Goal: Task Accomplishment & Management: Manage account settings

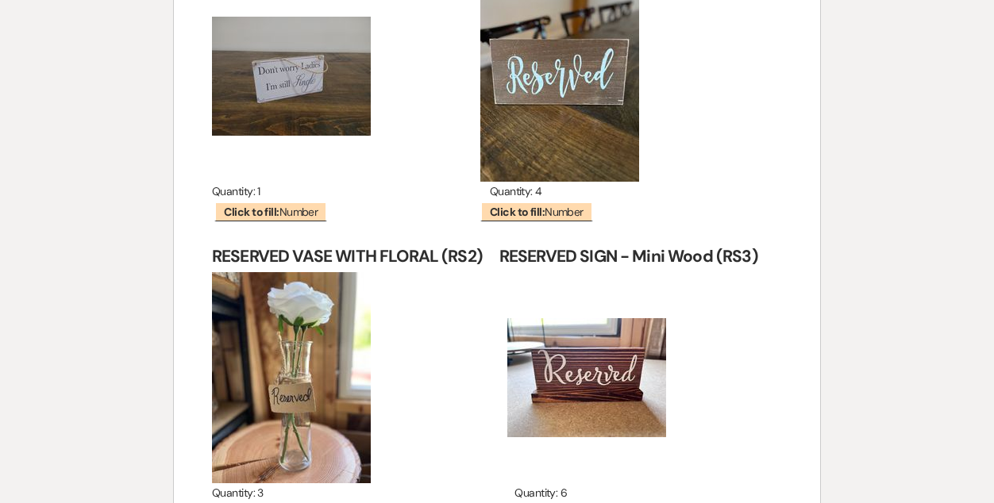
scroll to position [16172, 0]
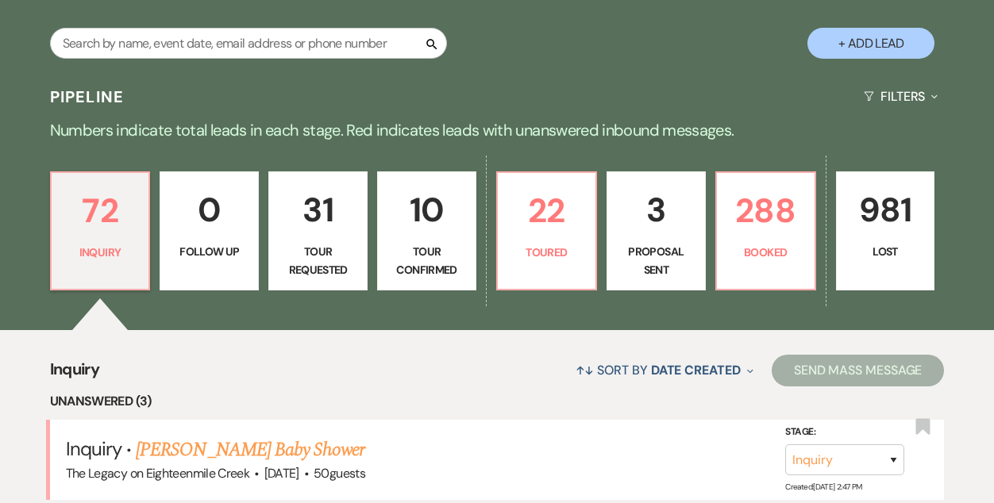
click at [661, 234] on p "3" at bounding box center [656, 209] width 79 height 53
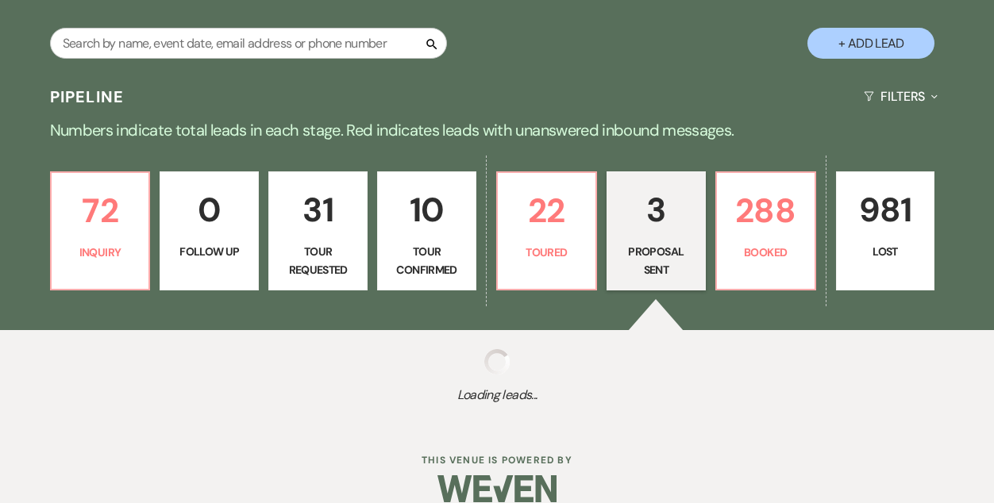
select select "6"
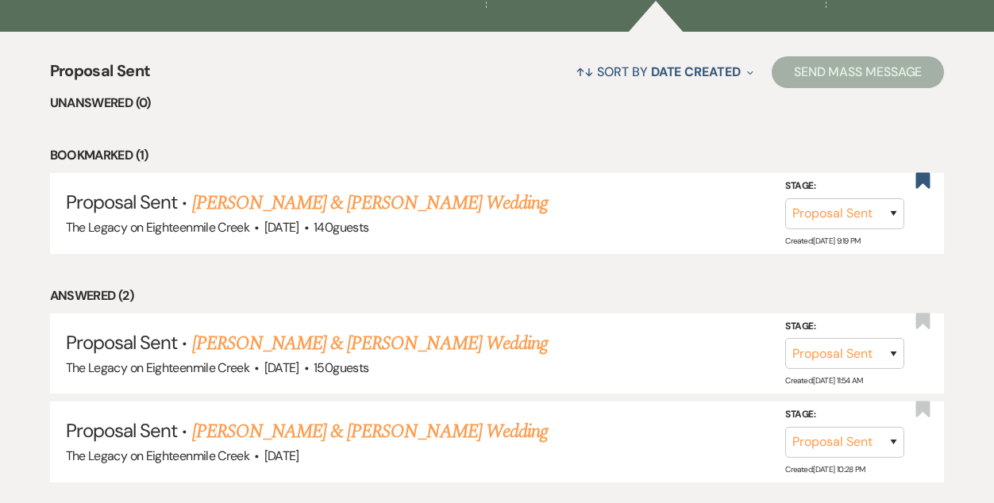
scroll to position [581, 0]
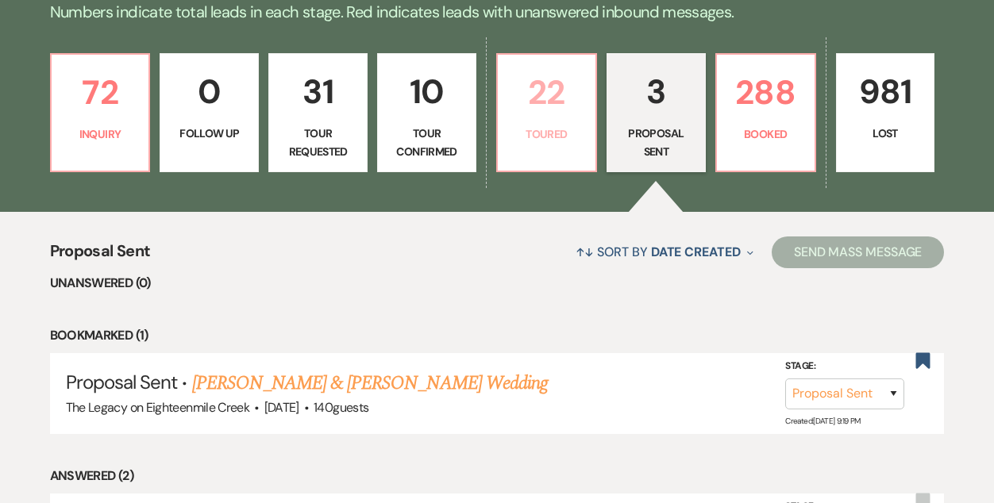
click at [538, 102] on p "22" at bounding box center [546, 92] width 79 height 53
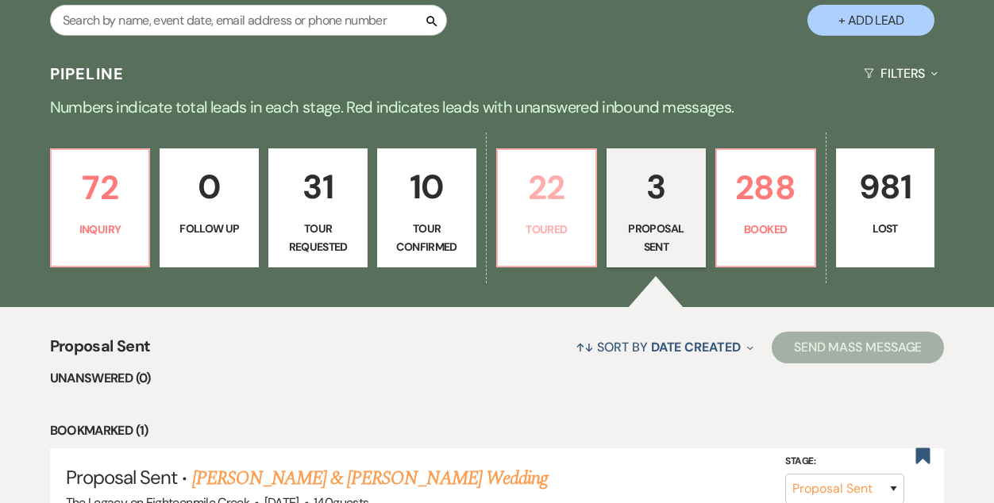
select select "5"
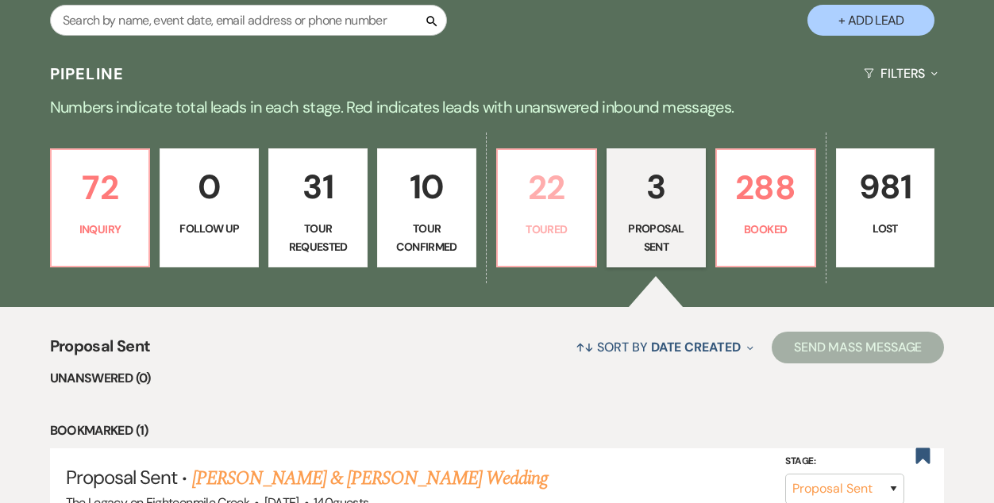
select select "5"
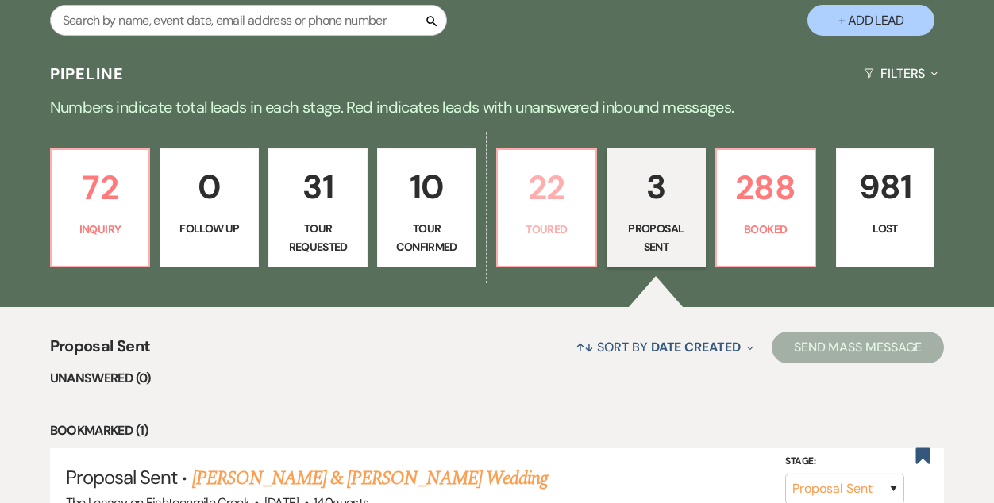
select select "5"
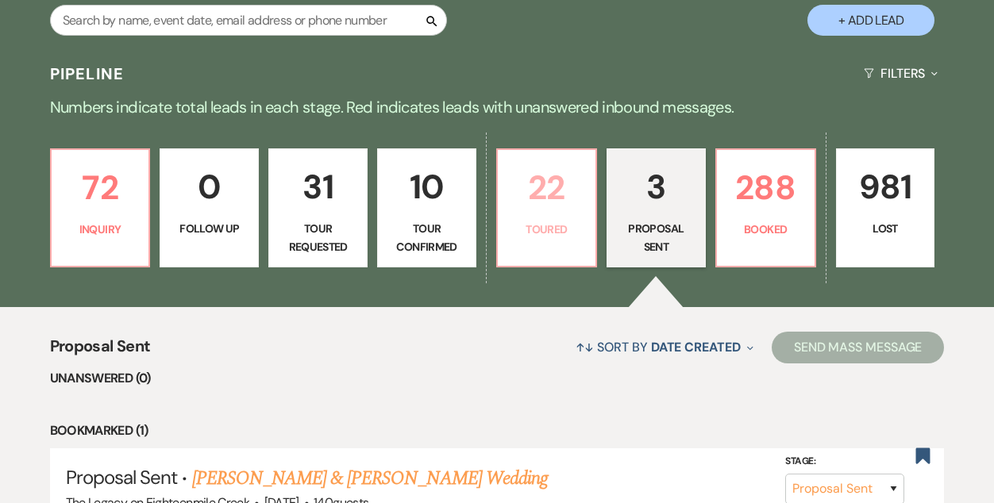
select select "5"
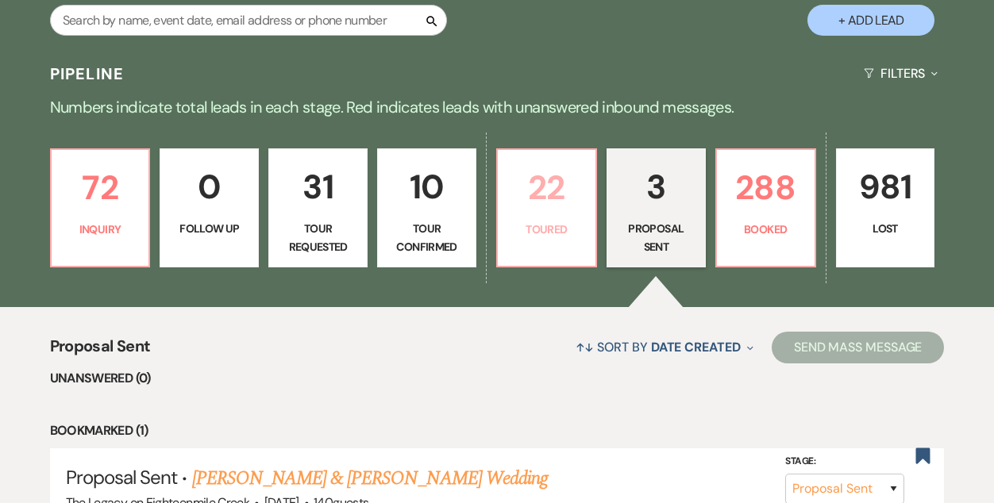
select select "5"
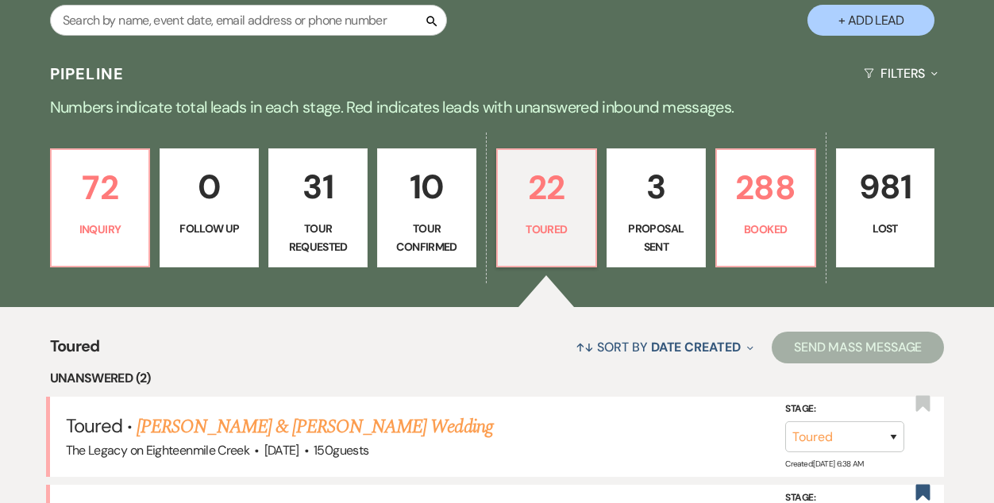
scroll to position [397, 0]
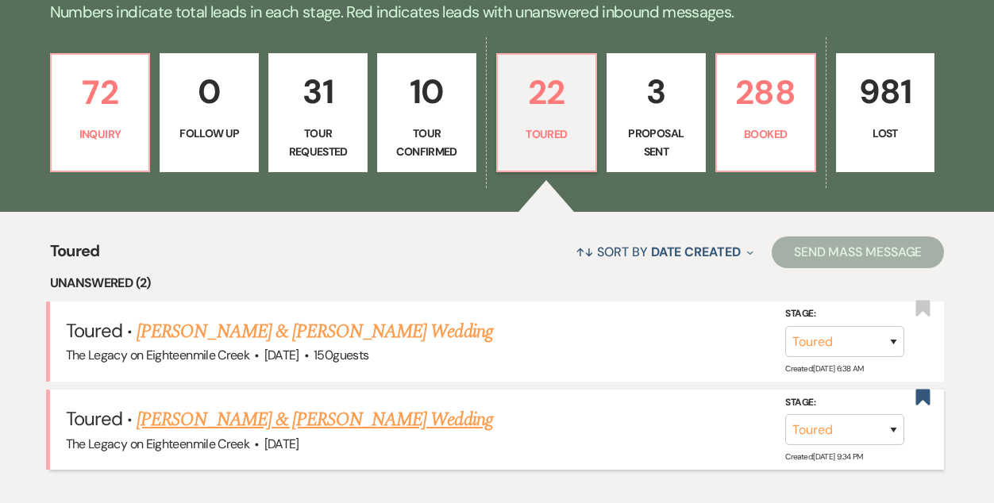
click at [244, 431] on link "[PERSON_NAME] & [PERSON_NAME] Wedding" at bounding box center [315, 420] width 356 height 29
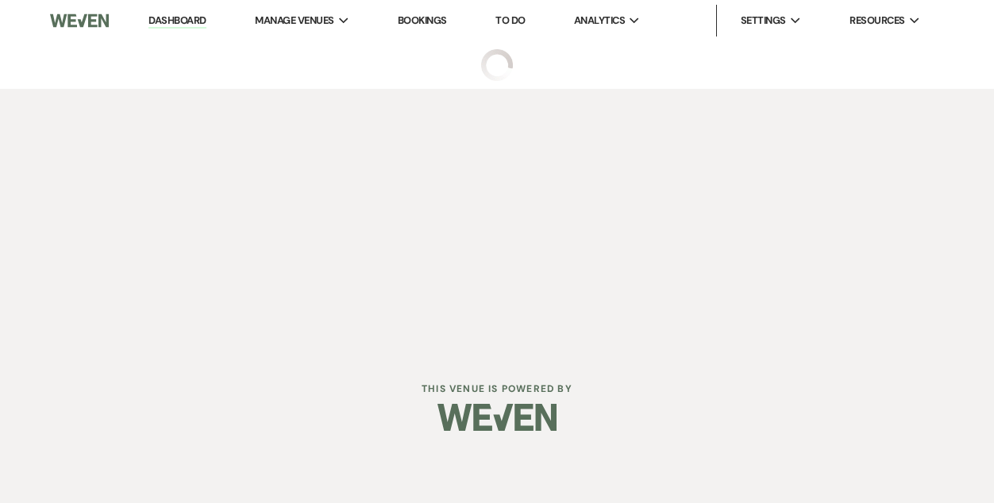
select select "5"
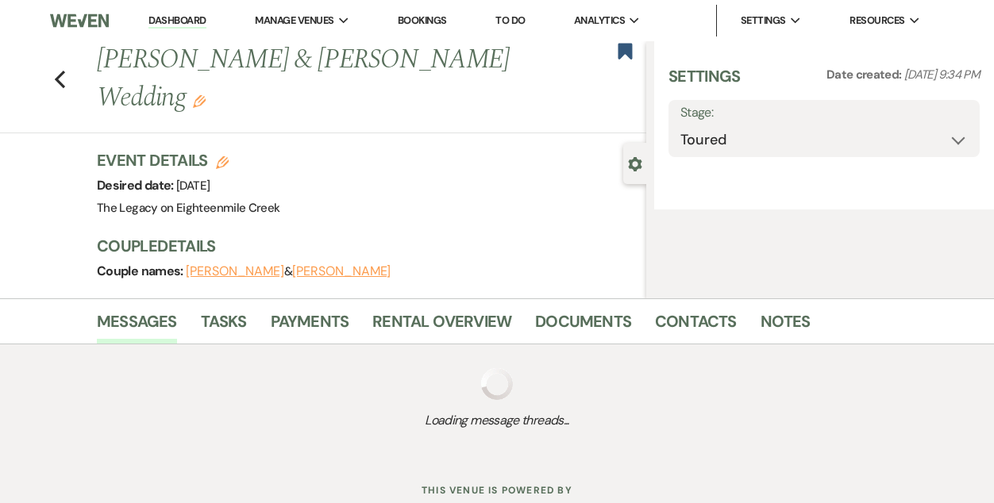
select select "5"
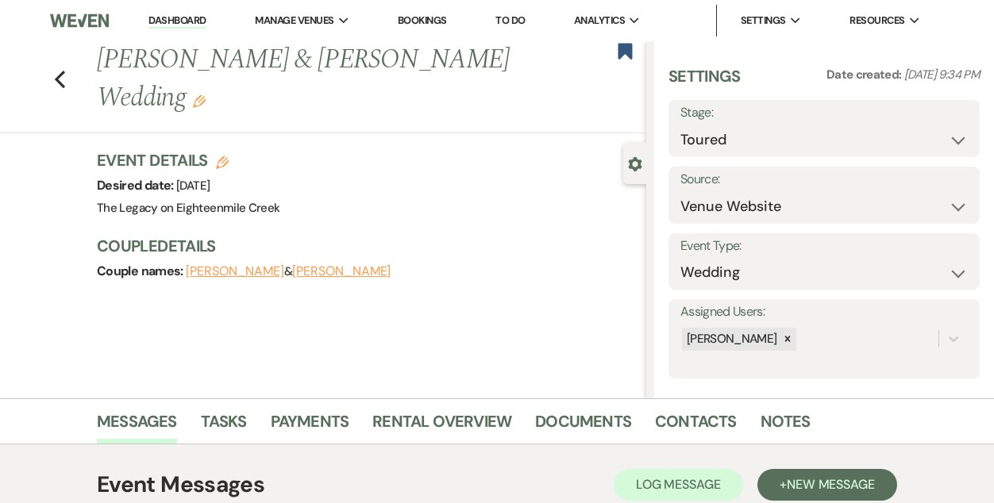
click at [221, 161] on use "button" at bounding box center [222, 162] width 13 height 13
select select "532"
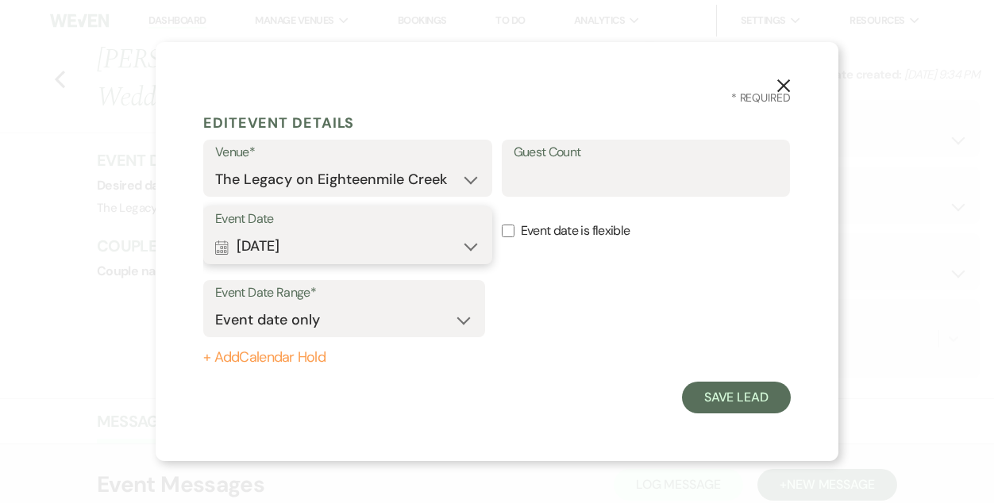
click at [359, 246] on button "Calendar [DATE] Expand" at bounding box center [347, 247] width 265 height 32
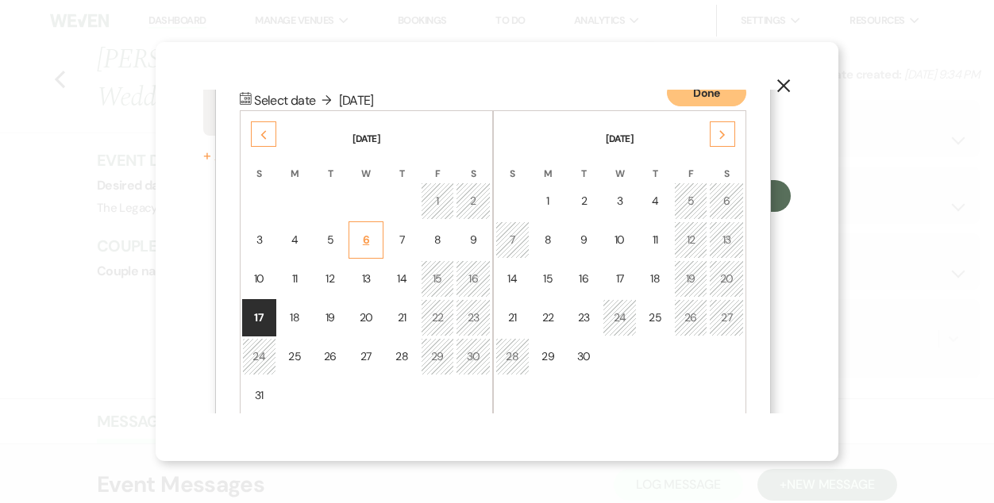
scroll to position [203, 0]
click at [514, 274] on div "14" at bounding box center [512, 277] width 13 height 17
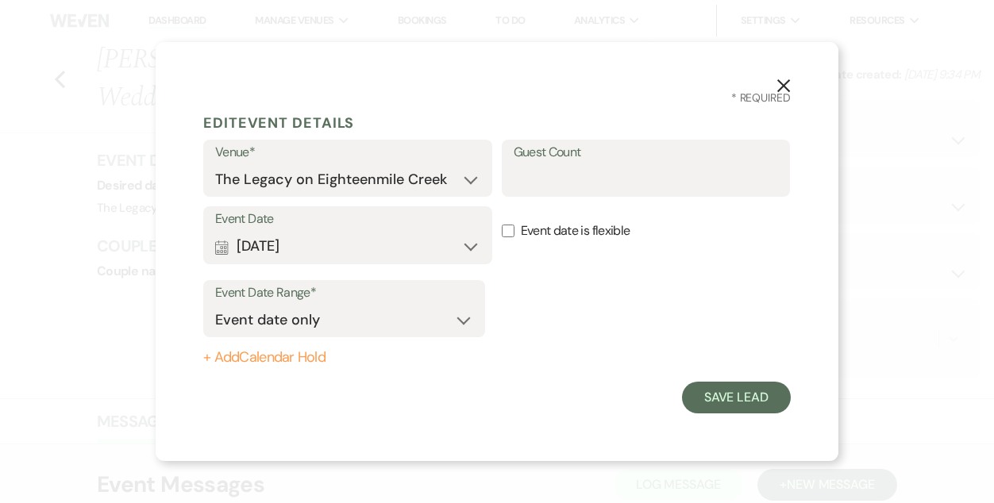
scroll to position [0, 0]
click at [257, 350] on button "+ Add Calendar Hold" at bounding box center [344, 358] width 282 height 16
select select "false"
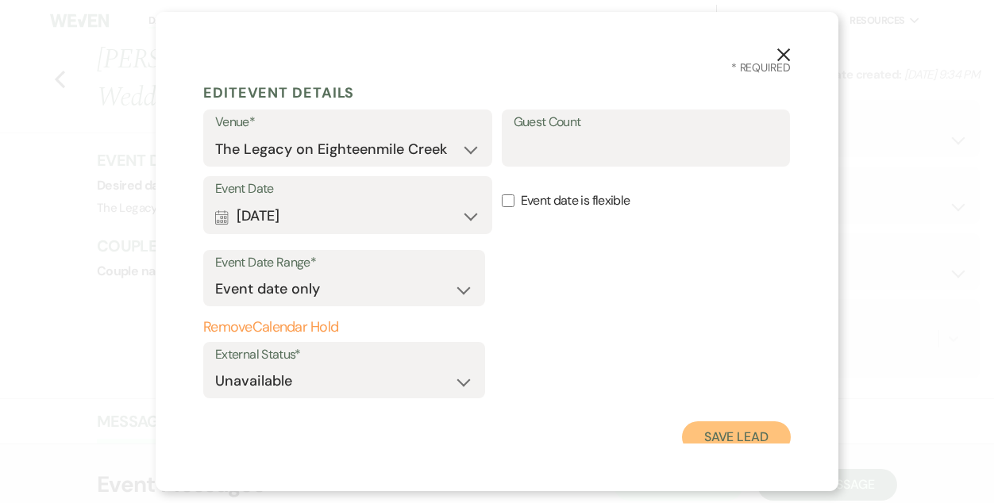
click at [722, 437] on button "Save Lead" at bounding box center [736, 437] width 109 height 32
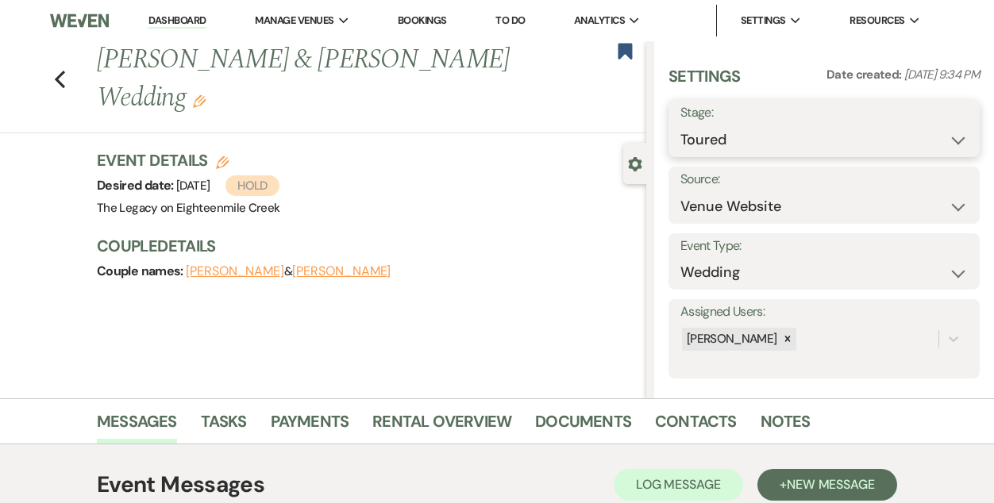
click at [813, 128] on select "Inquiry Follow Up Tour Requested Tour Confirmed Toured Proposal Sent Booked Lost" at bounding box center [823, 140] width 287 height 31
select select "6"
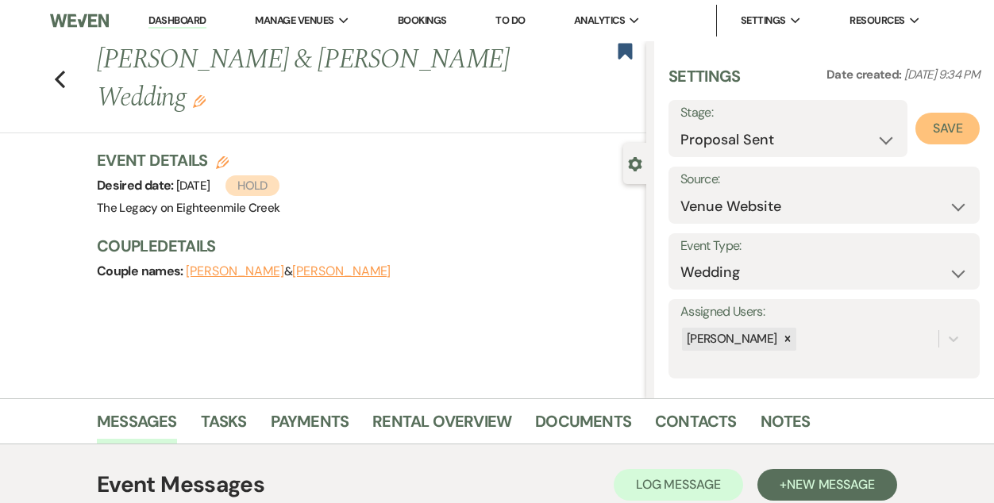
click at [951, 130] on button "Save" at bounding box center [947, 129] width 64 height 32
click at [61, 83] on use "button" at bounding box center [60, 79] width 10 height 17
select select "5"
select select "6"
select select "5"
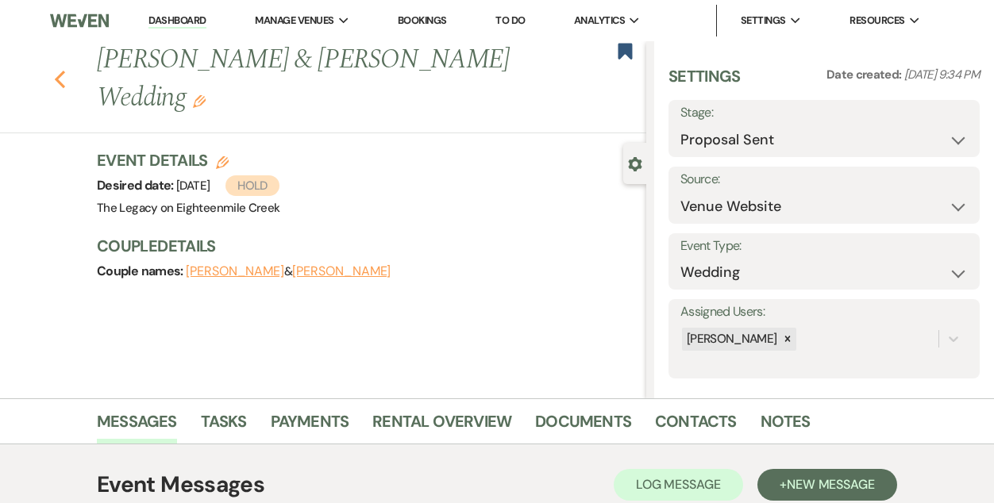
select select "5"
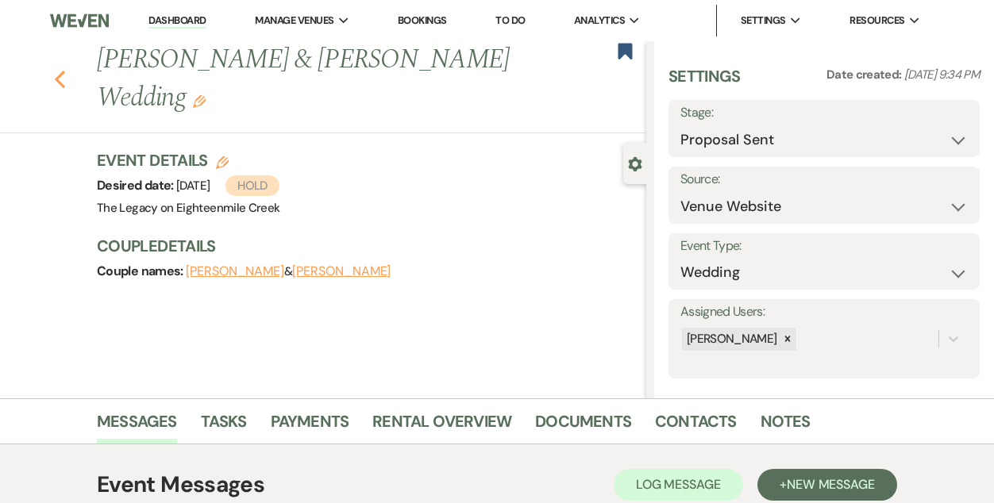
select select "5"
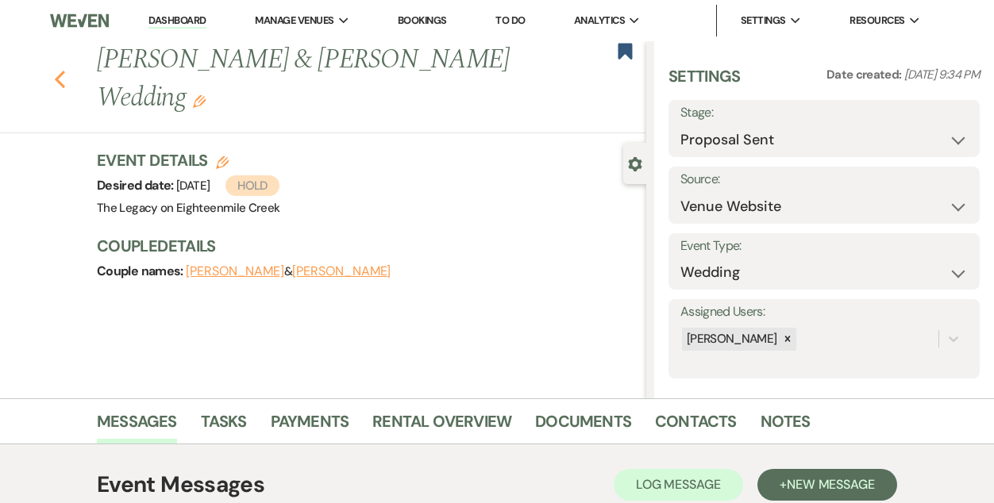
select select "5"
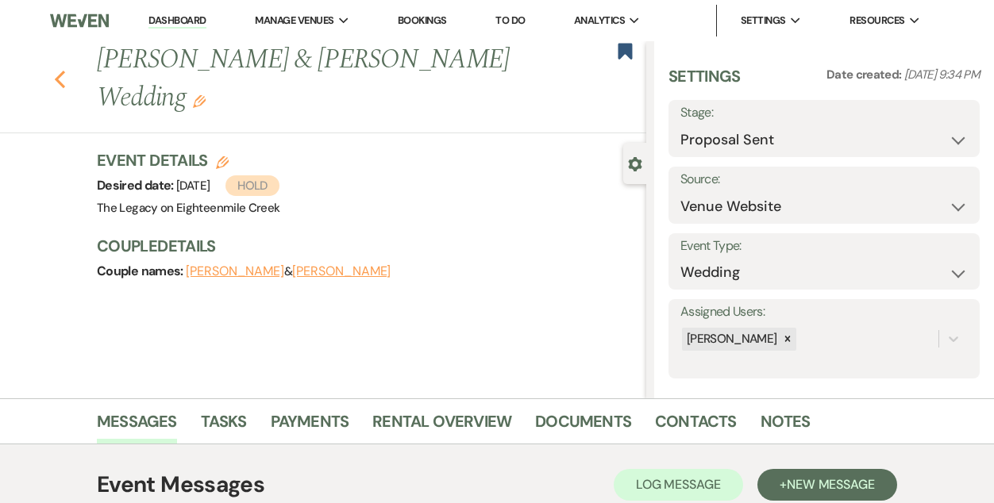
select select "5"
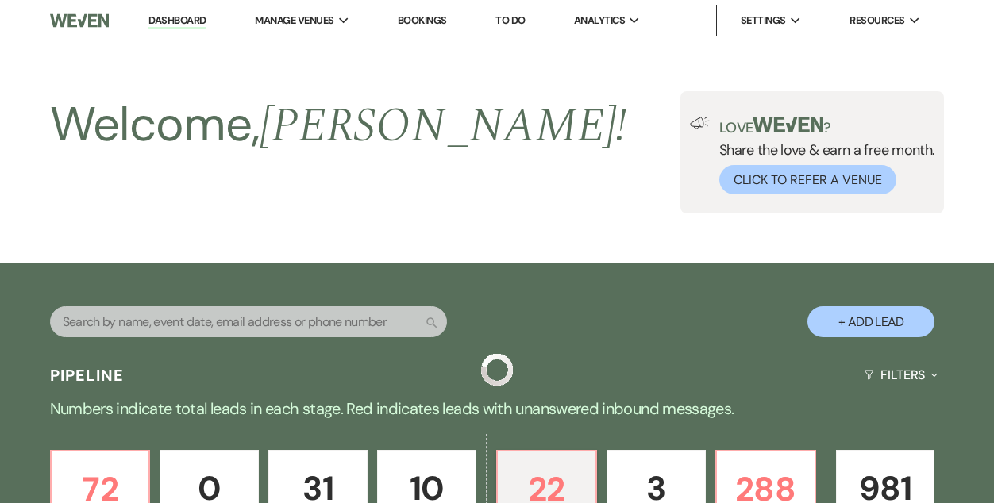
scroll to position [397, 0]
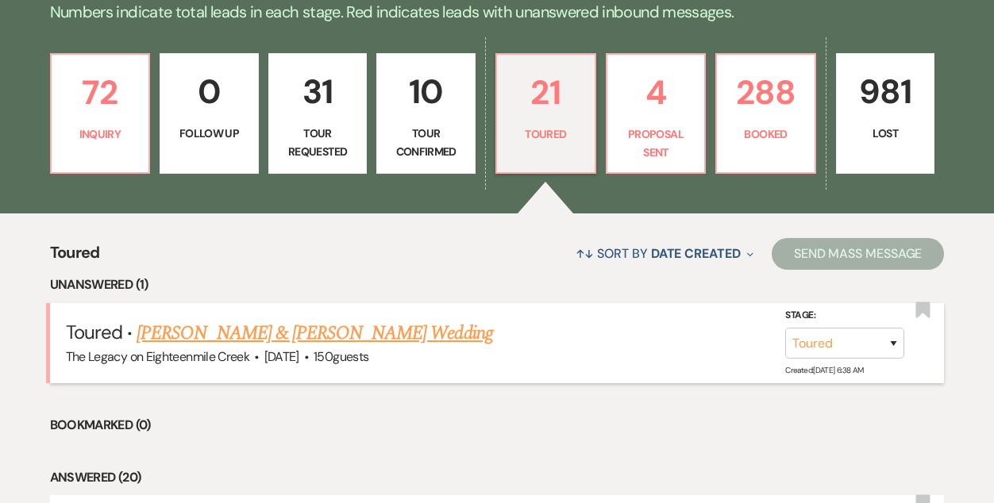
click at [298, 333] on link "[PERSON_NAME] & [PERSON_NAME] Wedding" at bounding box center [315, 333] width 356 height 29
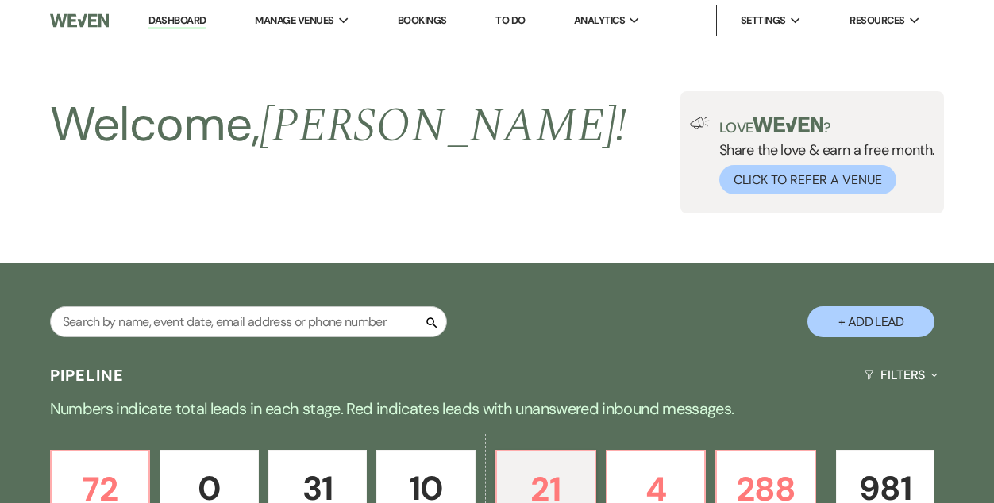
select select "5"
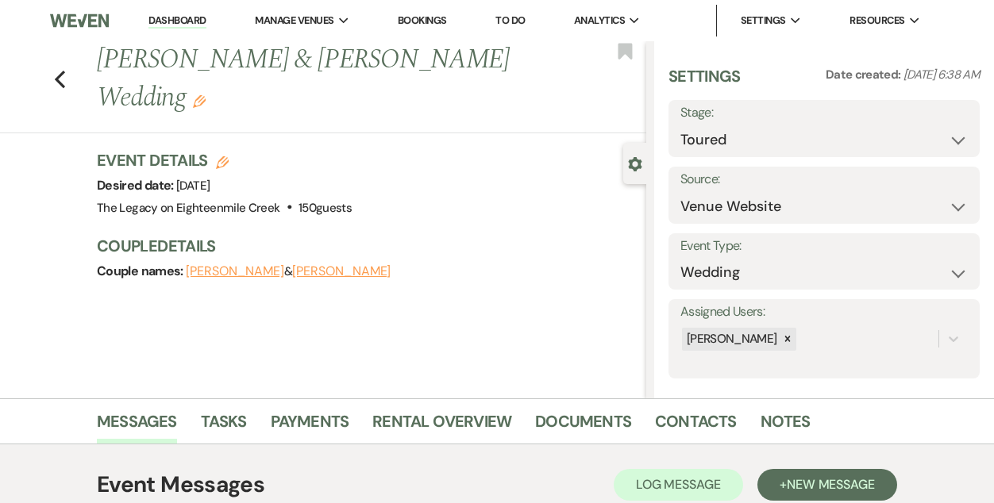
click at [216, 156] on icon "Edit" at bounding box center [222, 162] width 13 height 13
select select "532"
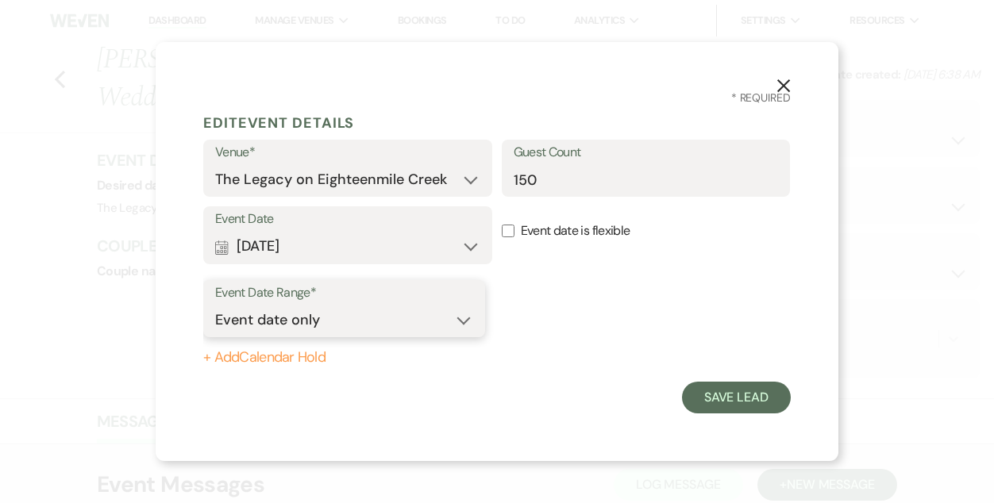
click at [342, 325] on select "Event date only Event date and" at bounding box center [344, 320] width 258 height 31
click at [377, 244] on button "Calendar [DATE] Expand" at bounding box center [347, 247] width 265 height 32
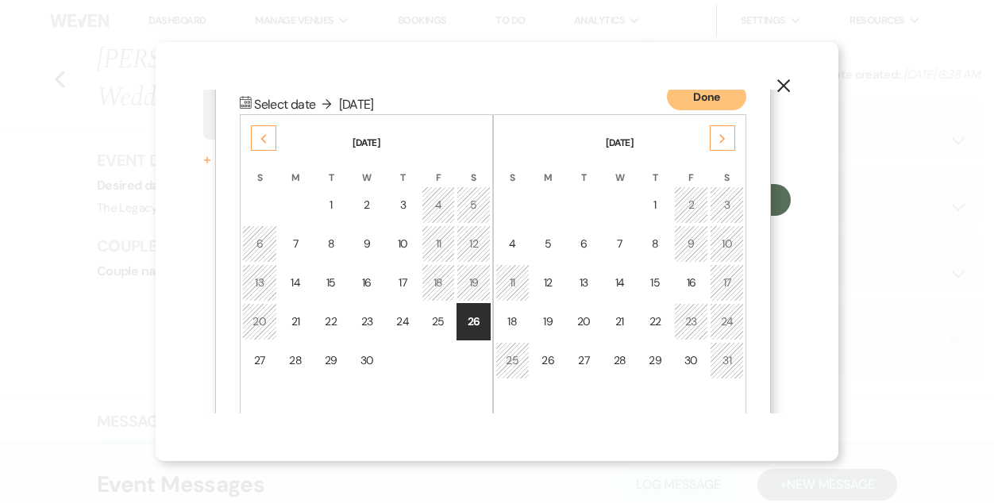
scroll to position [203, 0]
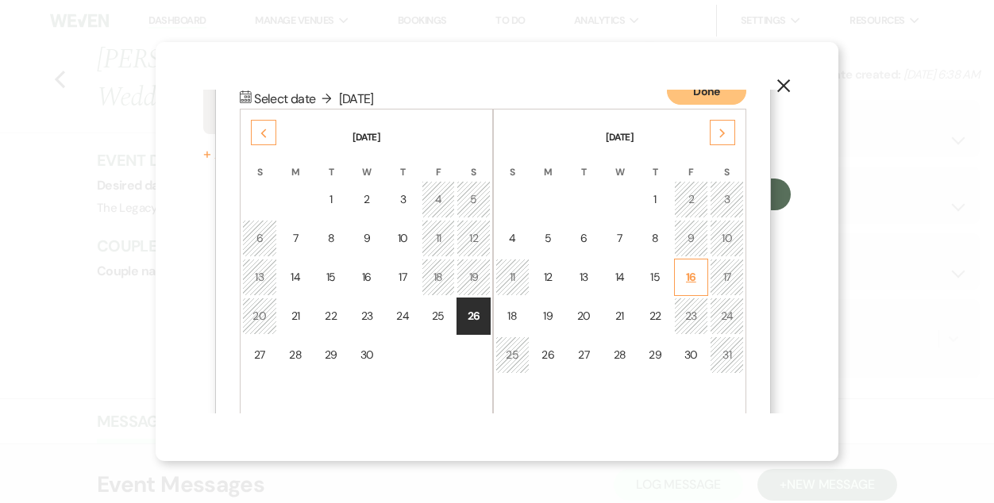
click at [685, 267] on td "16" at bounding box center [691, 277] width 35 height 37
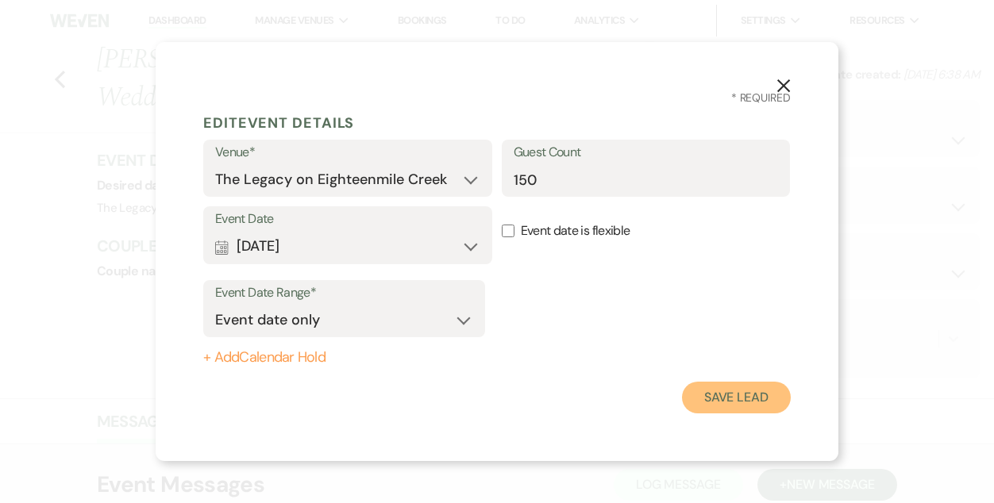
click at [737, 396] on button "Save Lead" at bounding box center [736, 398] width 109 height 32
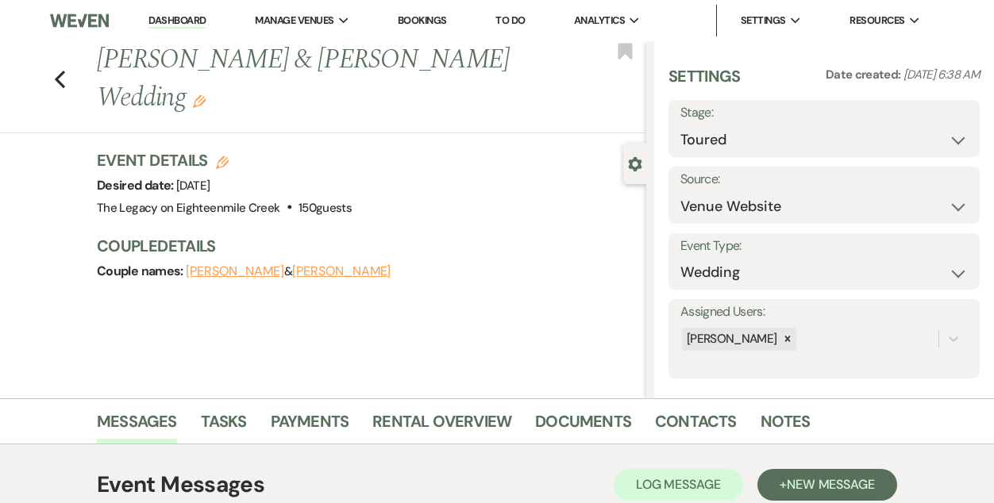
click at [220, 156] on use "button" at bounding box center [222, 162] width 13 height 13
select select "532"
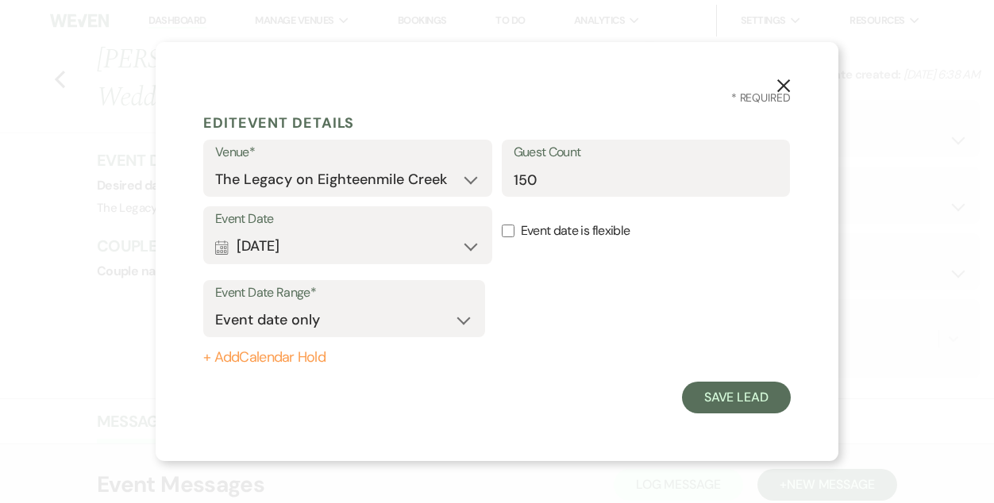
click at [275, 356] on button "+ Add Calendar Hold" at bounding box center [344, 358] width 282 height 16
select select "false"
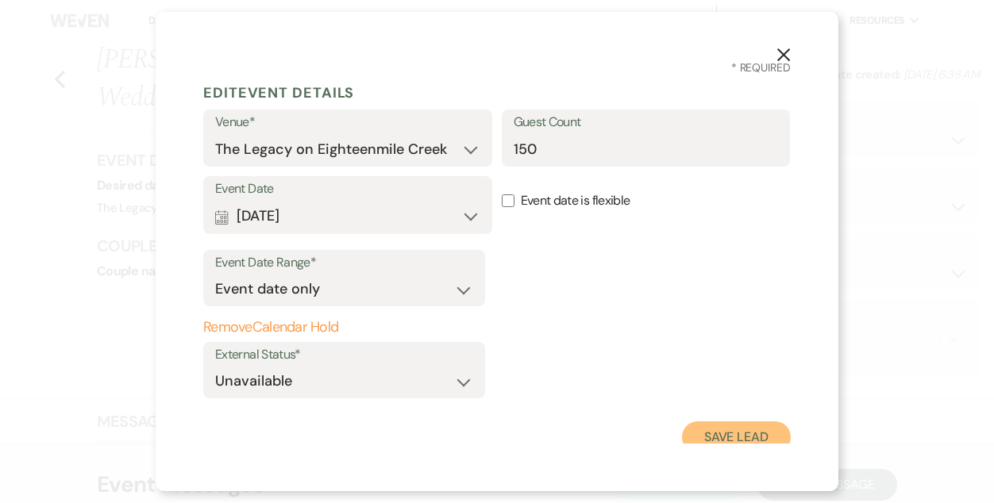
click at [715, 427] on button "Save Lead" at bounding box center [736, 437] width 109 height 32
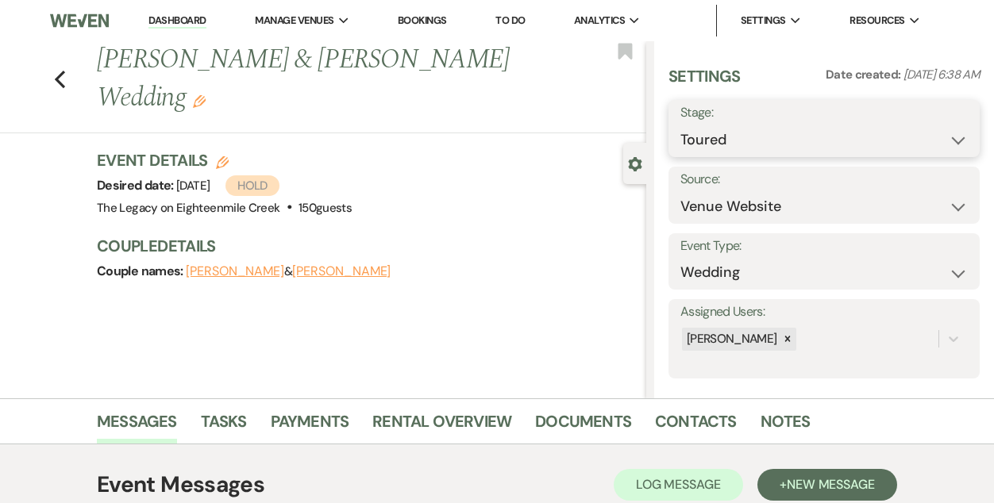
click at [753, 141] on select "Inquiry Follow Up Tour Requested Tour Confirmed Toured Proposal Sent Booked Lost" at bounding box center [823, 140] width 287 height 31
select select "6"
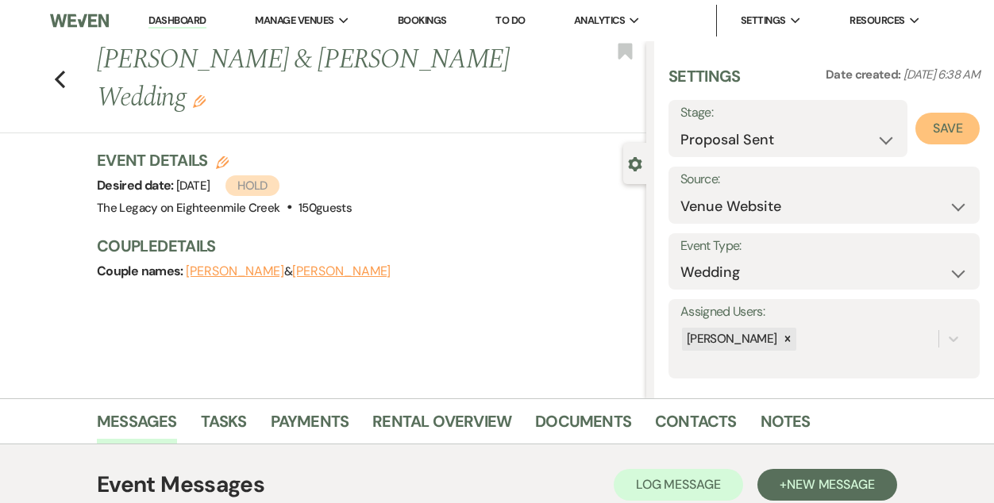
click at [939, 129] on button "Save" at bounding box center [947, 129] width 64 height 32
click at [60, 71] on use "button" at bounding box center [60, 79] width 10 height 17
select select "6"
select select "5"
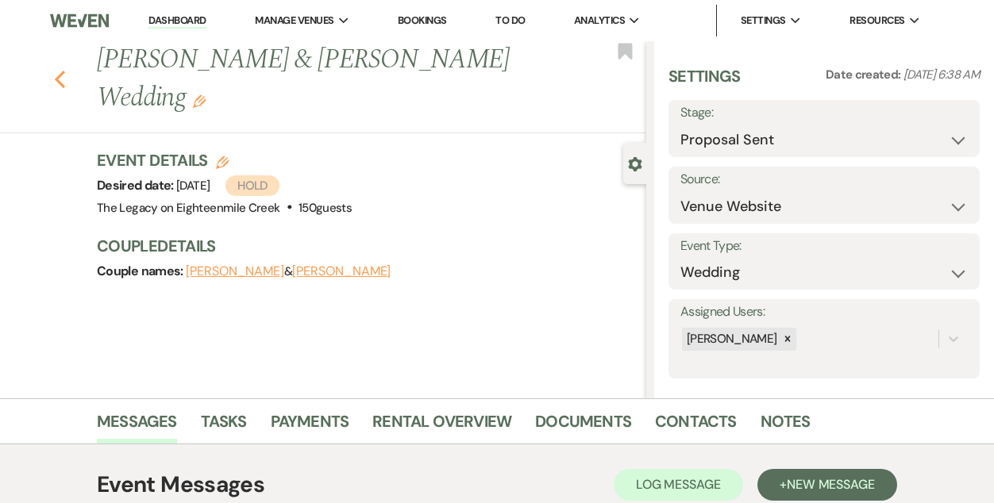
select select "5"
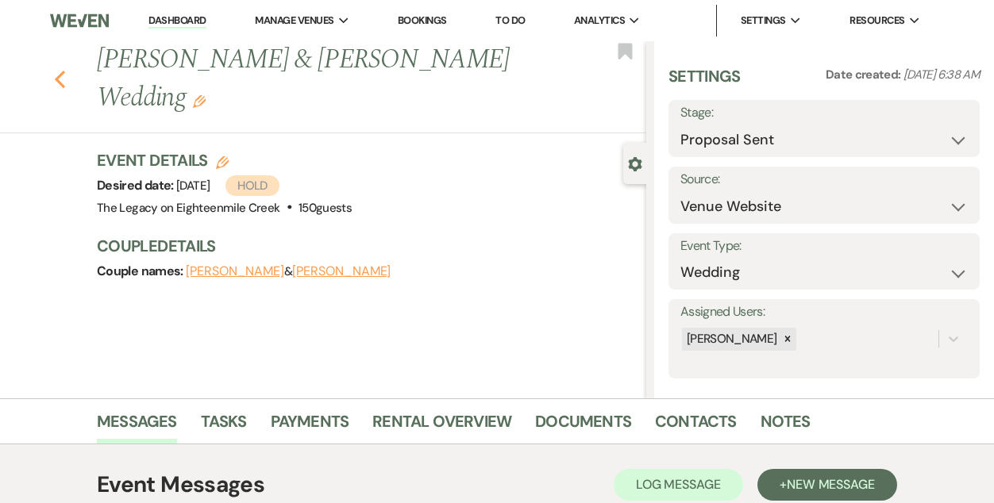
select select "5"
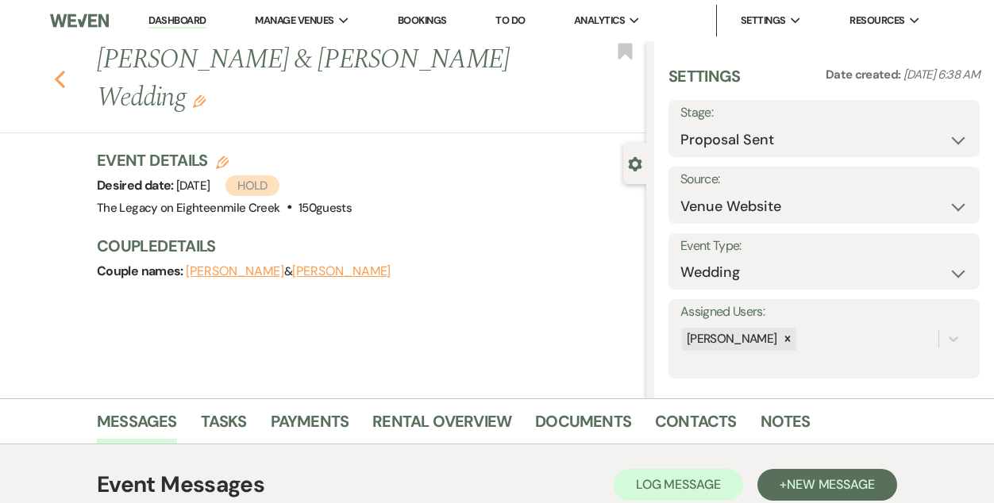
select select "5"
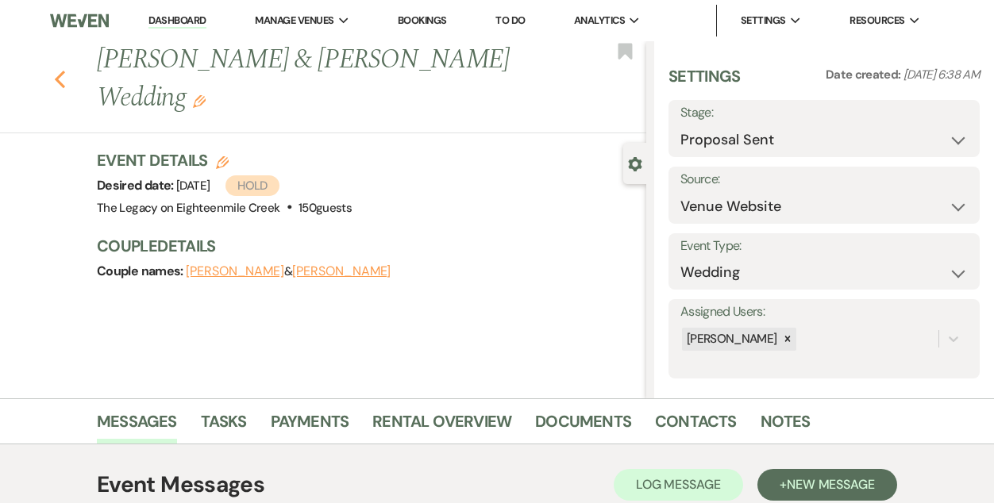
select select "5"
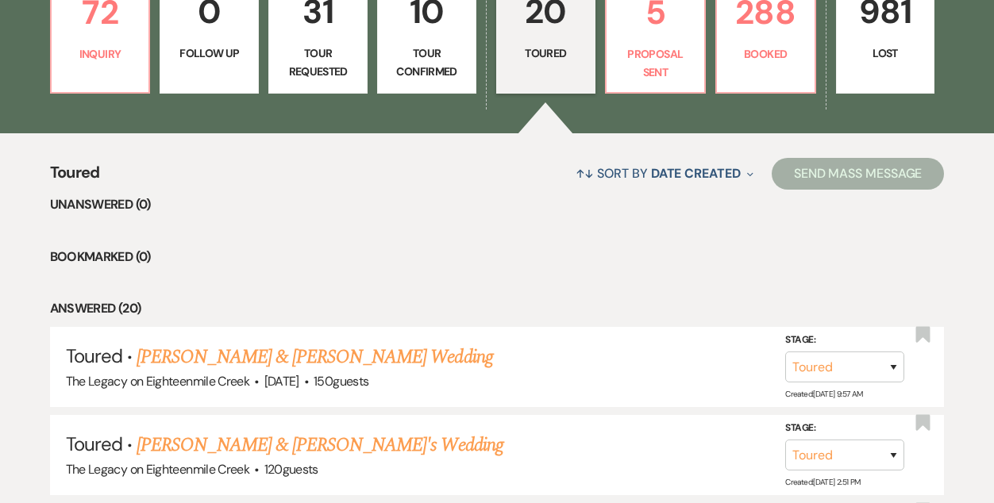
scroll to position [474, 0]
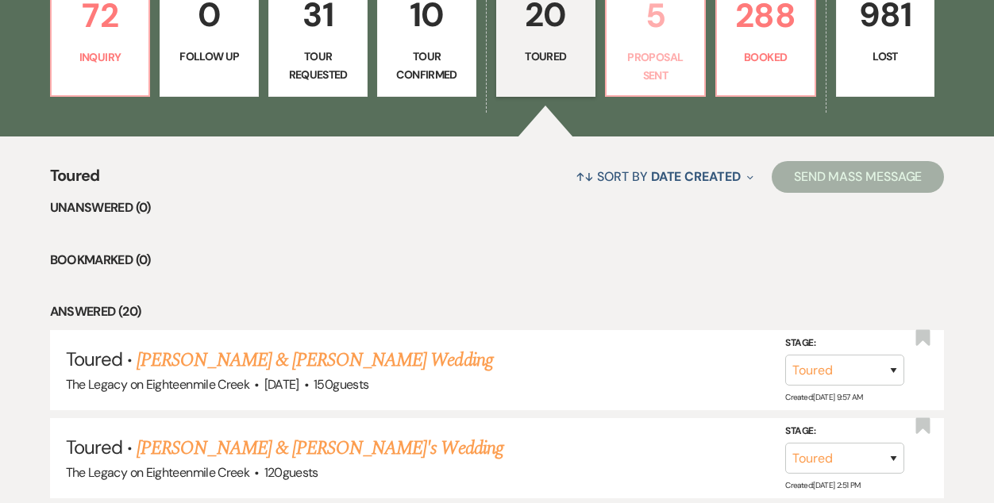
click at [654, 54] on p "Proposal Sent" at bounding box center [655, 66] width 79 height 36
select select "6"
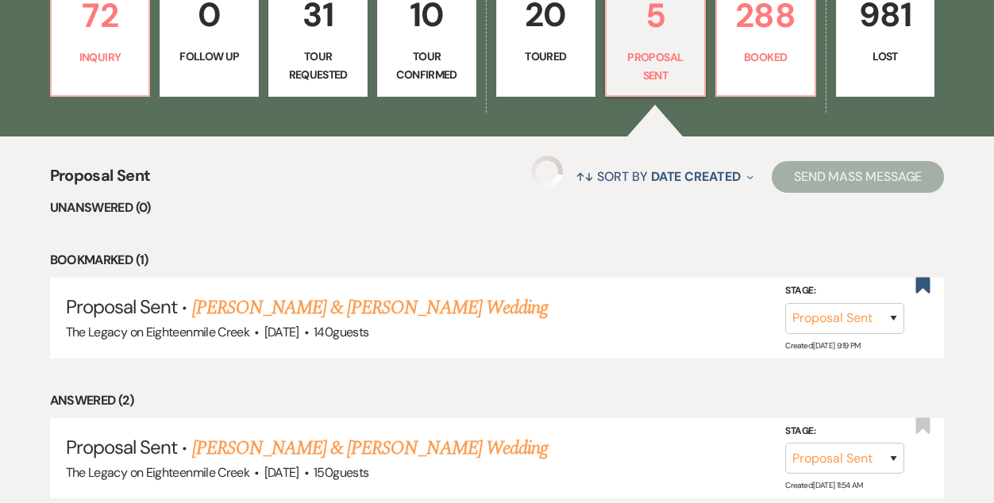
select select "6"
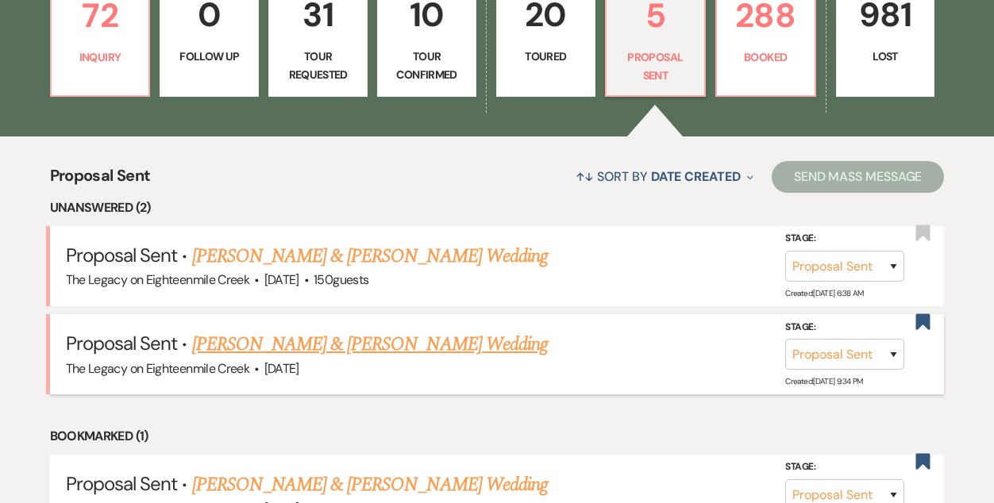
click at [405, 354] on link "[PERSON_NAME] & [PERSON_NAME] Wedding" at bounding box center [370, 344] width 356 height 29
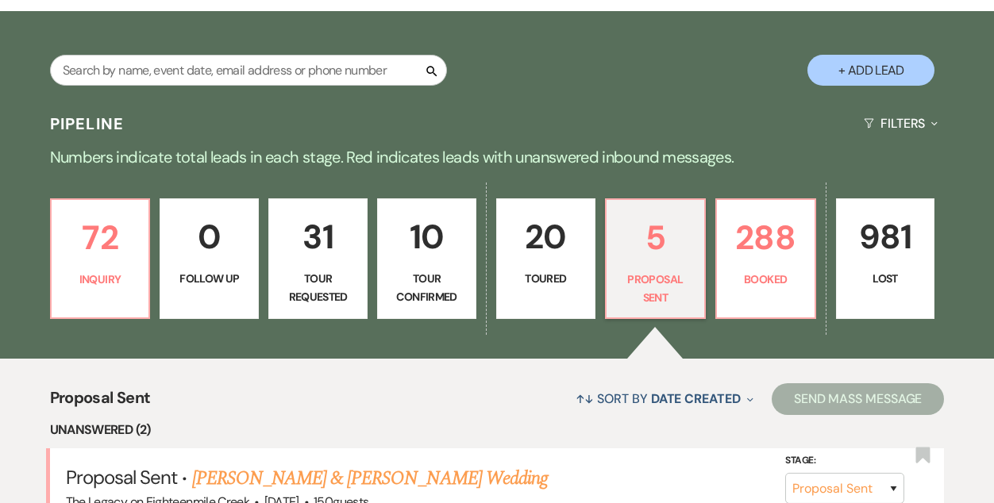
select select "6"
select select "5"
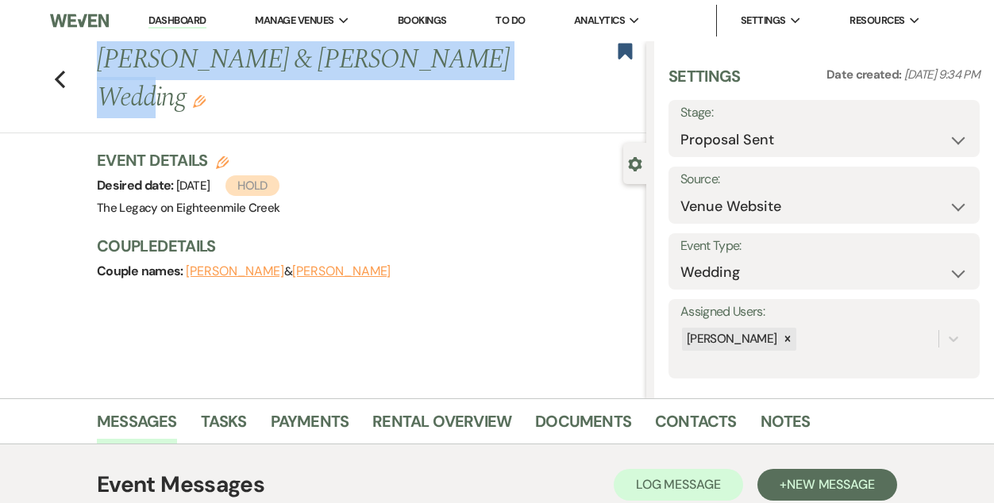
drag, startPoint x: 92, startPoint y: 56, endPoint x: 444, endPoint y: 73, distance: 352.0
click at [444, 73] on div "Previous [PERSON_NAME] & [PERSON_NAME] Wedding Edit" at bounding box center [367, 78] width 557 height 75
copy h1 "[PERSON_NAME] & [PERSON_NAME]"
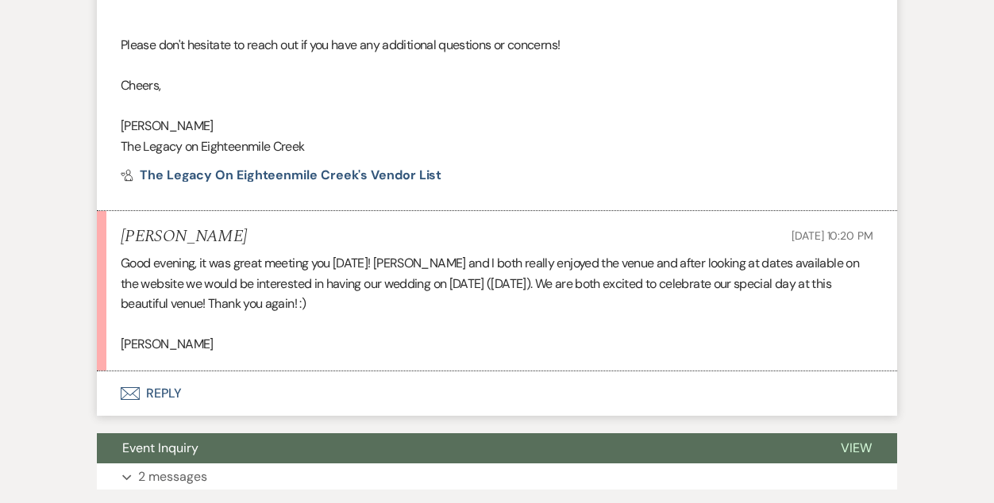
scroll to position [1253, 0]
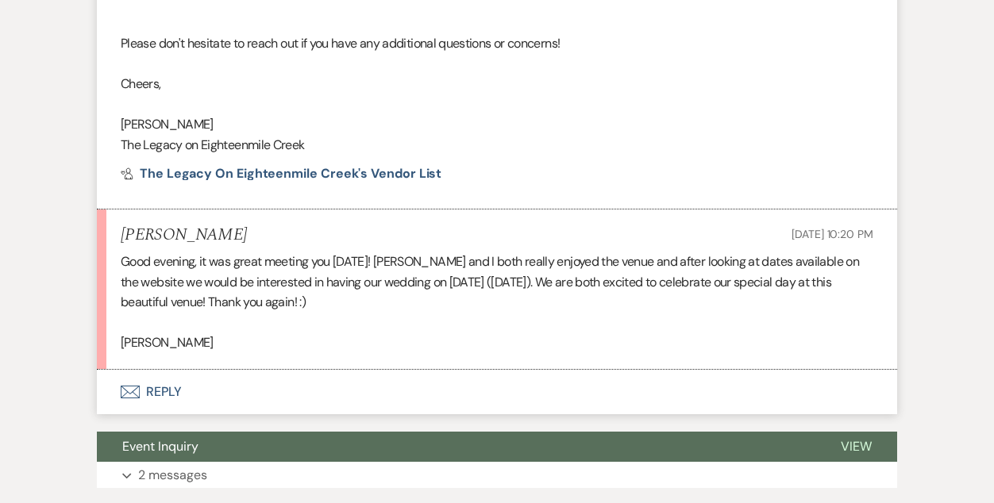
click at [178, 388] on button "Envelope Reply" at bounding box center [497, 392] width 800 height 44
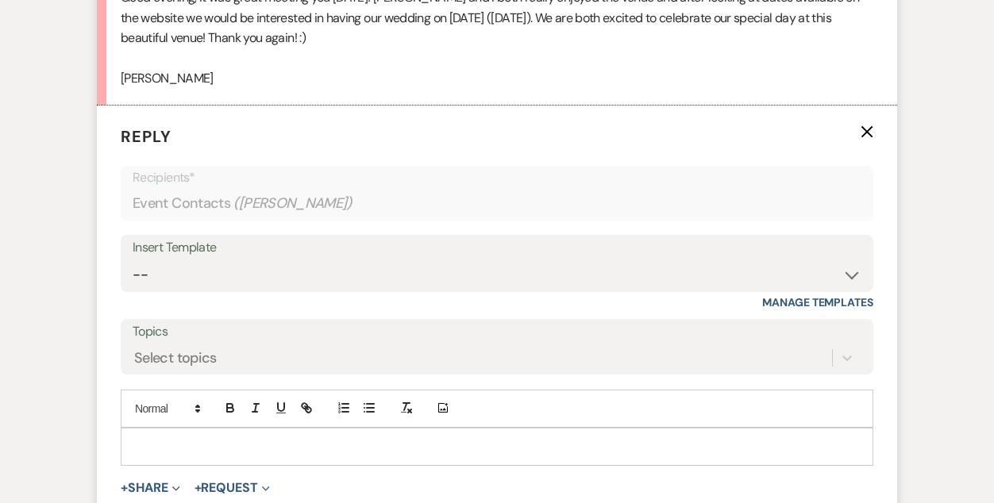
scroll to position [1536, 0]
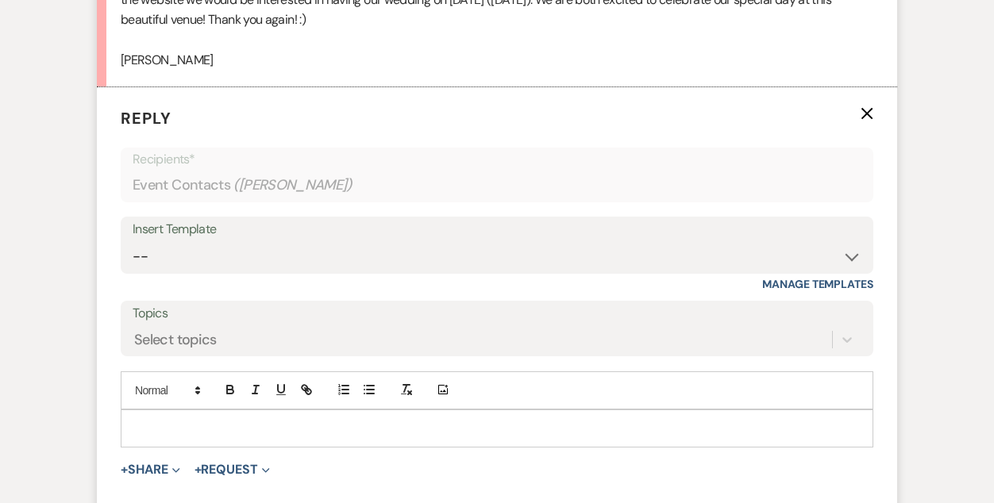
click at [267, 421] on p at bounding box center [496, 428] width 727 height 17
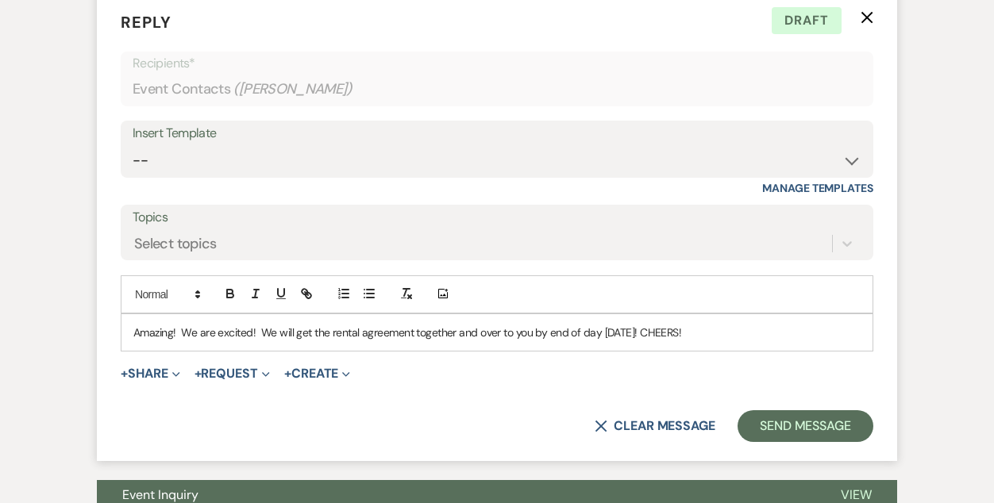
scroll to position [1674, 0]
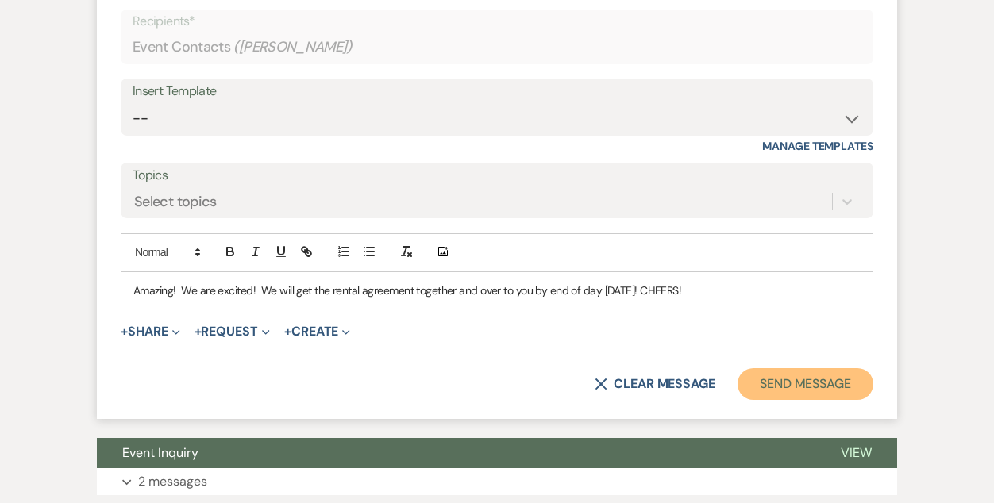
click at [802, 395] on button "Send Message" at bounding box center [805, 384] width 136 height 32
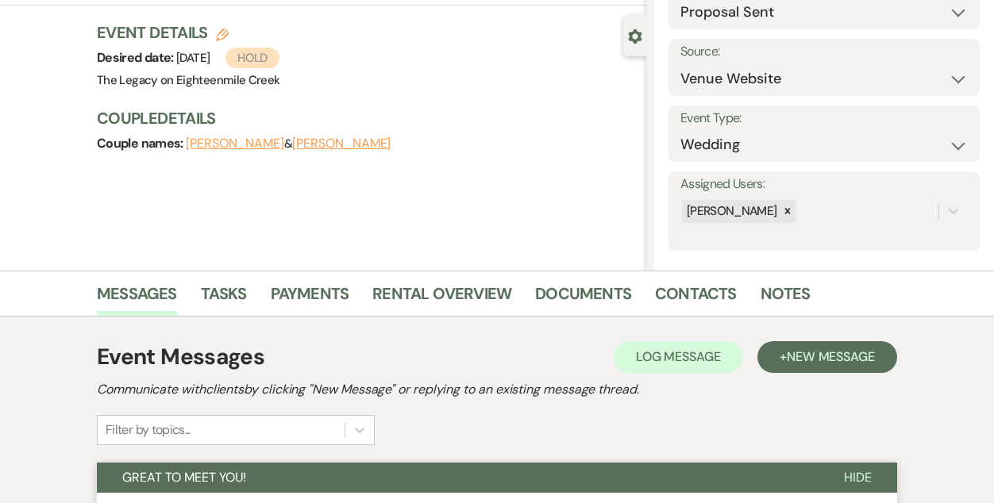
scroll to position [0, 0]
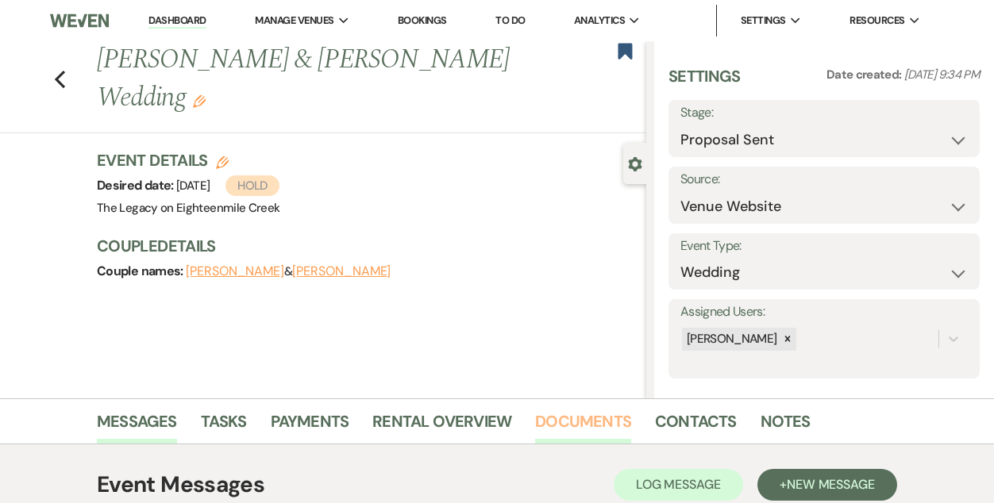
click at [585, 419] on link "Documents" at bounding box center [583, 426] width 96 height 35
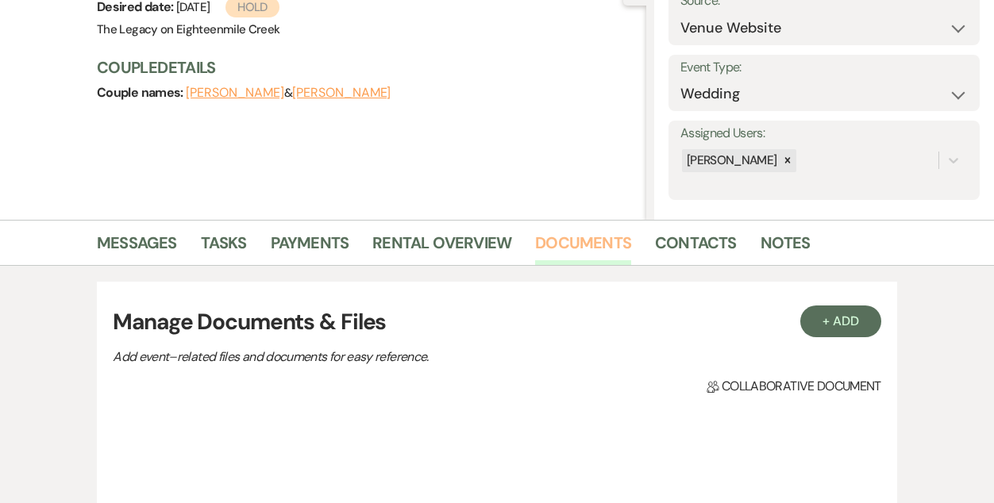
scroll to position [183, 0]
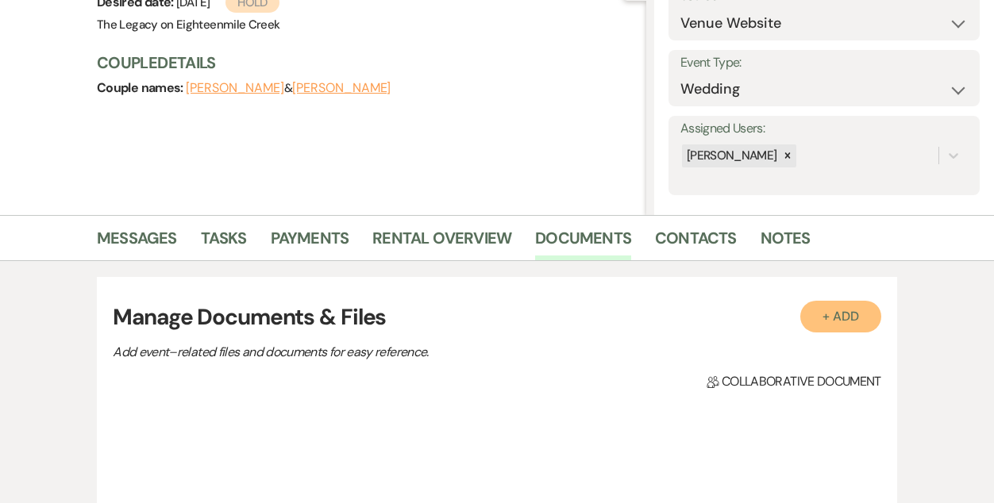
click at [858, 320] on button "+ Add" at bounding box center [840, 317] width 81 height 32
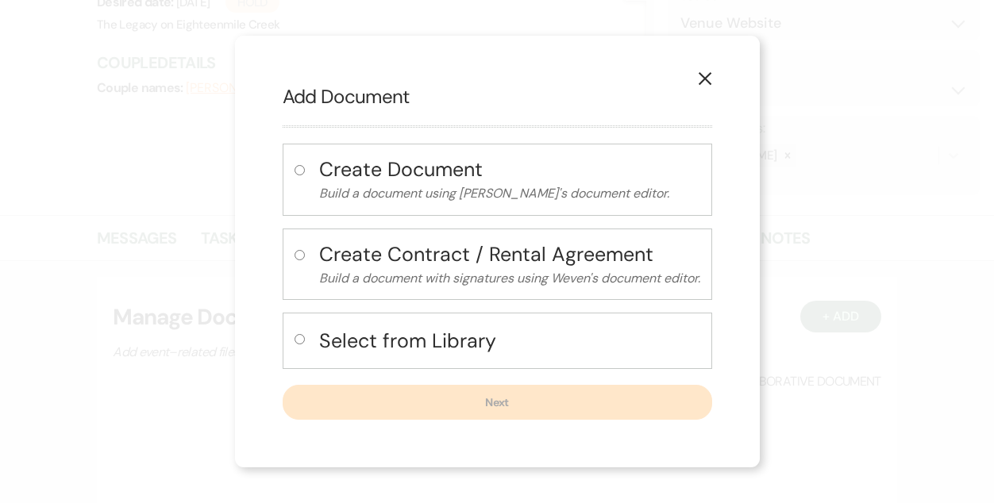
click at [521, 340] on h4 "Select from Library" at bounding box center [509, 341] width 381 height 28
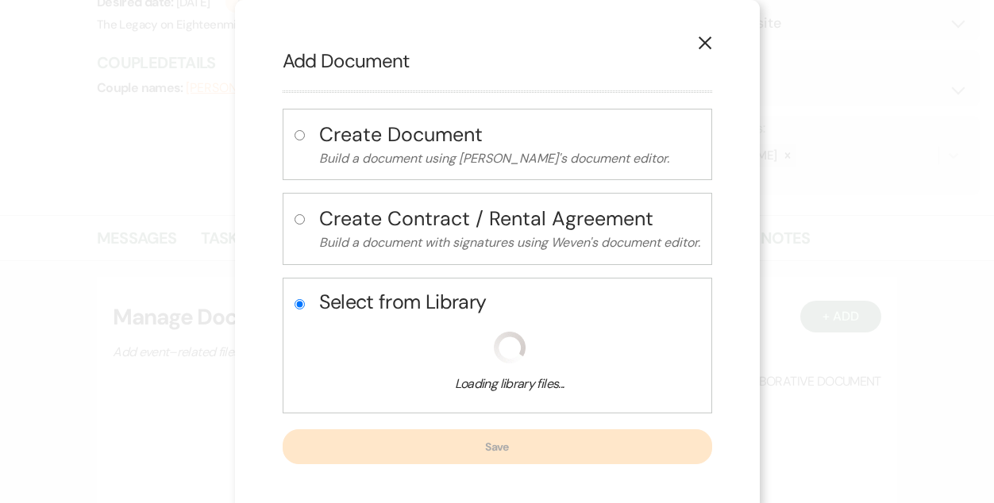
radio input "true"
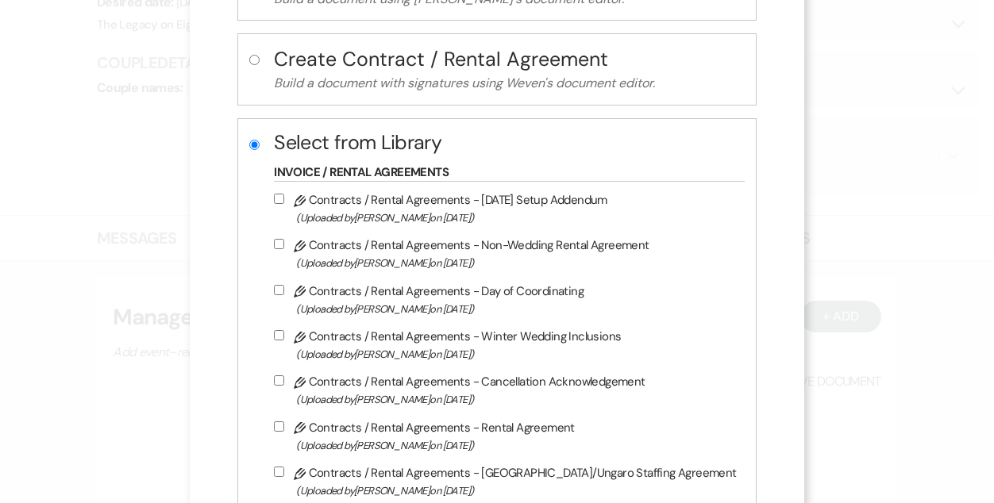
scroll to position [162, 0]
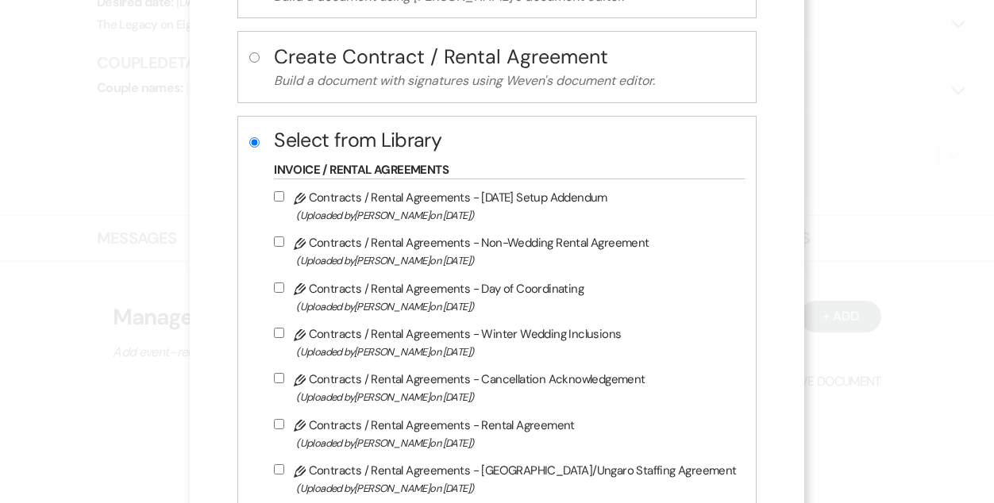
click at [523, 439] on label "Pencil Contracts / Rental Agreements - Rental Agreement (Uploaded by [PERSON_NA…" at bounding box center [505, 433] width 462 height 37
click at [284, 429] on input "Pencil Contracts / Rental Agreements - Rental Agreement (Uploaded by [PERSON_NA…" at bounding box center [279, 424] width 10 height 10
checkbox input "true"
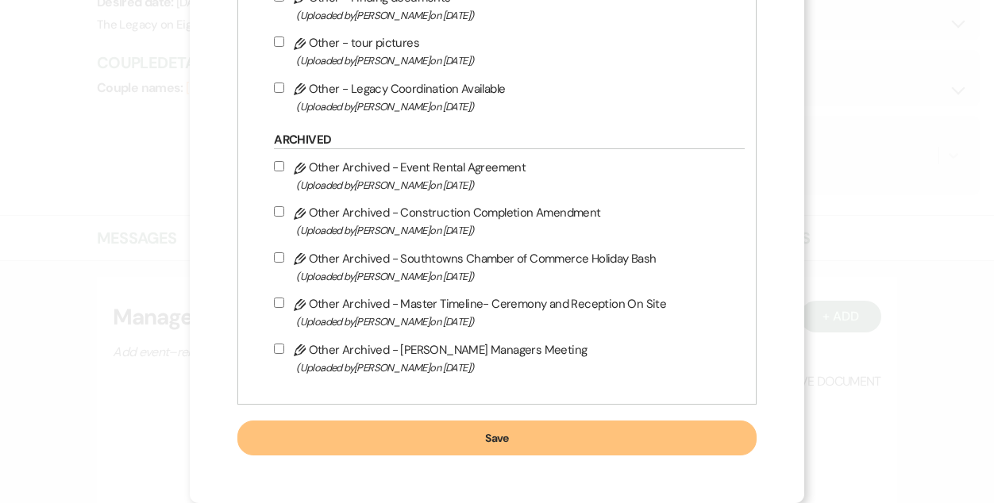
scroll to position [1554, 0]
click at [524, 439] on button "Save" at bounding box center [496, 438] width 518 height 35
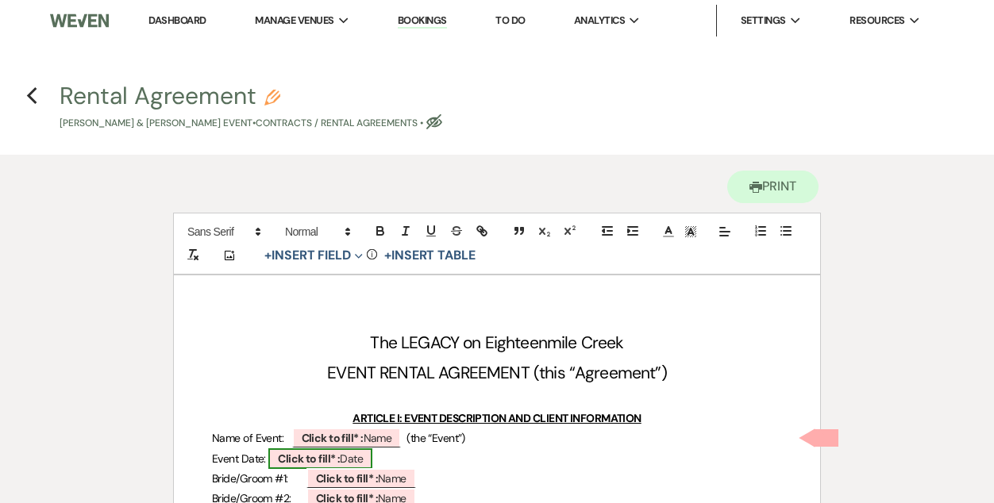
click at [310, 459] on b "Click to fill* :" at bounding box center [309, 459] width 62 height 14
select select "owner"
select select "Date"
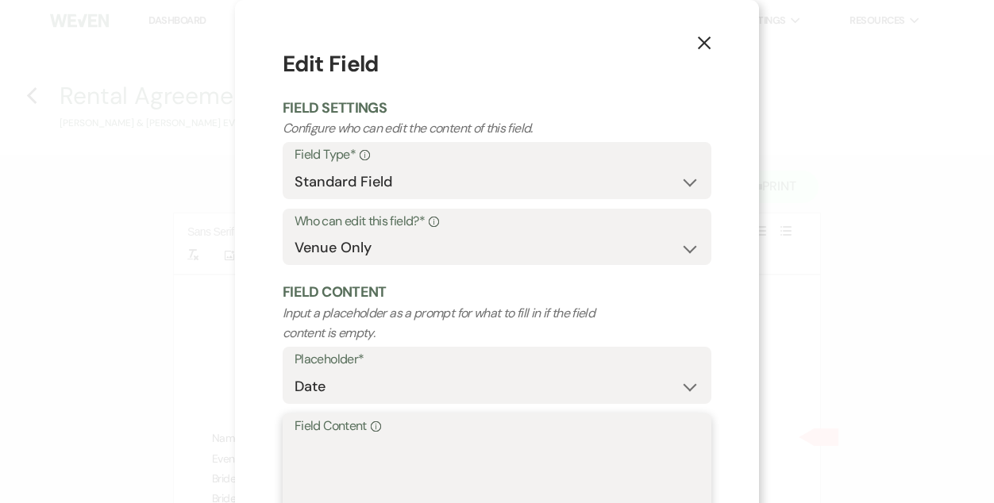
click at [352, 453] on textarea "Field Content Info" at bounding box center [496, 476] width 405 height 79
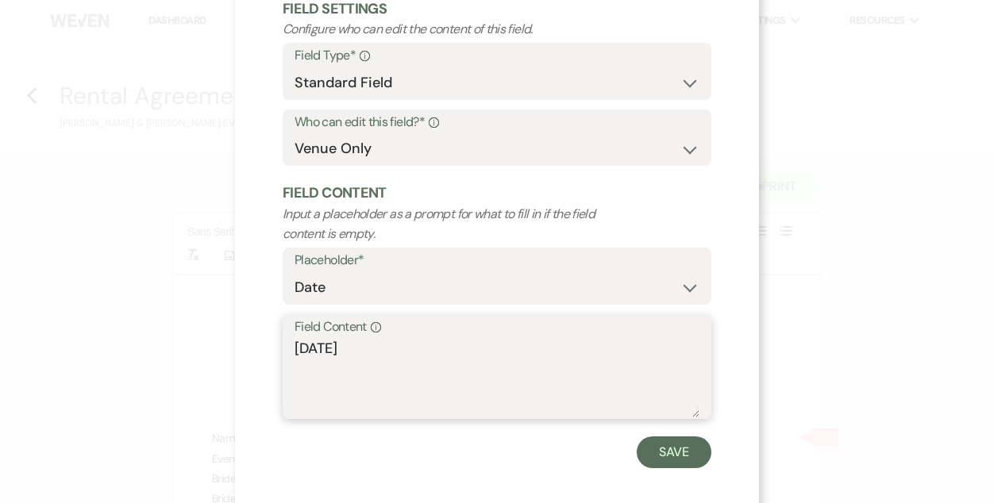
scroll to position [112, 0]
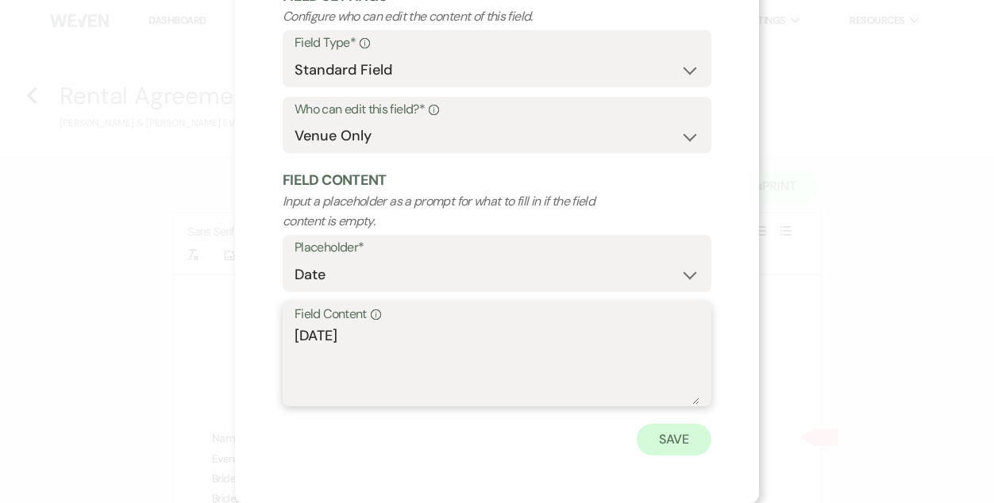
type textarea "[DATE]"
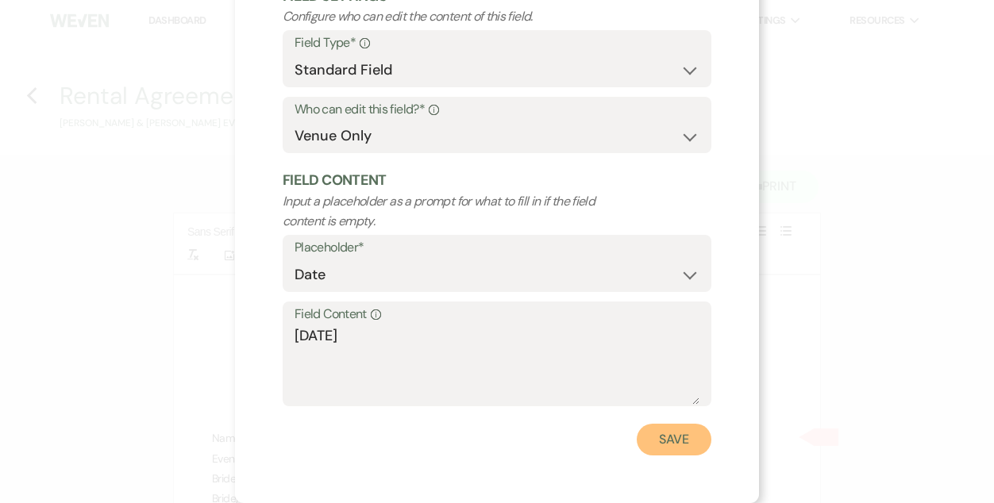
click at [676, 441] on button "Save" at bounding box center [674, 440] width 75 height 32
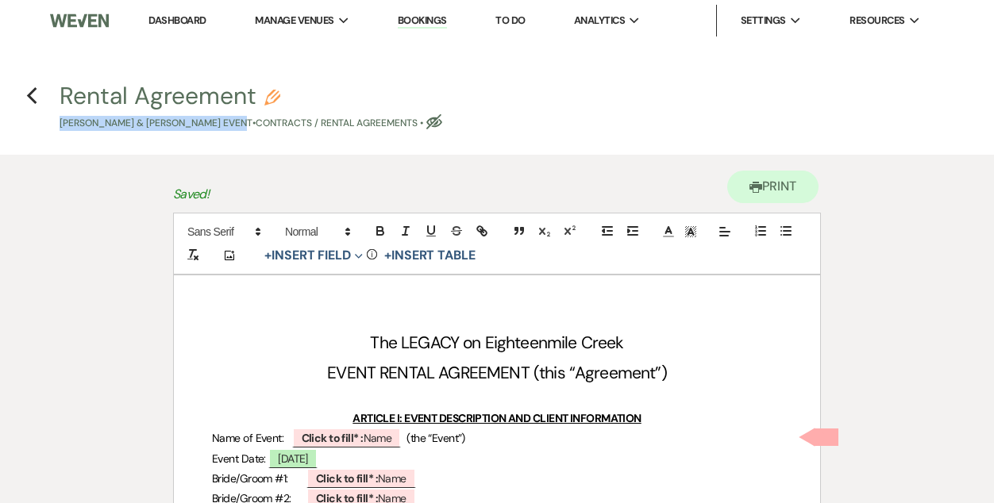
drag, startPoint x: 52, startPoint y: 123, endPoint x: 240, endPoint y: 127, distance: 187.4
click at [240, 127] on span "Rental Agreement Pencil [PERSON_NAME] & [PERSON_NAME] Event • Contracts / Renta…" at bounding box center [497, 107] width 895 height 47
copy p "[PERSON_NAME] & [PERSON_NAME]"
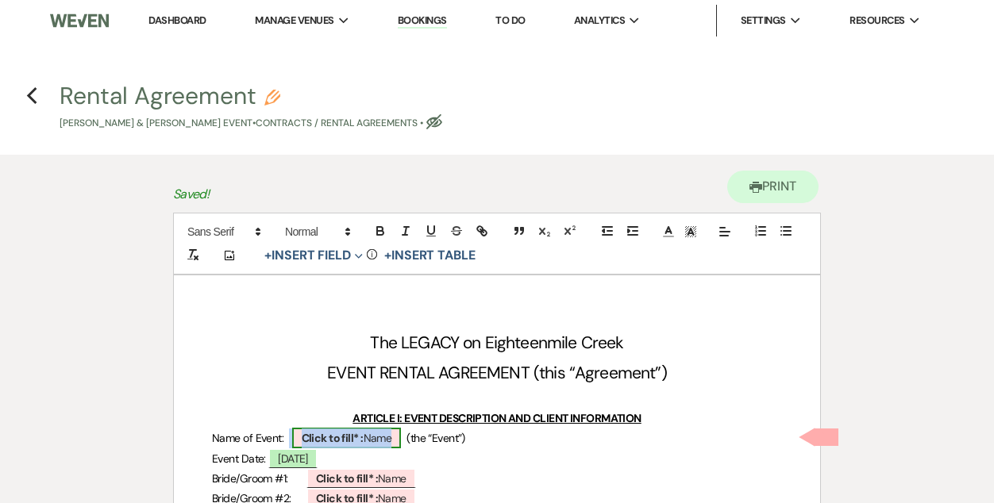
click at [337, 435] on b "Click to fill* :" at bounding box center [333, 438] width 62 height 14
select select "owner"
select select "Name"
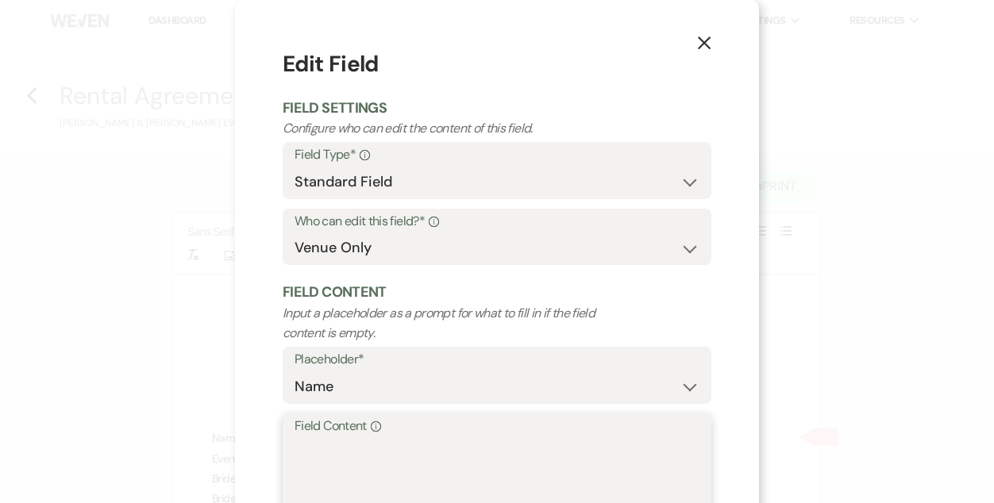
click at [391, 449] on textarea "Field Content Info" at bounding box center [496, 476] width 405 height 79
paste textarea "[PERSON_NAME] & [PERSON_NAME]"
drag, startPoint x: 356, startPoint y: 445, endPoint x: 191, endPoint y: 441, distance: 164.4
click at [191, 441] on div "X Edit Field Field Settings Configure who can edit the content of this field. F…" at bounding box center [497, 251] width 994 height 503
drag, startPoint x: 420, startPoint y: 448, endPoint x: 360, endPoint y: 448, distance: 59.5
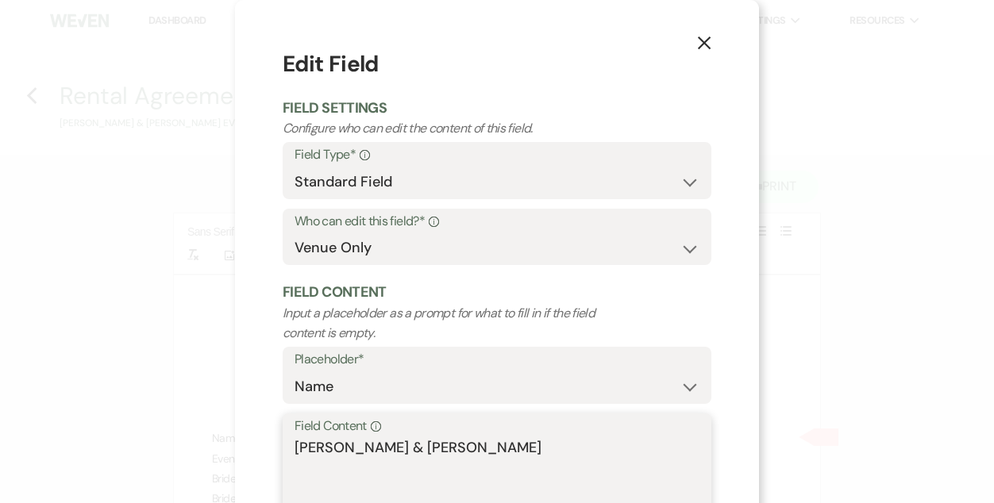
click at [360, 448] on textarea "[PERSON_NAME] & [PERSON_NAME]" at bounding box center [496, 476] width 405 height 79
click at [440, 462] on textarea "[PERSON_NAME]" at bounding box center [496, 476] width 405 height 79
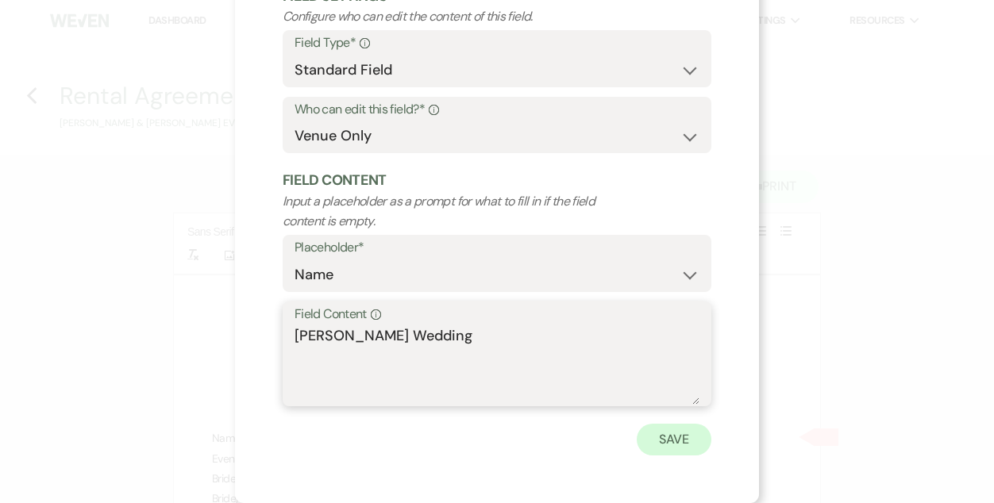
type textarea "[PERSON_NAME] Wedding"
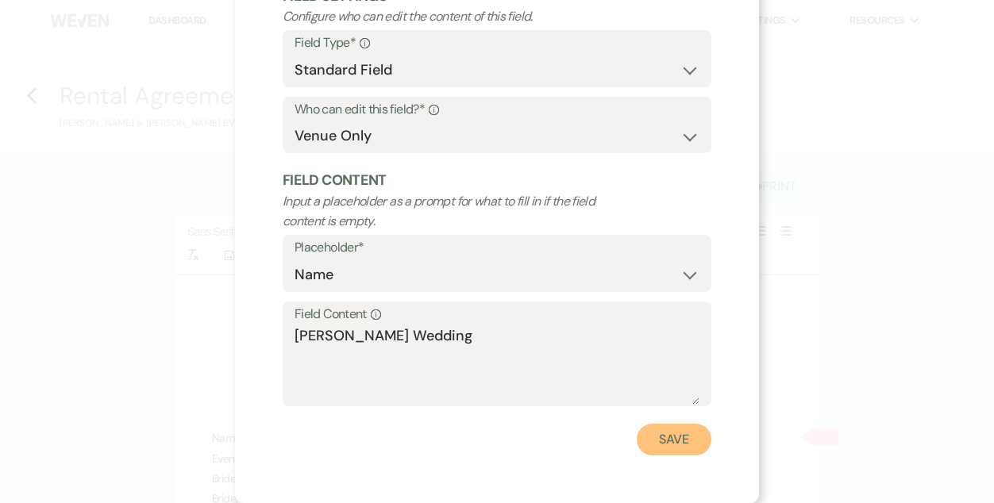
click at [660, 440] on button "Save" at bounding box center [674, 440] width 75 height 32
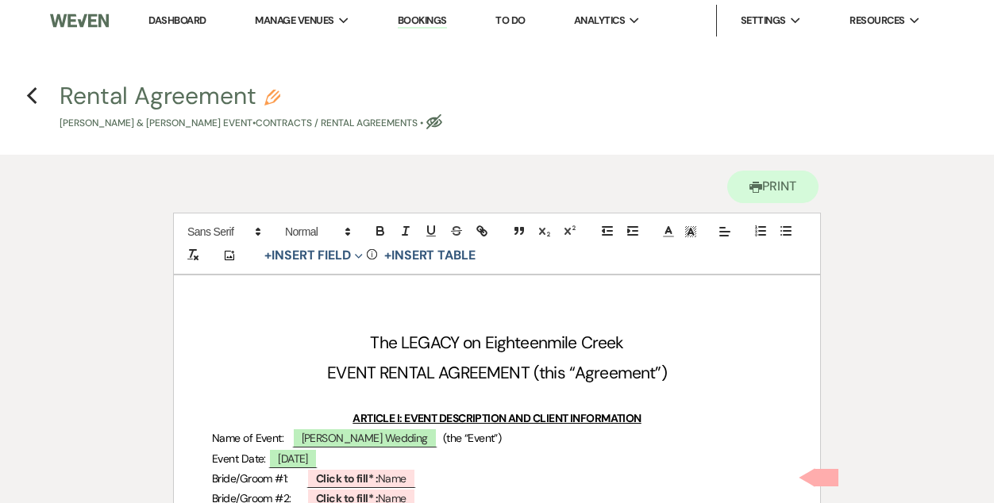
scroll to position [144, 0]
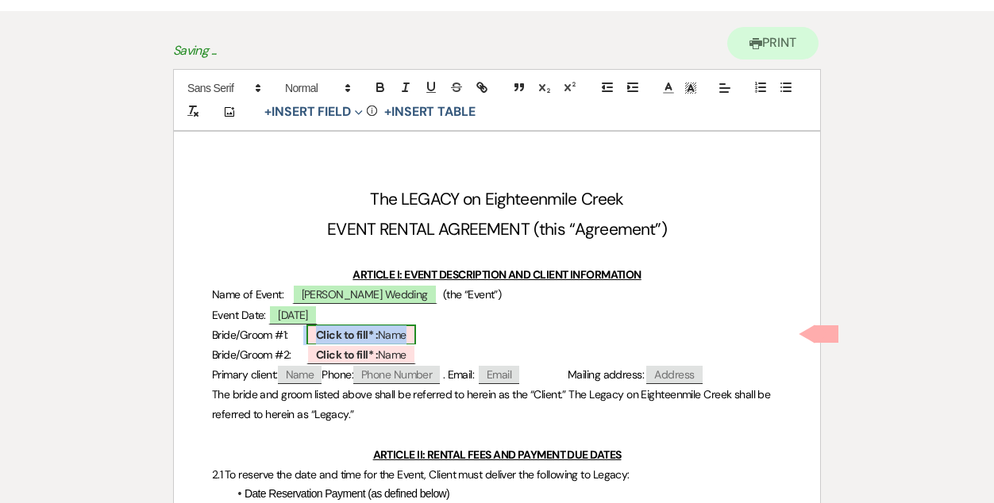
click at [358, 336] on b "Click to fill* :" at bounding box center [347, 335] width 62 height 14
select select "owner"
select select "Name"
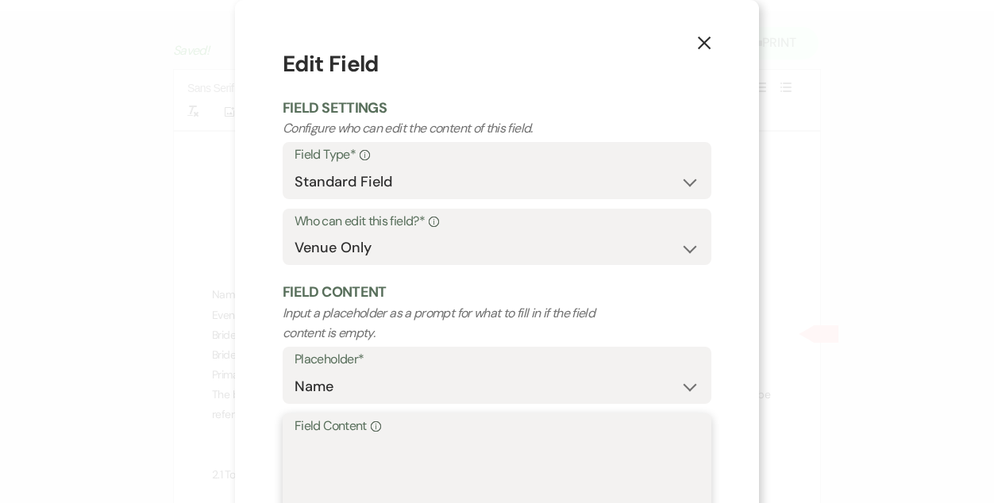
click at [404, 458] on textarea "Field Content Info" at bounding box center [496, 476] width 405 height 79
paste textarea "[PERSON_NAME] & [PERSON_NAME]"
drag, startPoint x: 436, startPoint y: 446, endPoint x: 196, endPoint y: 450, distance: 239.7
click at [196, 450] on div "X Edit Field Field Settings Configure who can edit the content of this field. F…" at bounding box center [497, 251] width 994 height 503
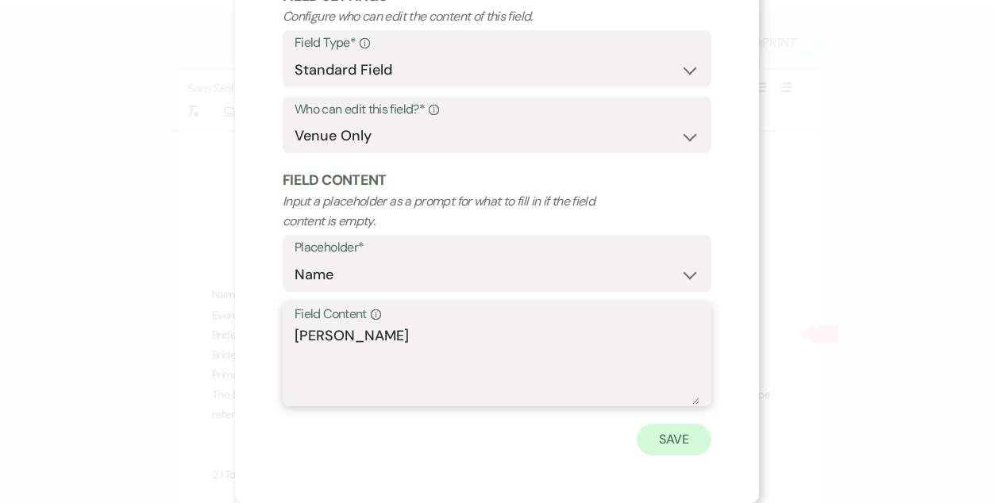
type textarea "[PERSON_NAME]"
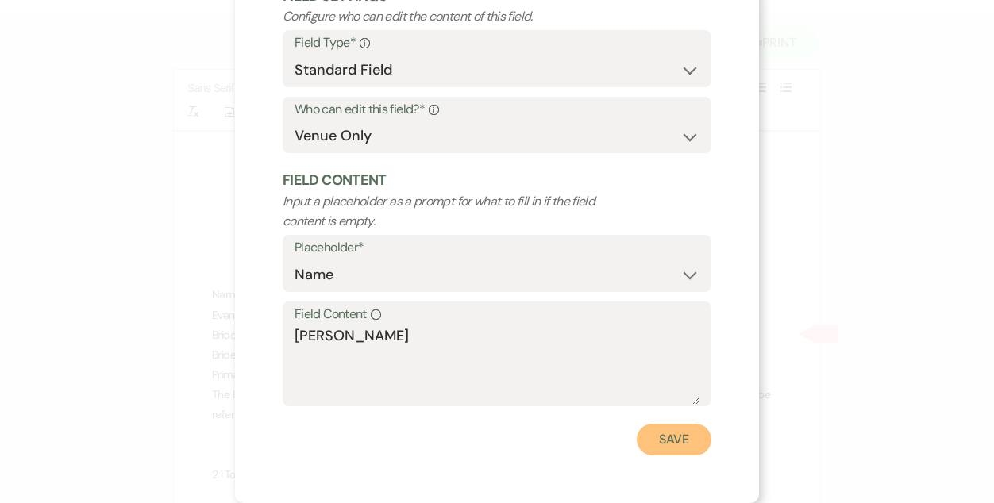
click at [652, 438] on button "Save" at bounding box center [674, 440] width 75 height 32
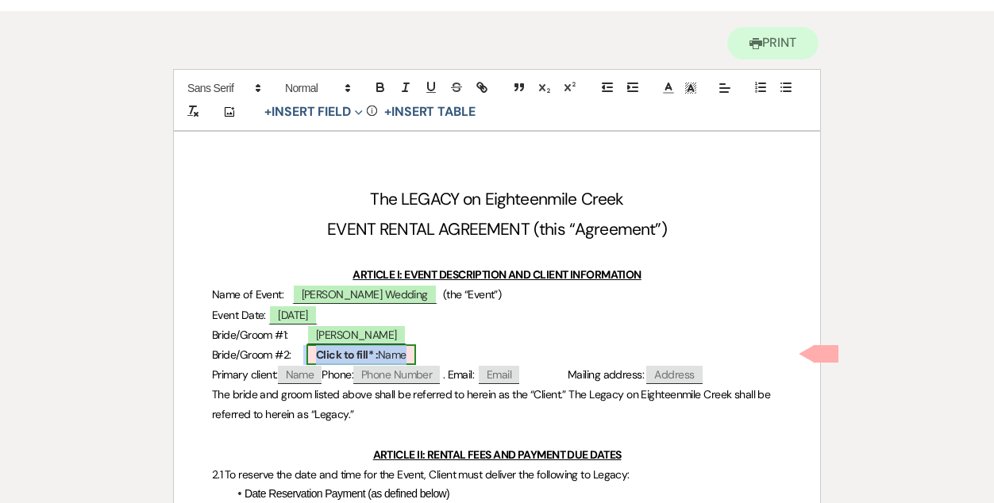
click at [374, 356] on span "Click to fill* : Name" at bounding box center [361, 354] width 110 height 21
select select "owner"
select select "Name"
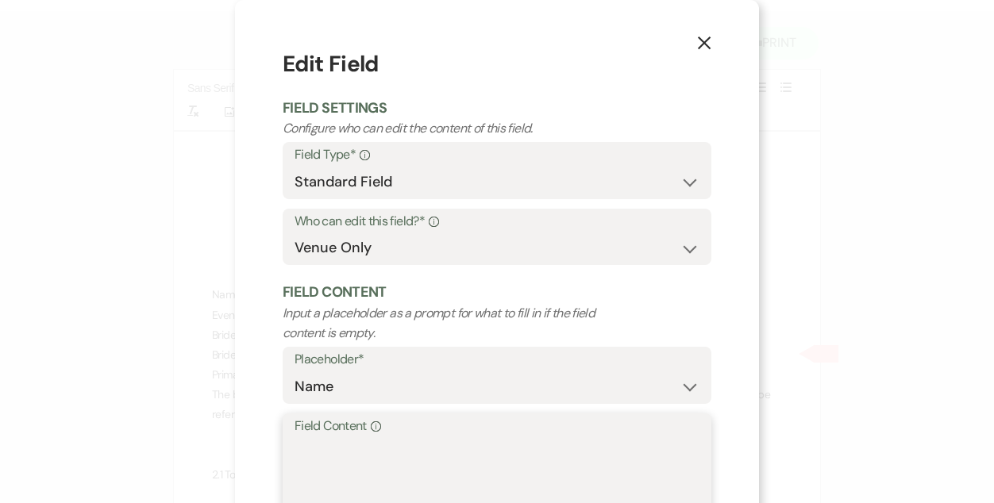
click at [400, 445] on textarea "Field Content Info" at bounding box center [496, 476] width 405 height 79
paste textarea "[PERSON_NAME] & [PERSON_NAME]"
drag, startPoint x: 414, startPoint y: 448, endPoint x: 592, endPoint y: 443, distance: 177.9
click at [592, 443] on textarea "[PERSON_NAME] & [PERSON_NAME]" at bounding box center [496, 476] width 405 height 79
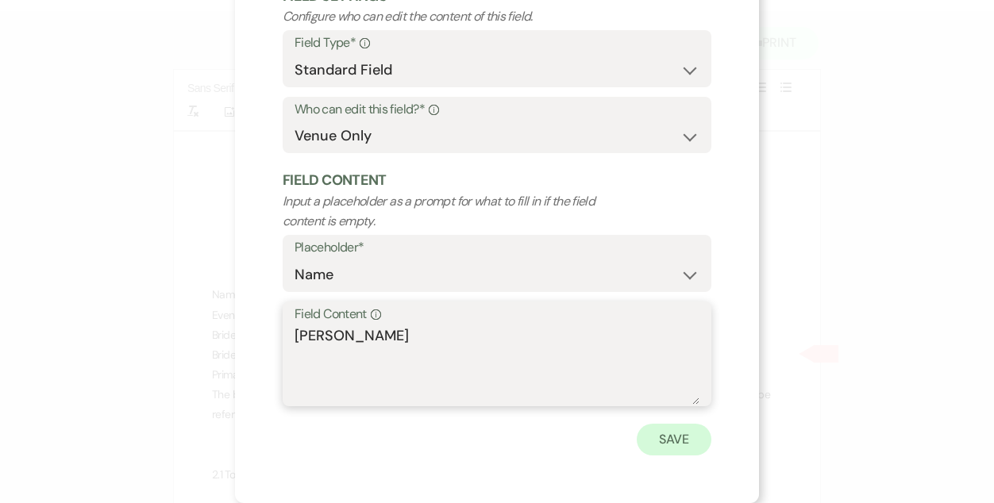
type textarea "[PERSON_NAME]"
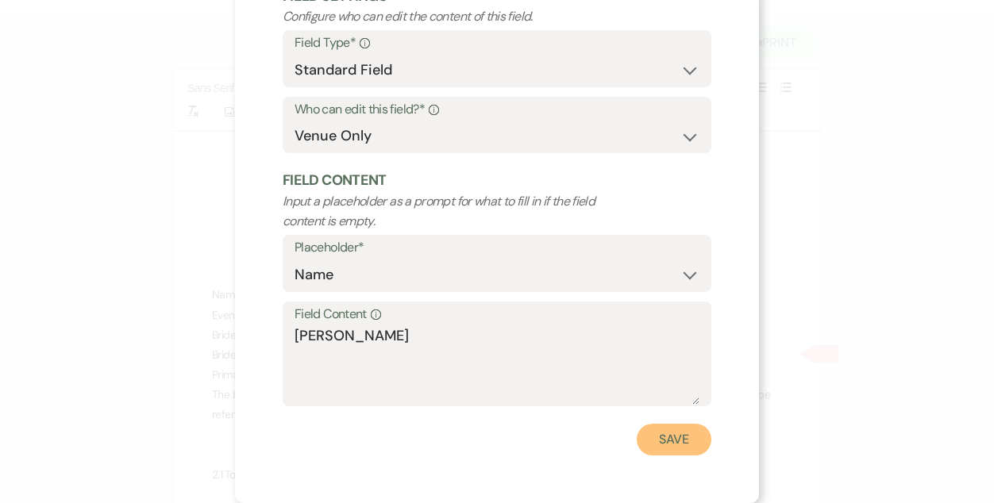
click at [661, 445] on button "Save" at bounding box center [674, 440] width 75 height 32
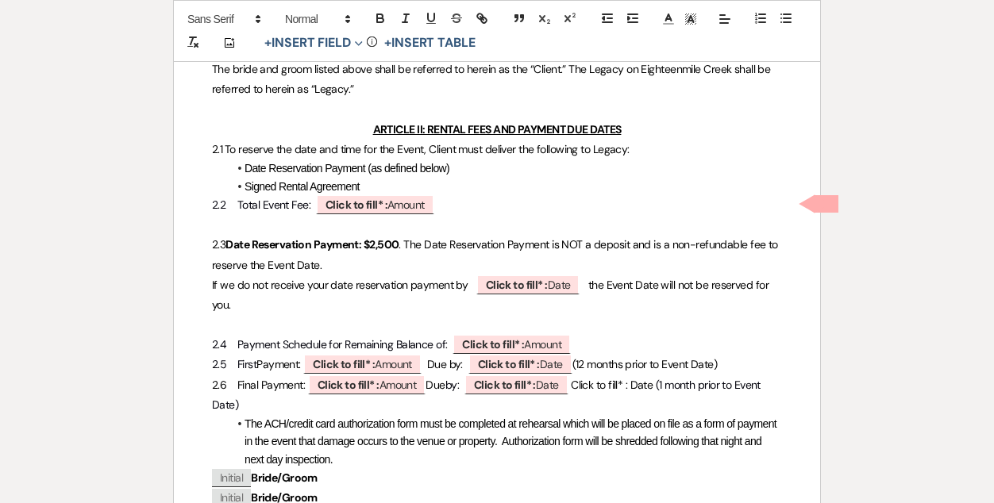
scroll to position [465, 0]
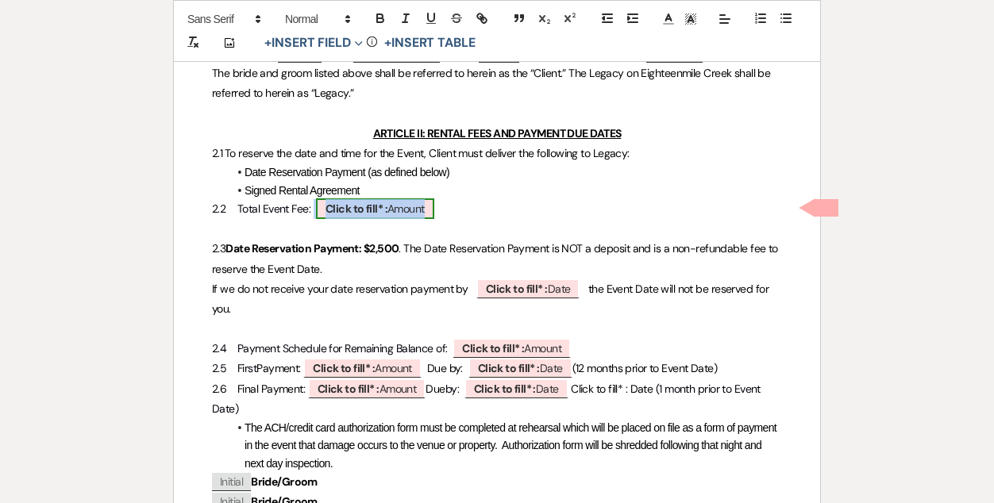
click at [368, 208] on b "Click to fill* :" at bounding box center [356, 209] width 62 height 14
select select "owner"
select select "Amount"
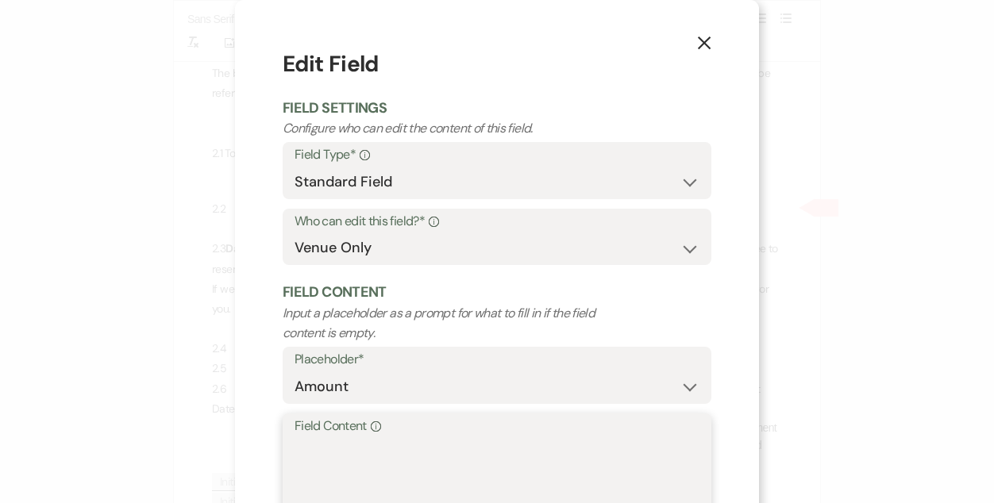
click at [408, 445] on textarea "Field Content Info" at bounding box center [496, 476] width 405 height 79
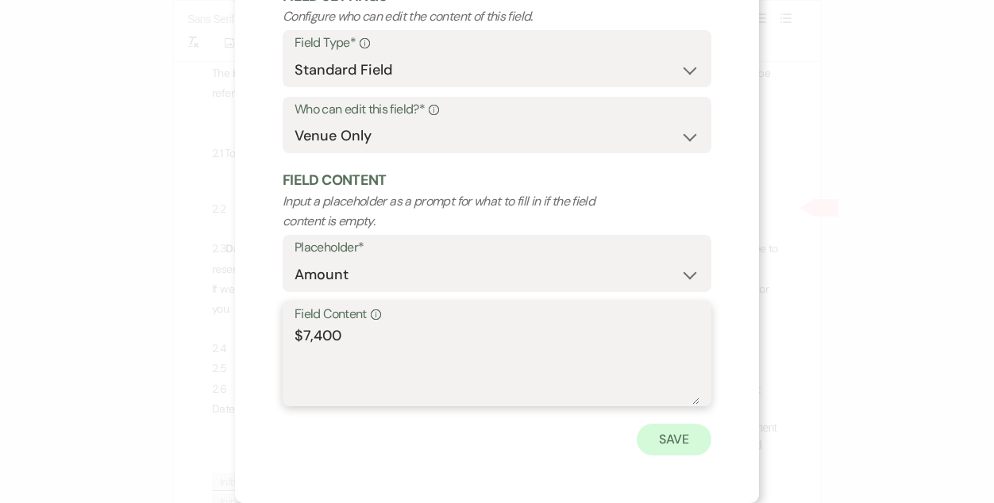
type textarea "$7,400"
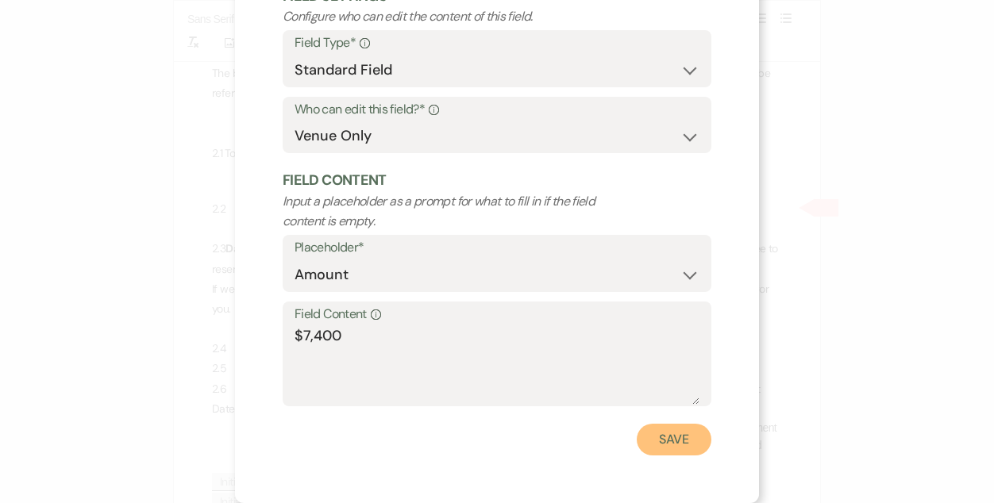
click at [664, 445] on button "Save" at bounding box center [674, 440] width 75 height 32
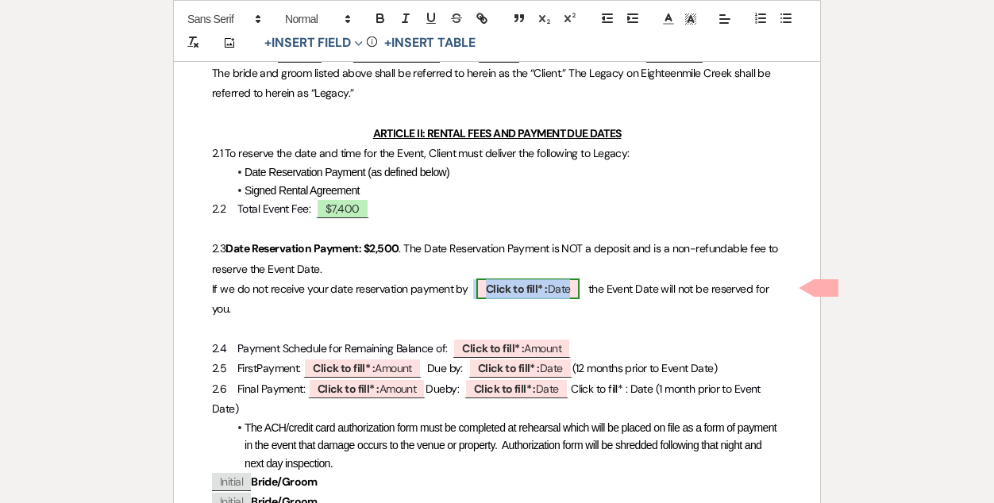
click at [495, 283] on b "Click to fill* :" at bounding box center [517, 289] width 62 height 14
select select "owner"
select select "Date"
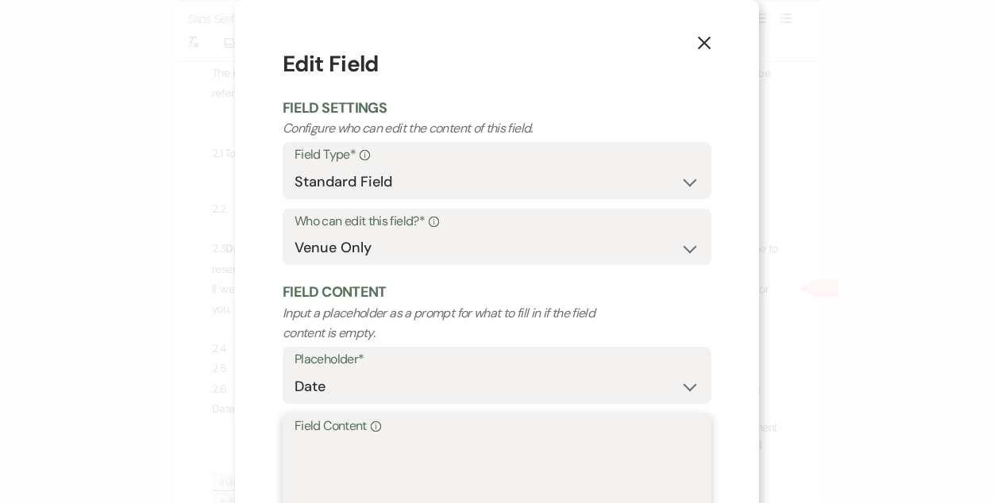
click at [423, 444] on textarea "Field Content Info" at bounding box center [496, 476] width 405 height 79
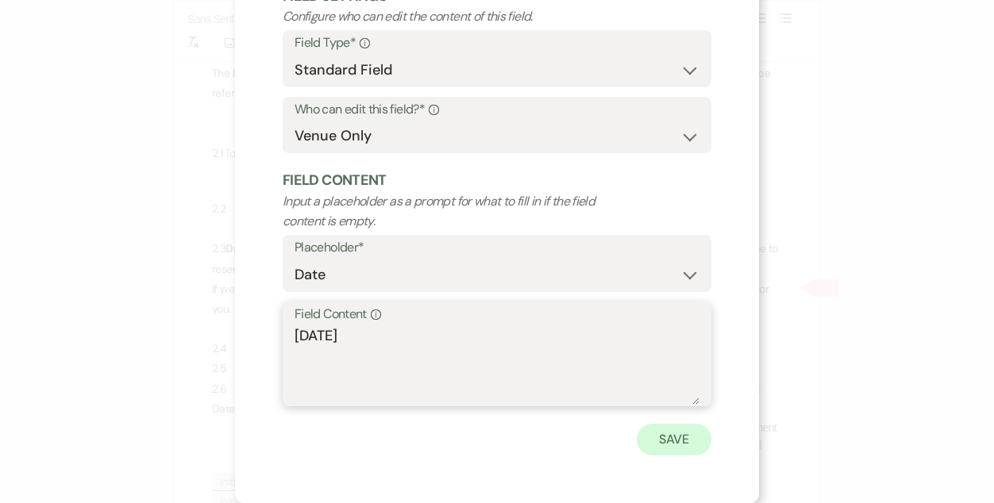
type textarea "[DATE]"
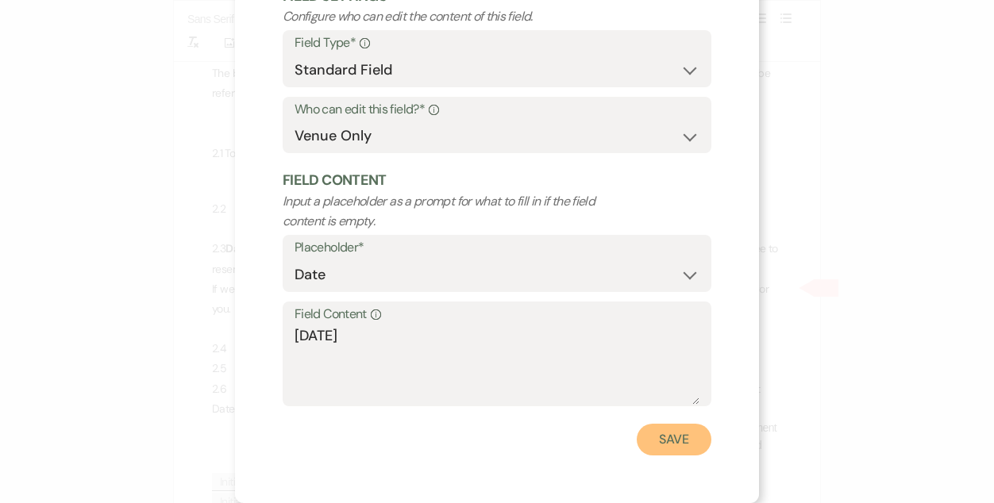
click at [682, 428] on button "Save" at bounding box center [674, 440] width 75 height 32
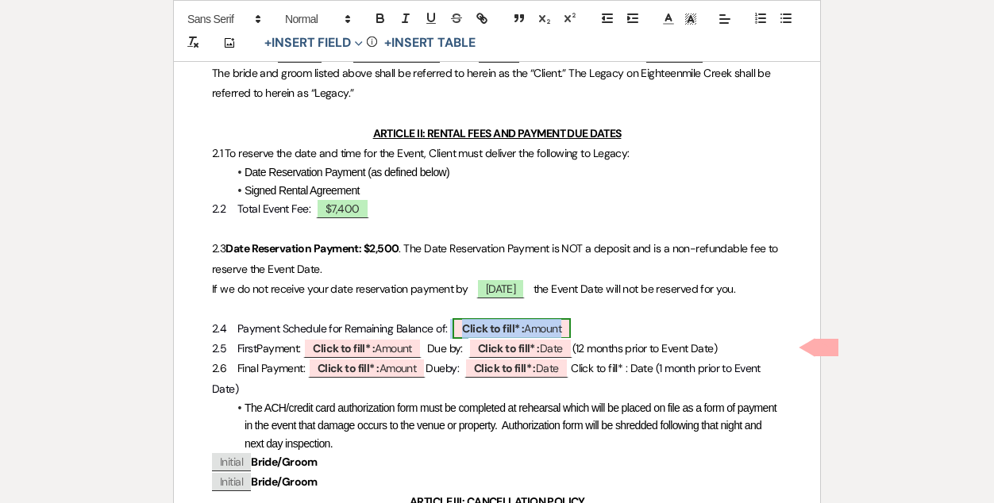
click at [464, 336] on b "Click to fill* :" at bounding box center [493, 328] width 62 height 14
select select "owner"
select select "Amount"
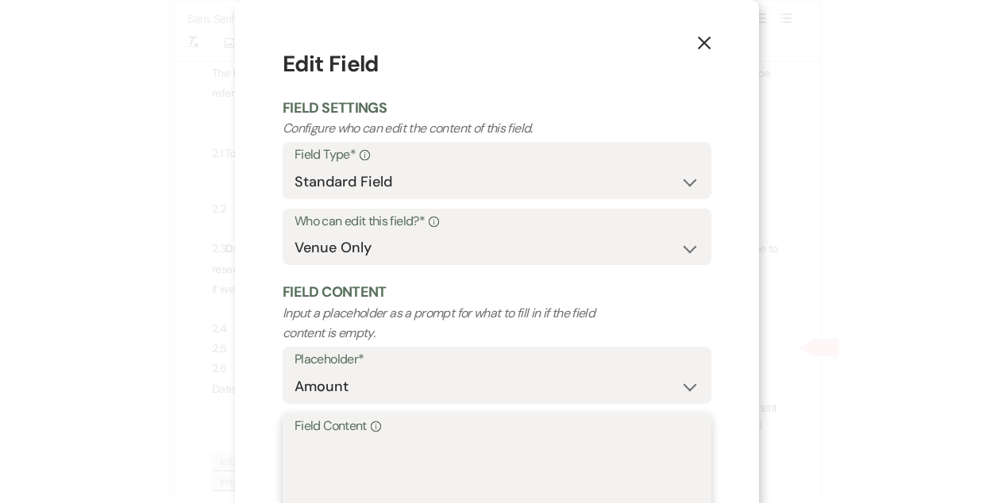
click at [456, 461] on textarea "Field Content Info" at bounding box center [496, 476] width 405 height 79
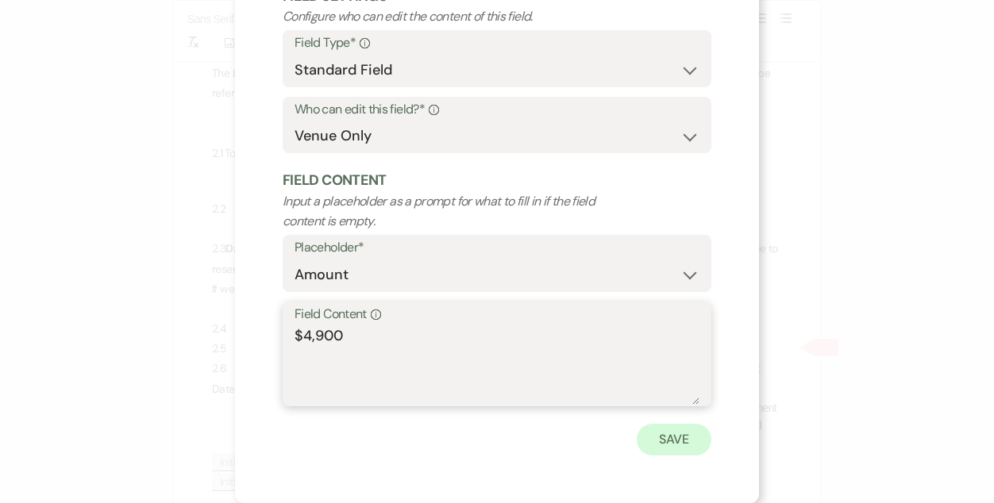
type textarea "$4,900"
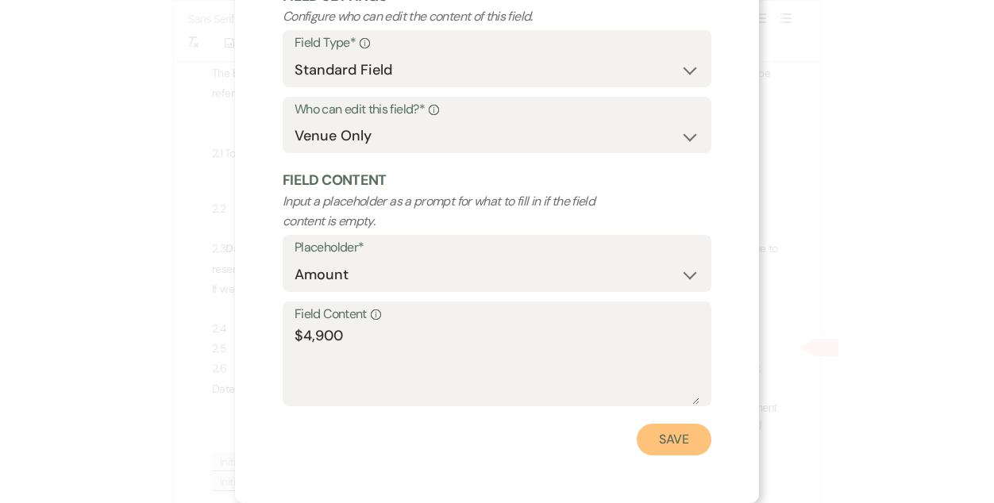
click at [669, 441] on button "Save" at bounding box center [674, 440] width 75 height 32
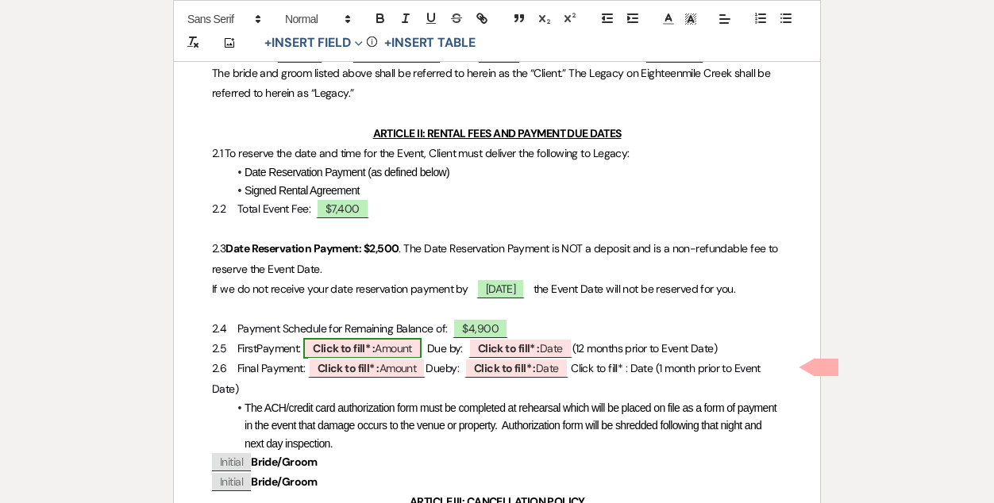
click at [356, 356] on b "Click to fill* :" at bounding box center [344, 348] width 62 height 14
select select "owner"
select select "Amount"
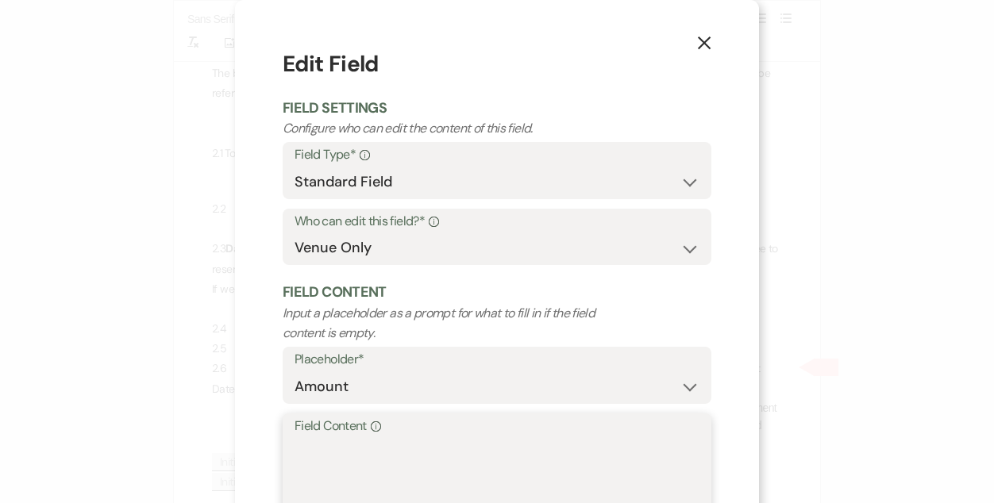
click at [391, 474] on textarea "Field Content Info" at bounding box center [496, 476] width 405 height 79
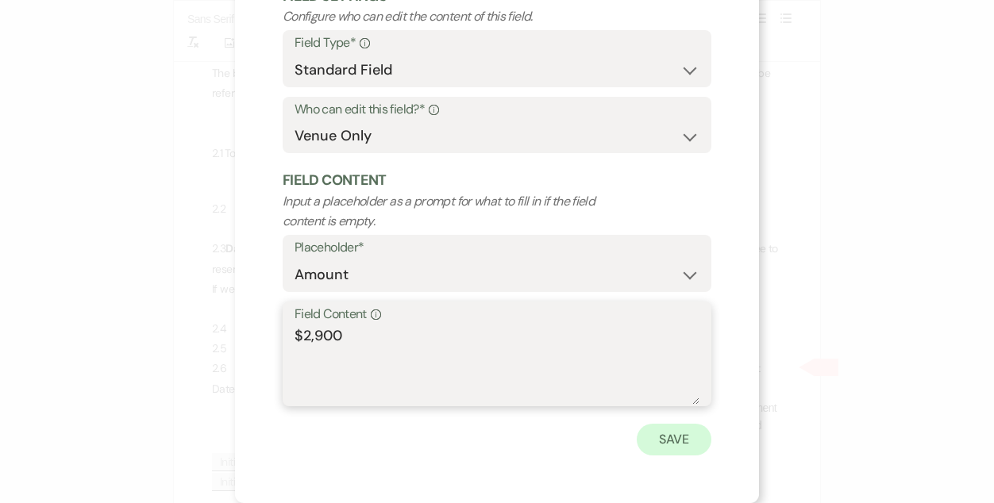
type textarea "$2,900"
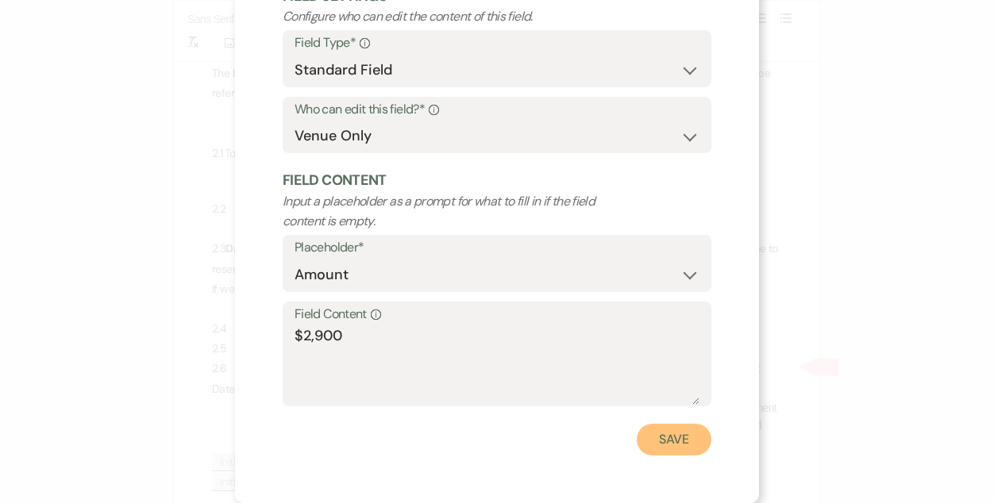
click at [675, 445] on button "Save" at bounding box center [674, 440] width 75 height 32
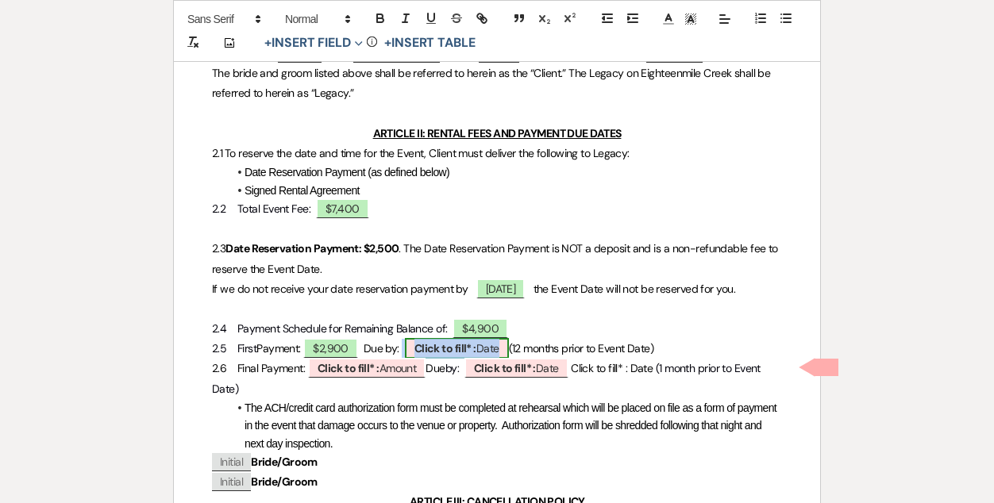
click at [433, 356] on b "Click to fill* :" at bounding box center [445, 348] width 62 height 14
select select "owner"
select select "Date"
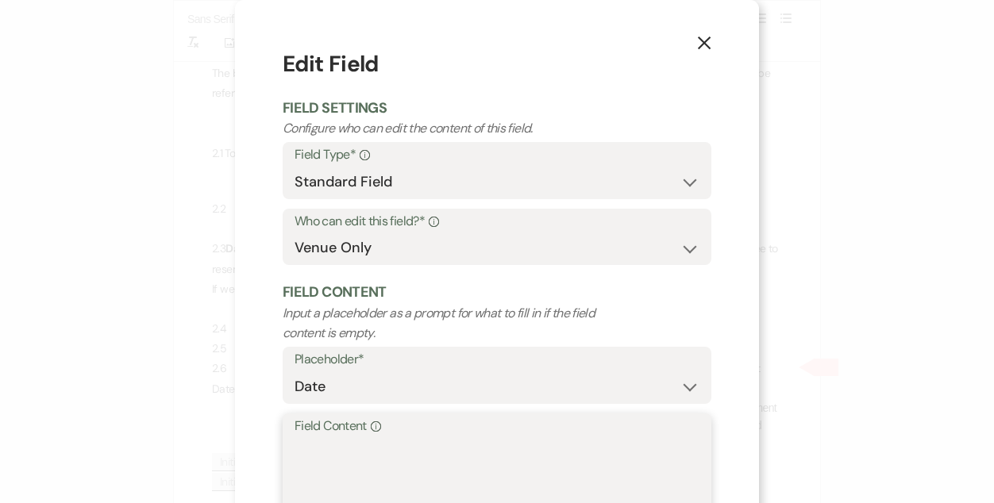
click at [433, 445] on textarea "Field Content Info" at bounding box center [496, 476] width 405 height 79
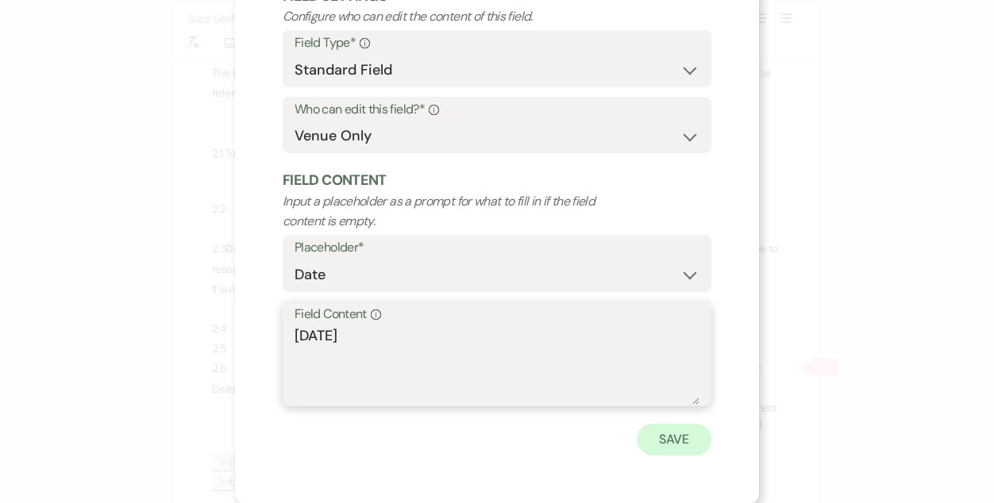
type textarea "[DATE]"
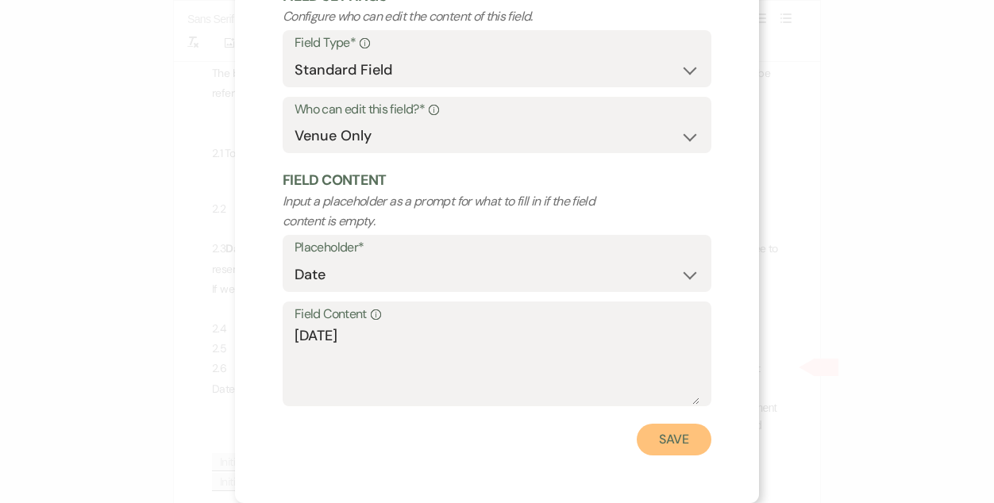
click at [664, 430] on button "Save" at bounding box center [674, 440] width 75 height 32
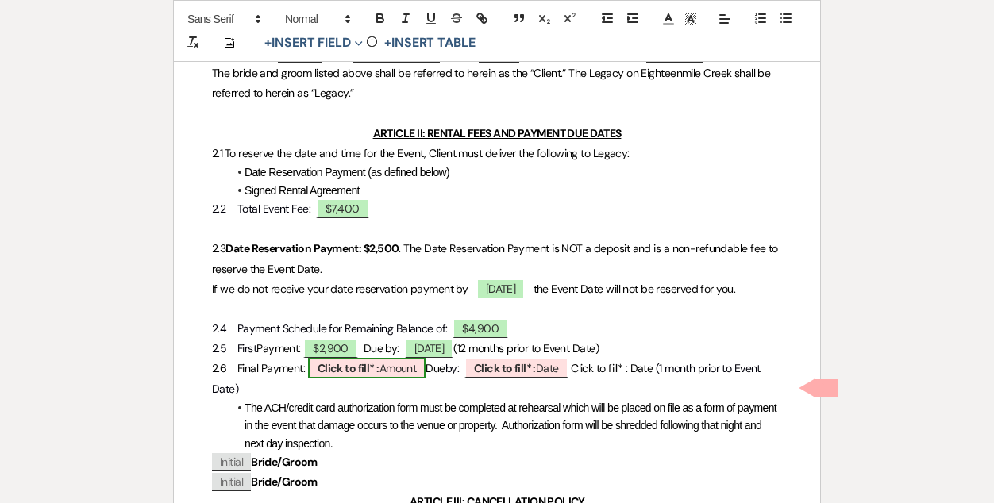
click at [375, 375] on b "Click to fill* :" at bounding box center [349, 368] width 62 height 14
select select "owner"
select select "Amount"
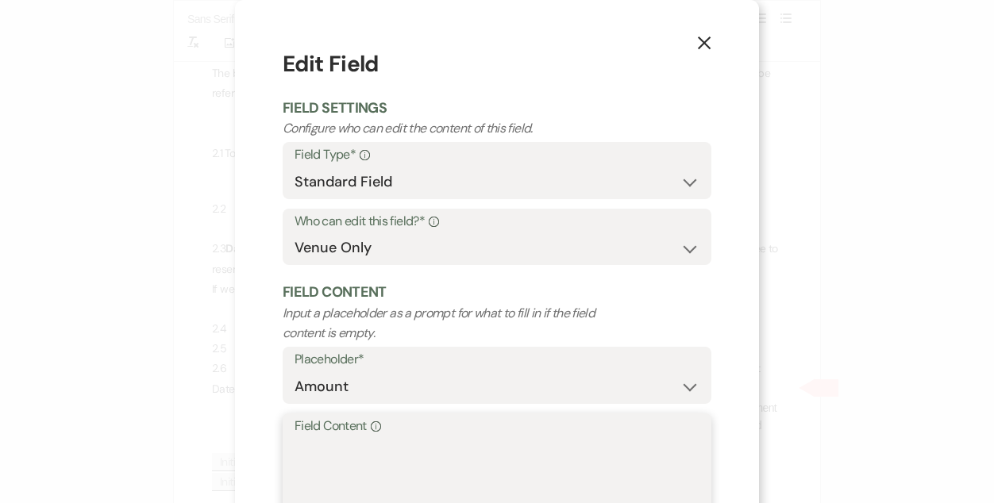
click at [388, 457] on textarea "Field Content Info" at bounding box center [496, 476] width 405 height 79
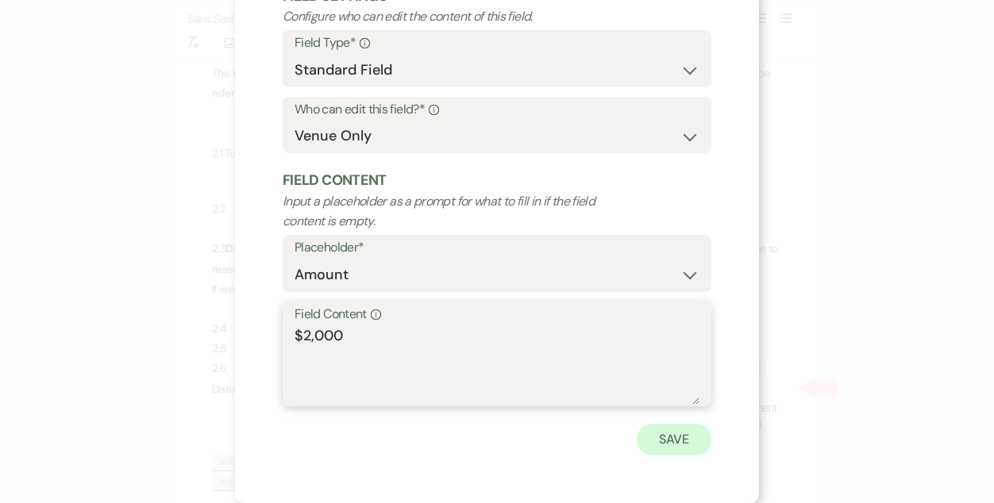
type textarea "$2,000"
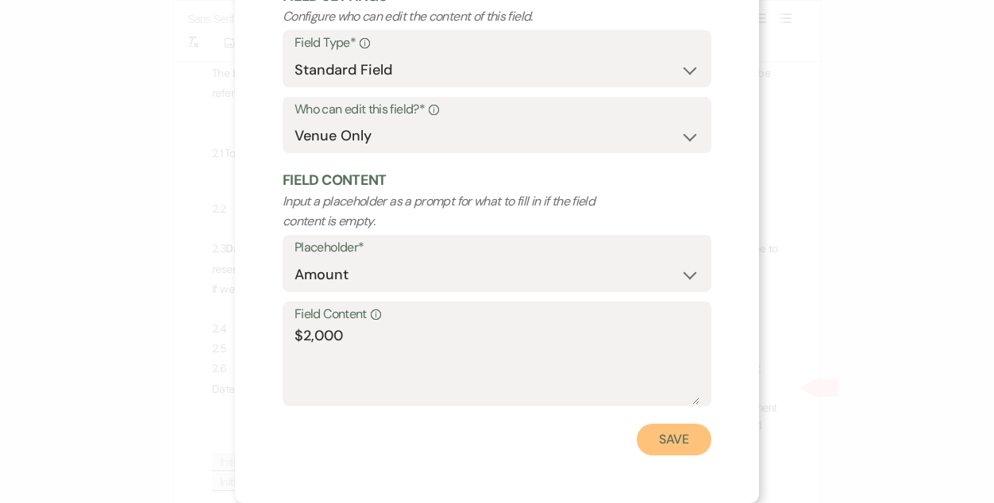
click at [707, 442] on button "Save" at bounding box center [674, 440] width 75 height 32
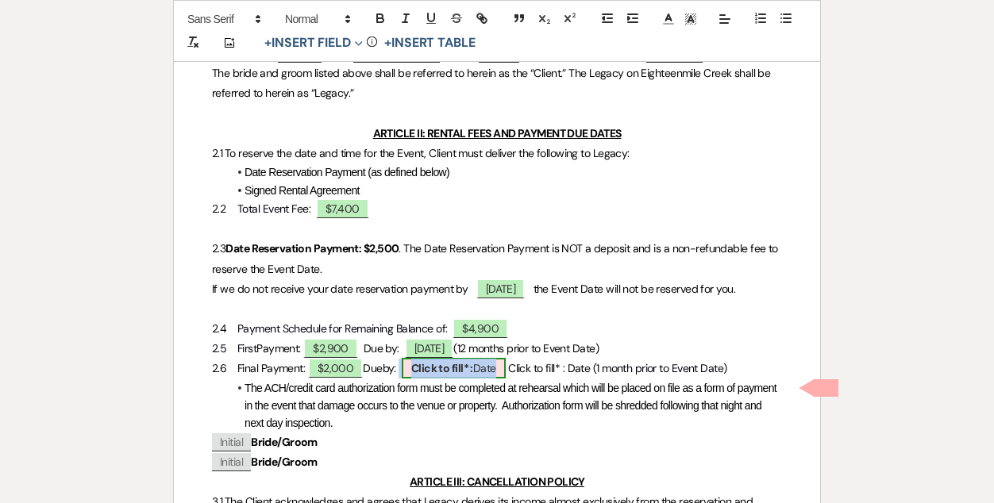
click at [455, 379] on span "Click to fill* : Date" at bounding box center [454, 368] width 104 height 21
select select "owner"
select select "Date"
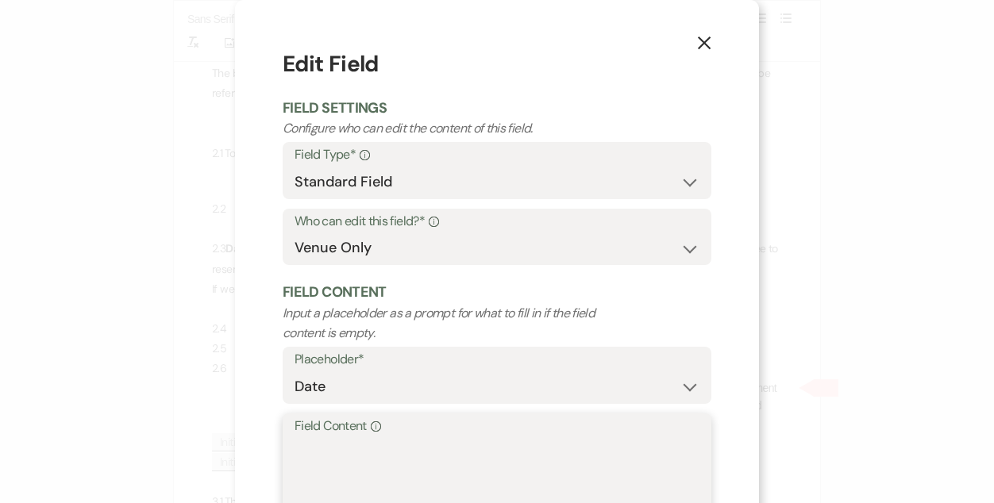
click at [421, 446] on textarea "Field Content Info" at bounding box center [496, 476] width 405 height 79
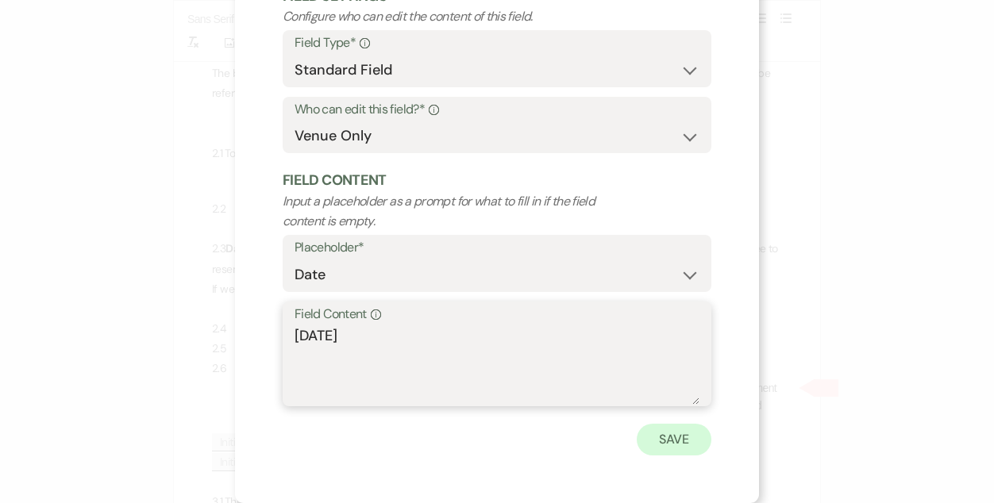
type textarea "[DATE]"
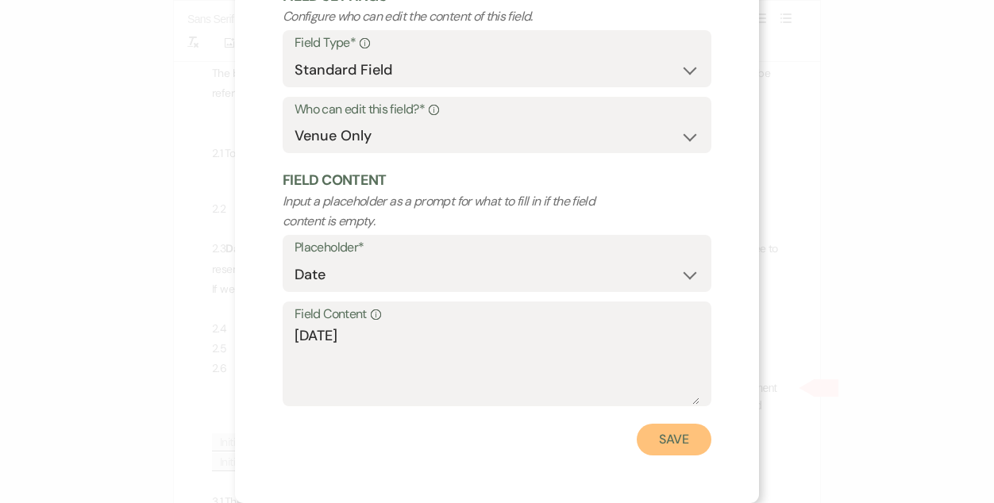
click at [657, 427] on button "Save" at bounding box center [674, 440] width 75 height 32
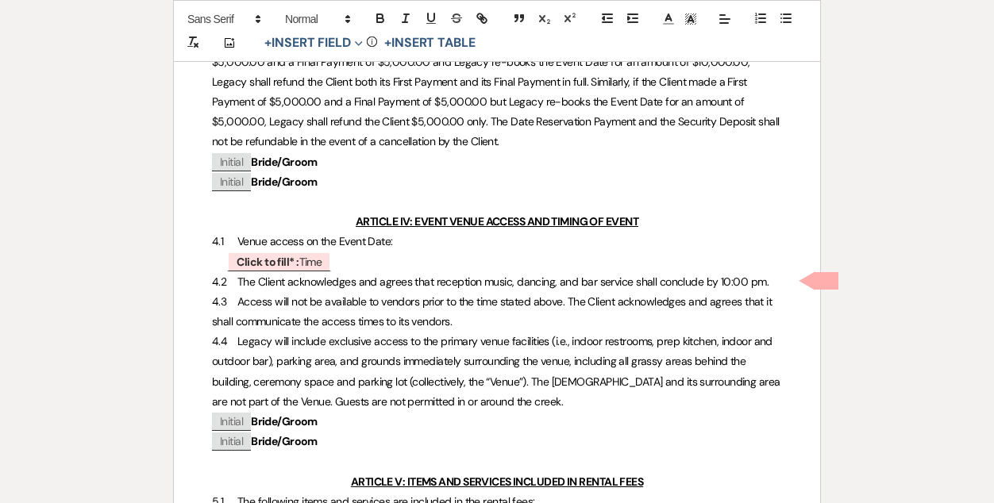
scroll to position [1147, 0]
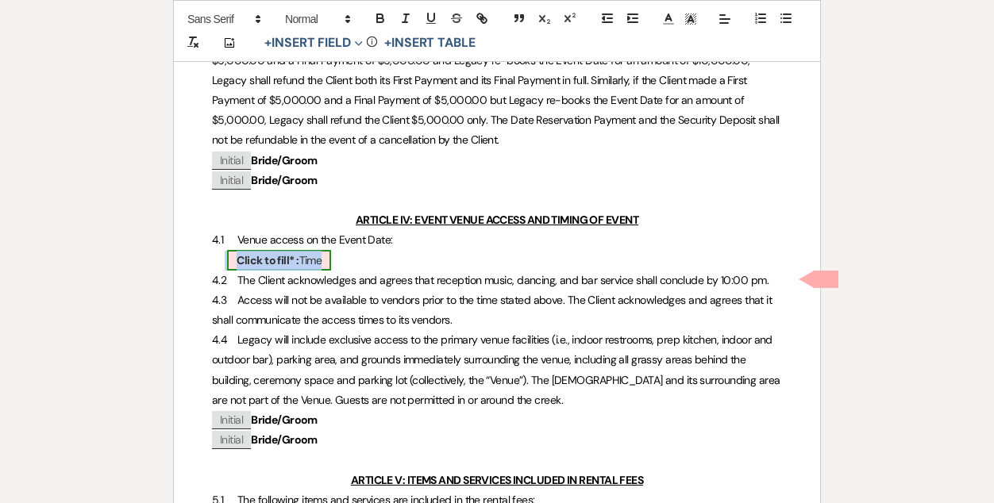
click at [313, 271] on span "Click to fill* : Time" at bounding box center [279, 260] width 104 height 21
select select "owner"
select select "Time"
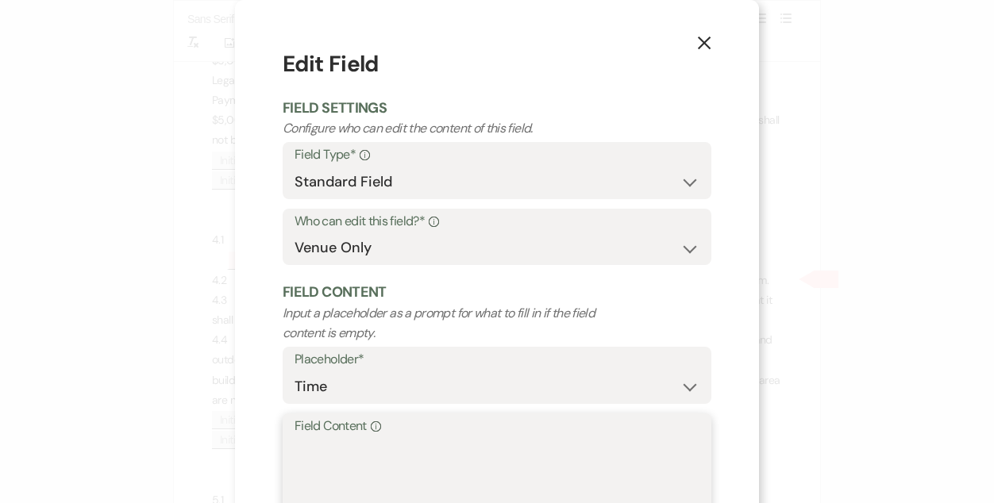
click at [418, 456] on textarea "Field Content Info" at bounding box center [496, 476] width 405 height 79
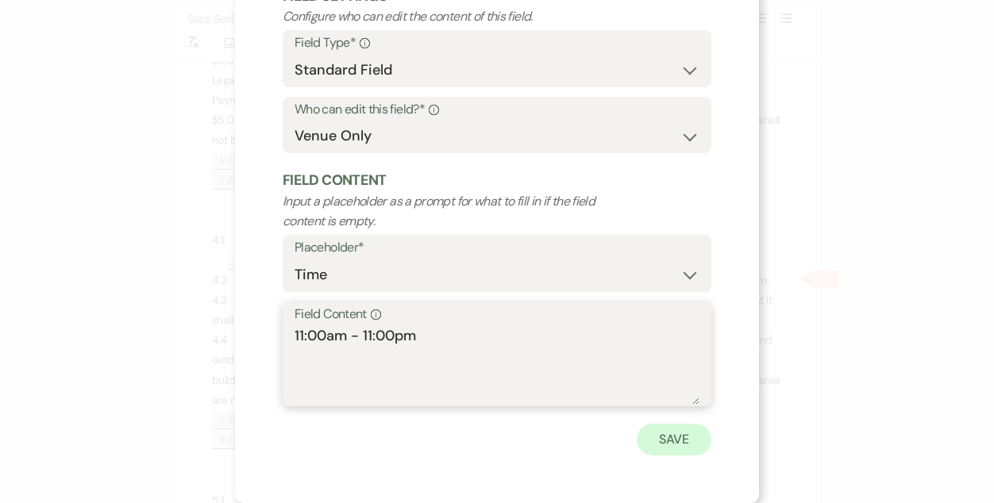
type textarea "11:00am - 11:00pm"
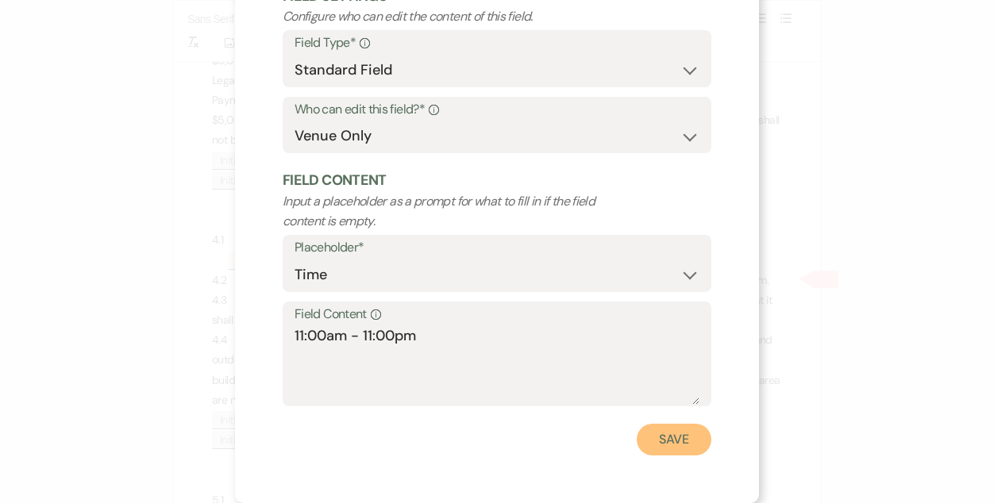
click at [684, 450] on button "Save" at bounding box center [674, 440] width 75 height 32
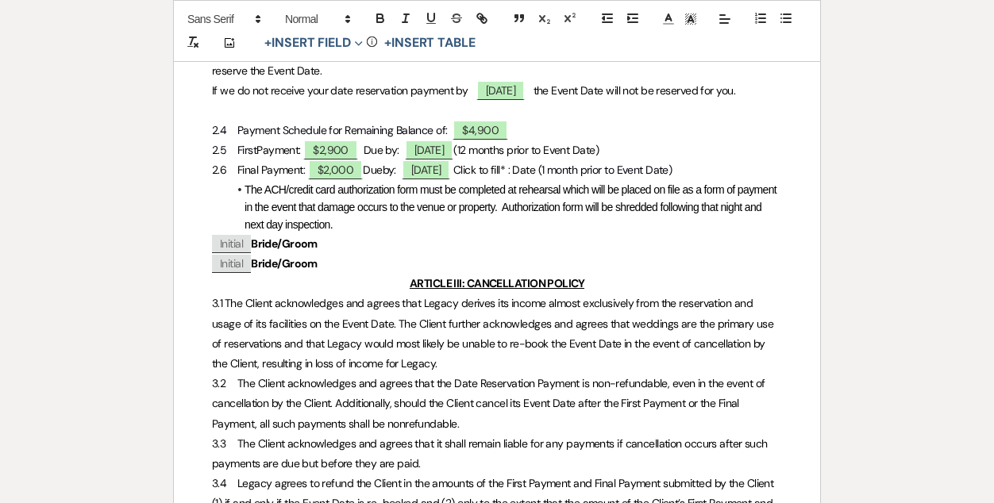
scroll to position [0, 0]
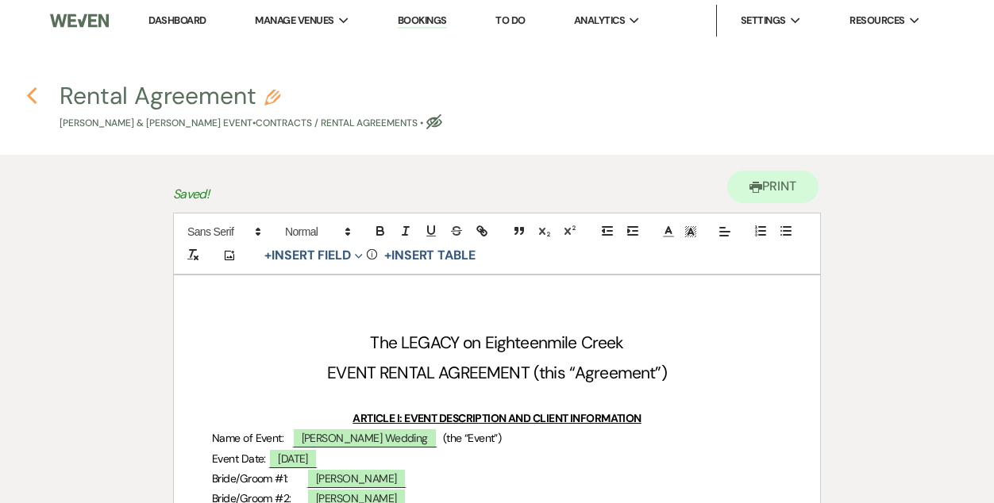
click at [35, 100] on icon "Previous" at bounding box center [32, 96] width 12 height 19
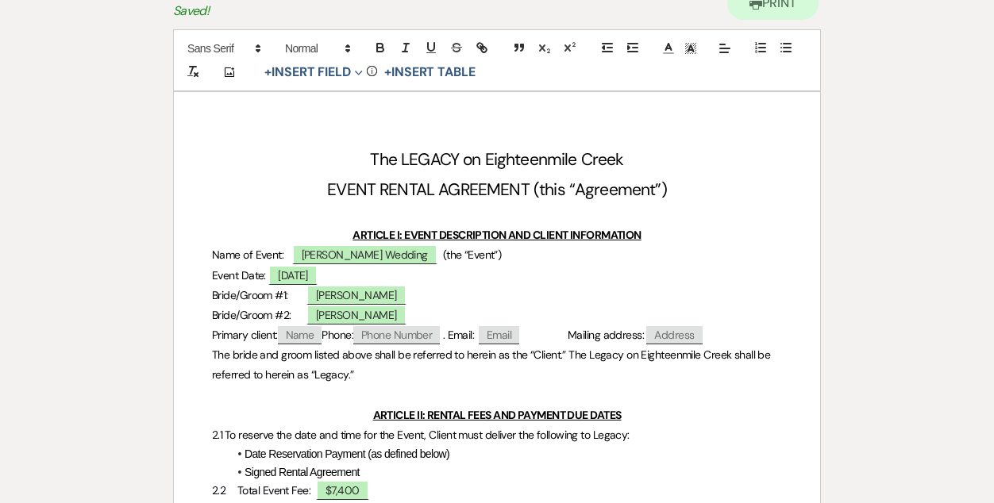
select select "6"
select select "5"
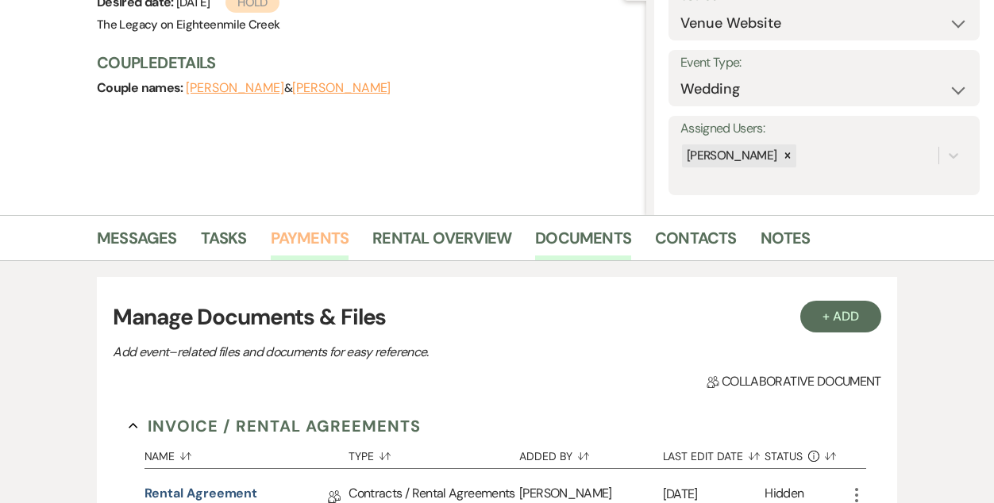
click at [325, 233] on link "Payments" at bounding box center [310, 242] width 79 height 35
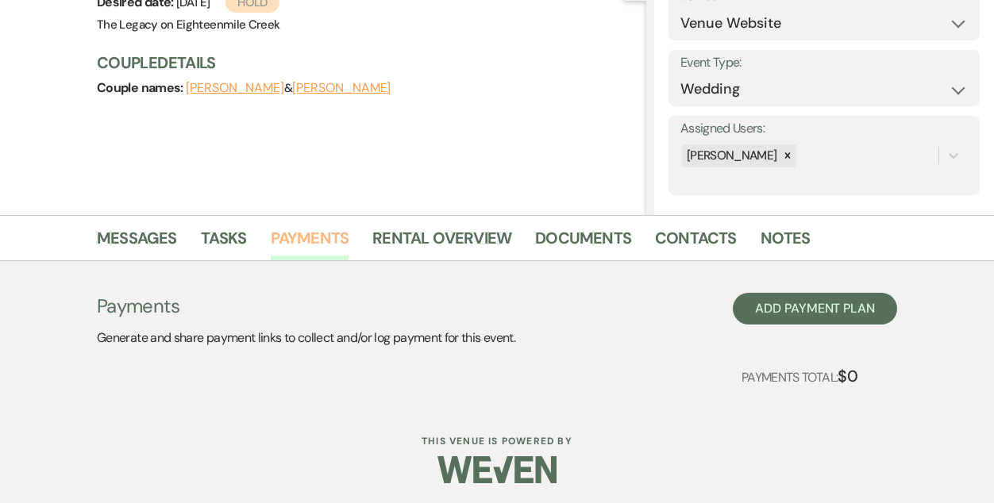
scroll to position [185, 0]
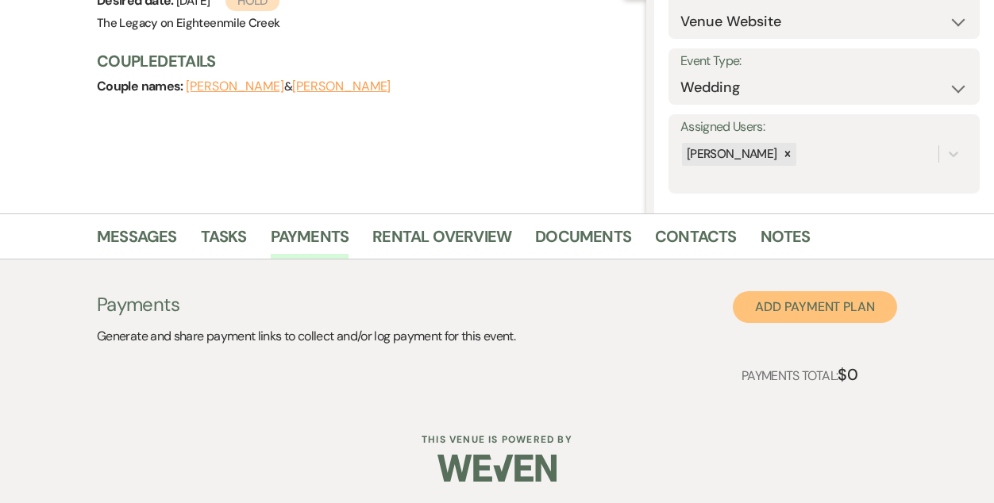
click at [808, 319] on button "Add Payment Plan" at bounding box center [815, 307] width 164 height 32
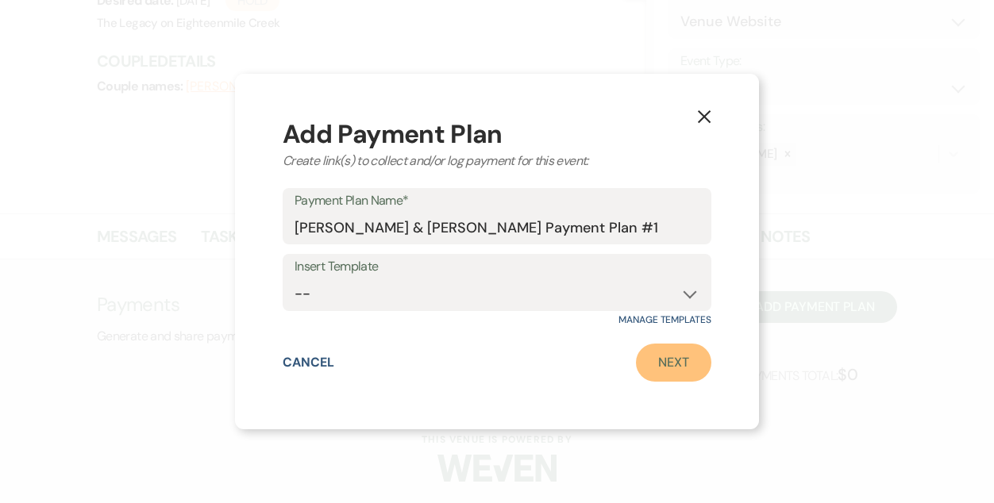
click at [667, 357] on link "Next" at bounding box center [673, 363] width 75 height 38
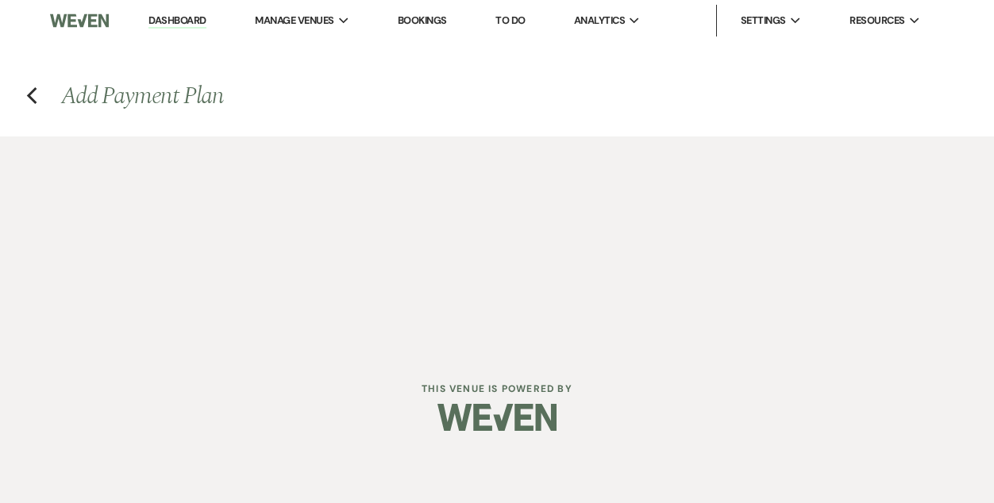
select select "2"
select select "percentage"
select select "false"
select select "client"
select select "weeks"
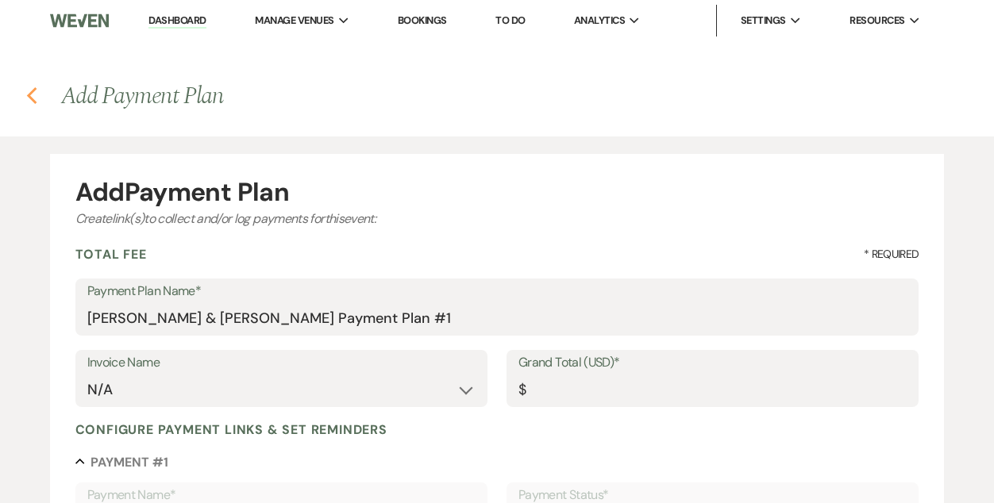
click at [37, 96] on icon "Previous" at bounding box center [32, 96] width 12 height 19
select select "6"
select select "5"
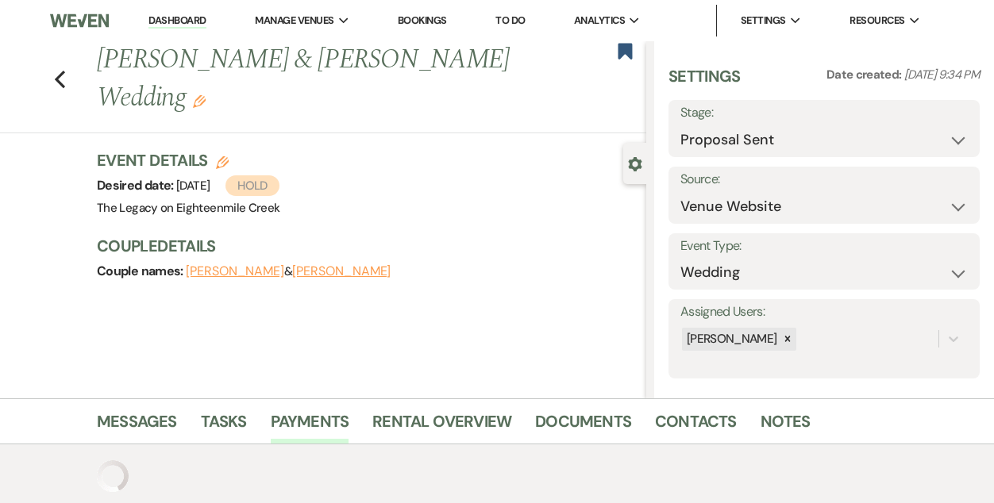
scroll to position [107, 0]
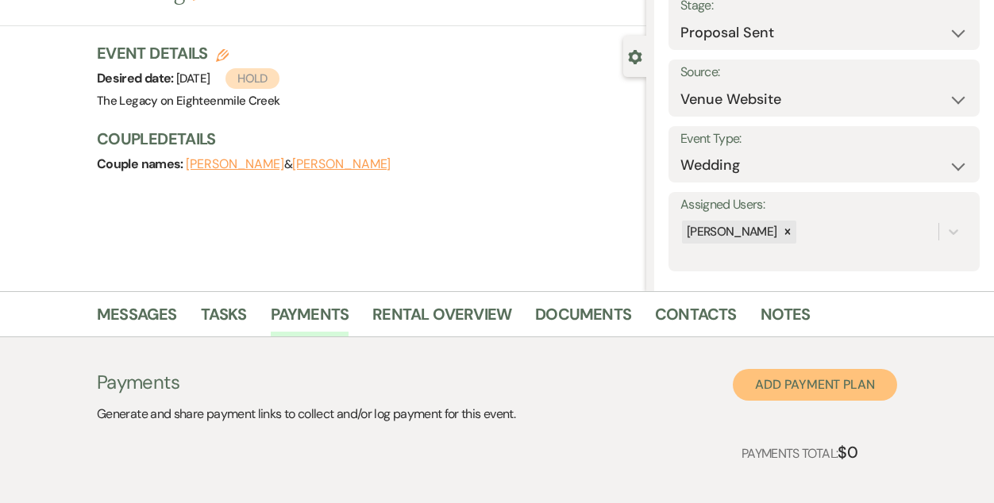
click at [818, 393] on button "Add Payment Plan" at bounding box center [815, 385] width 164 height 32
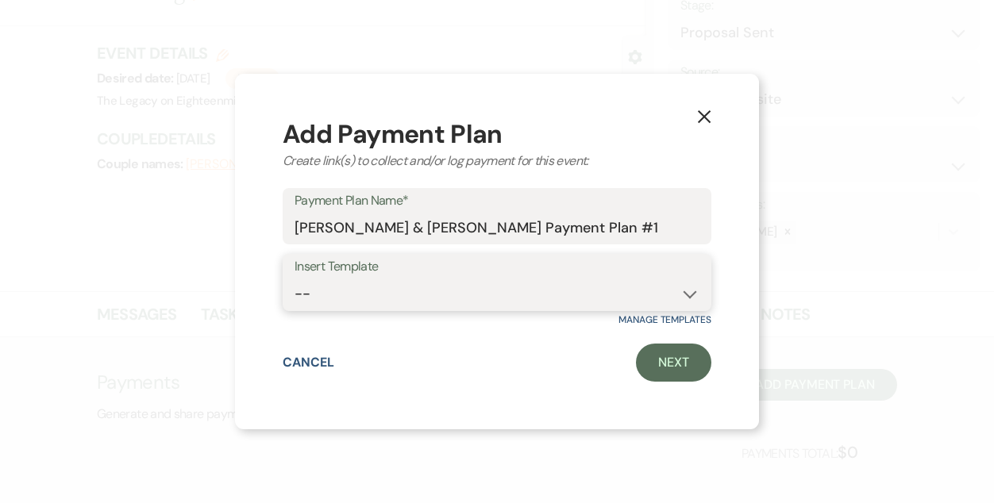
click at [528, 299] on select "-- [DATE] weddings [DATE] Wedding Day of Coordinating" at bounding box center [496, 294] width 405 height 31
select select "192"
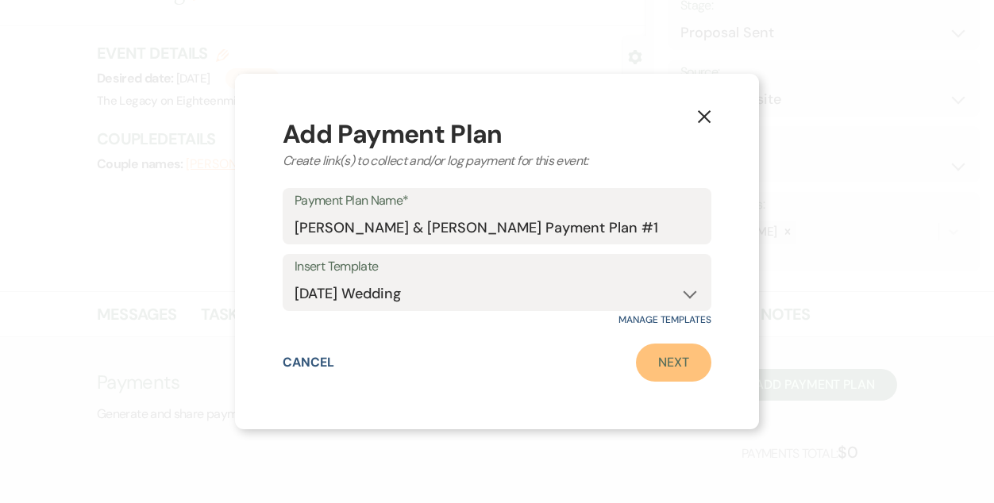
click at [694, 368] on link "Next" at bounding box center [673, 363] width 75 height 38
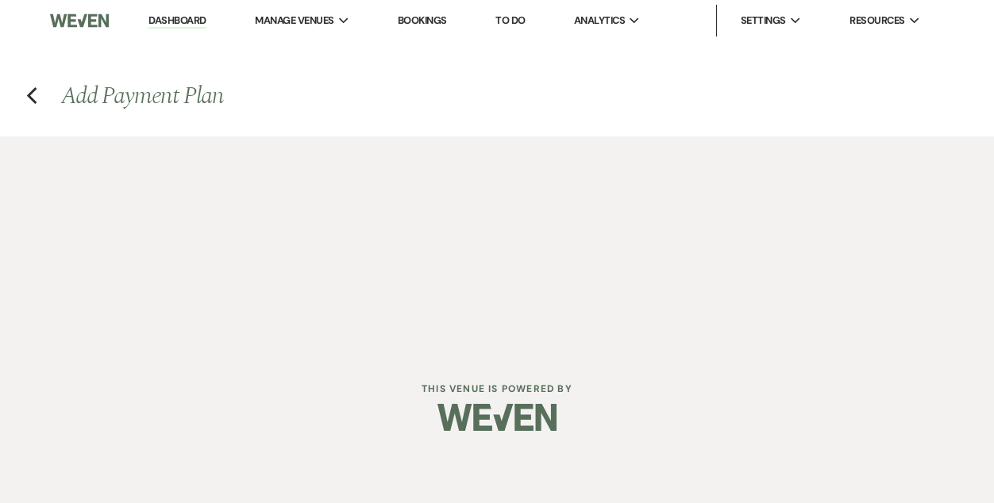
select select "2"
select select "flat"
select select "true"
select select "client"
select select "days"
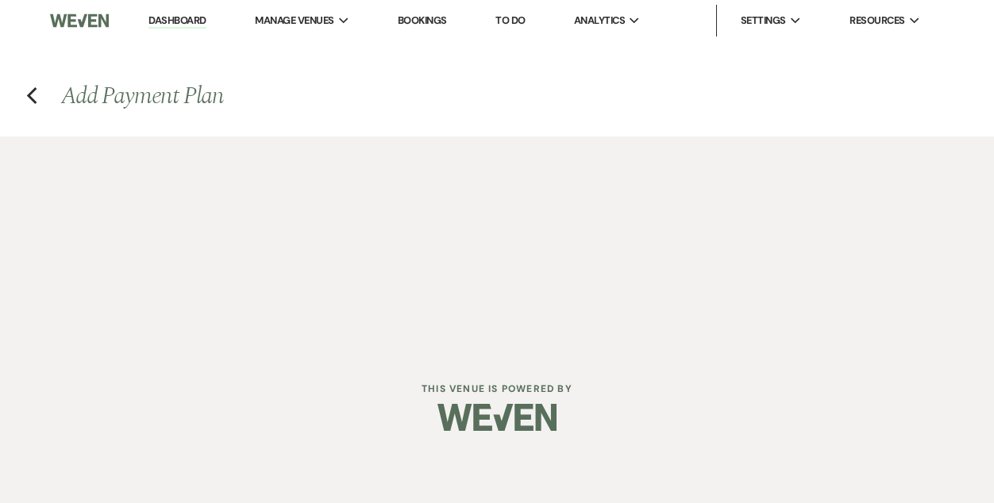
select select "2"
select select "flat"
select select "true"
select select "client"
select select "daily"
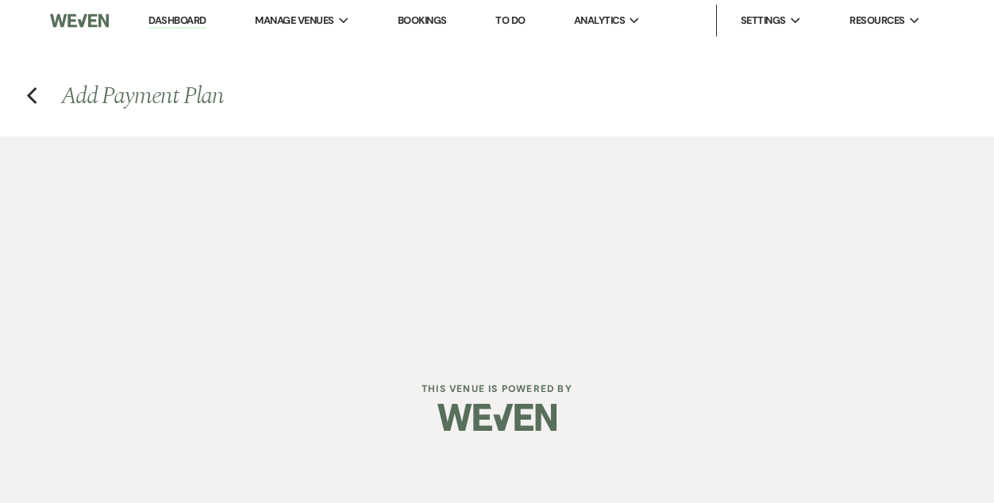
select select "weeks"
select select "complete"
select select "2"
select select "flat"
select select "true"
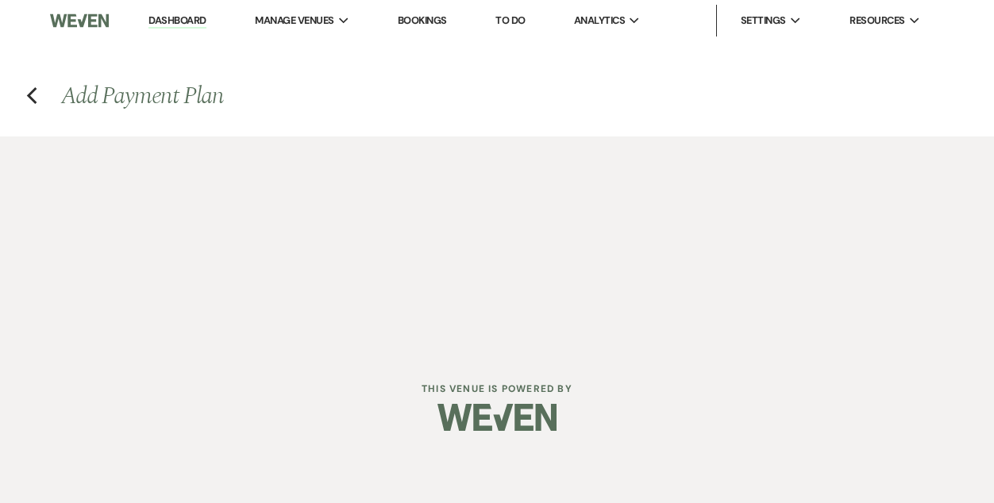
select select "client"
select select "daily"
select select "weeks"
select select "complete"
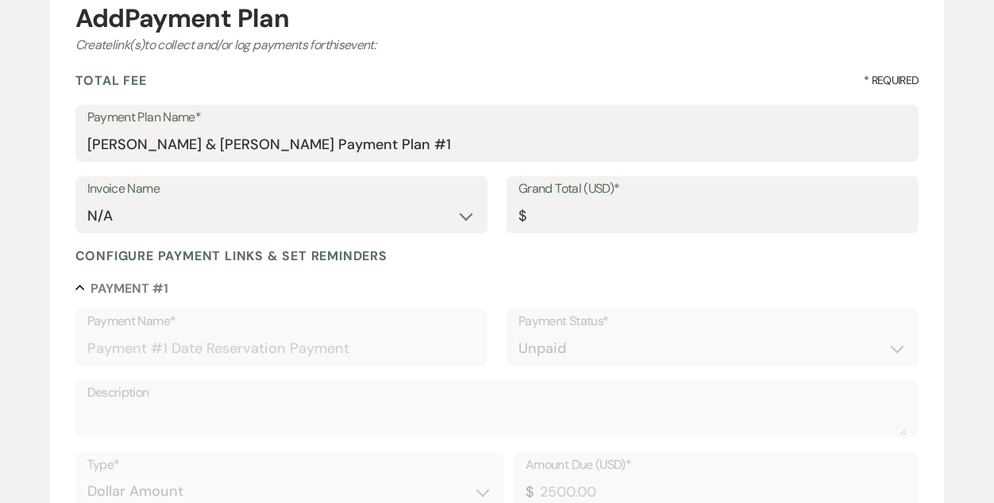
scroll to position [180, 0]
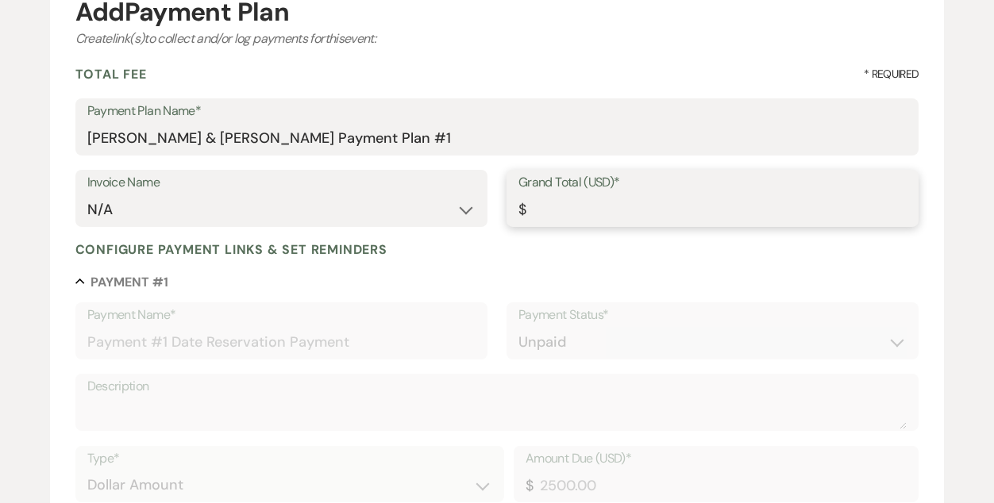
click at [544, 206] on input "Grand Total (USD)*" at bounding box center [712, 209] width 388 height 31
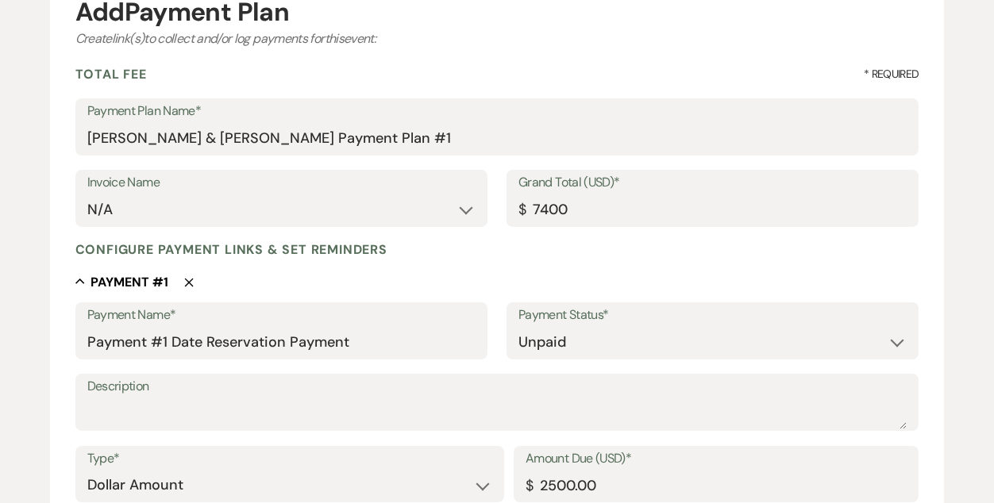
type input "7400.00"
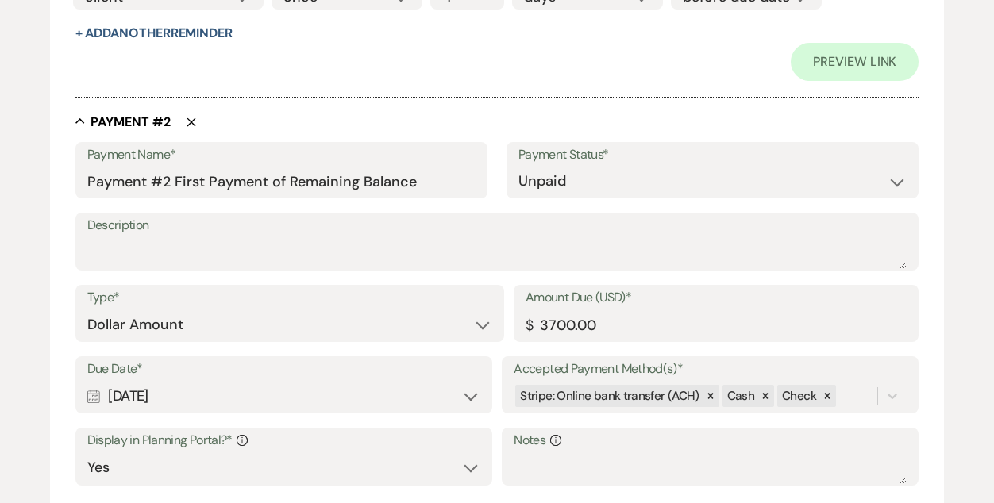
scroll to position [956, 0]
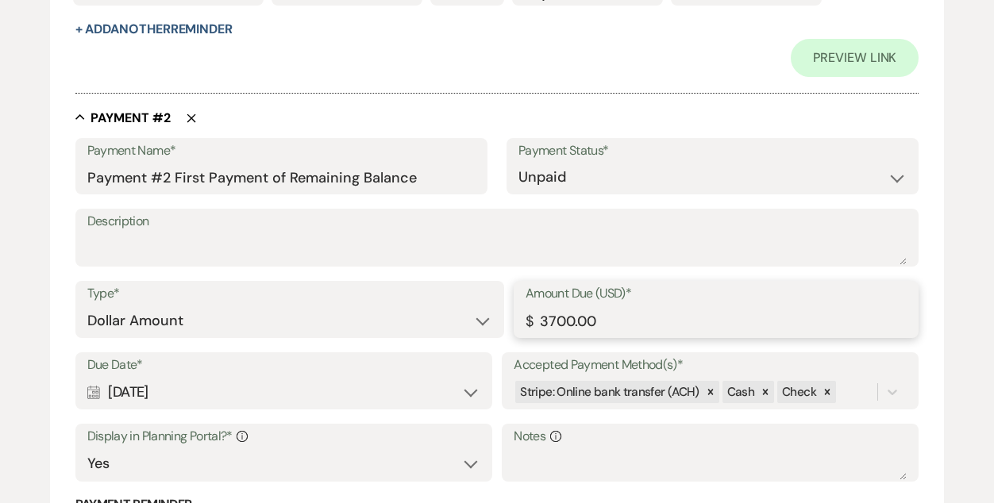
click at [555, 318] on input "3700.00" at bounding box center [715, 321] width 381 height 31
type input "2900.00"
click at [491, 110] on div "Collapse Payment # 2 Delete" at bounding box center [497, 118] width 844 height 16
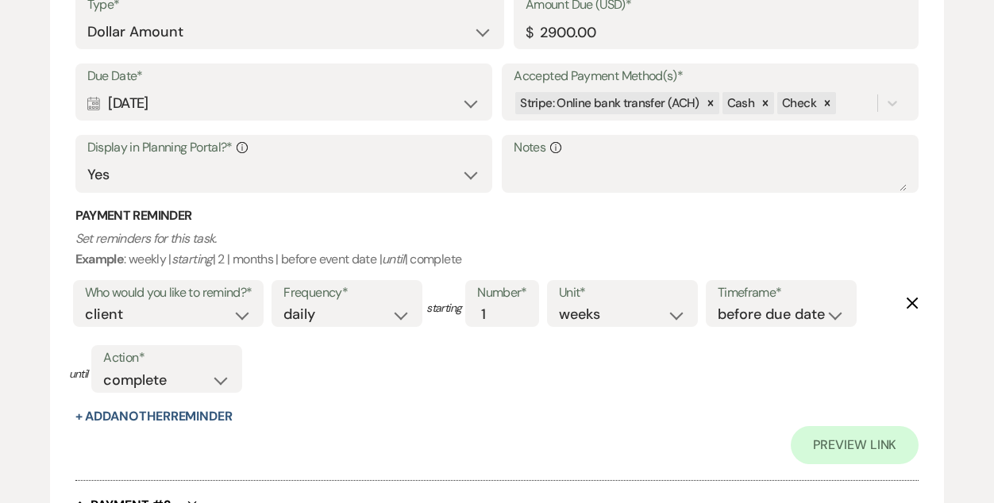
scroll to position [1237, 0]
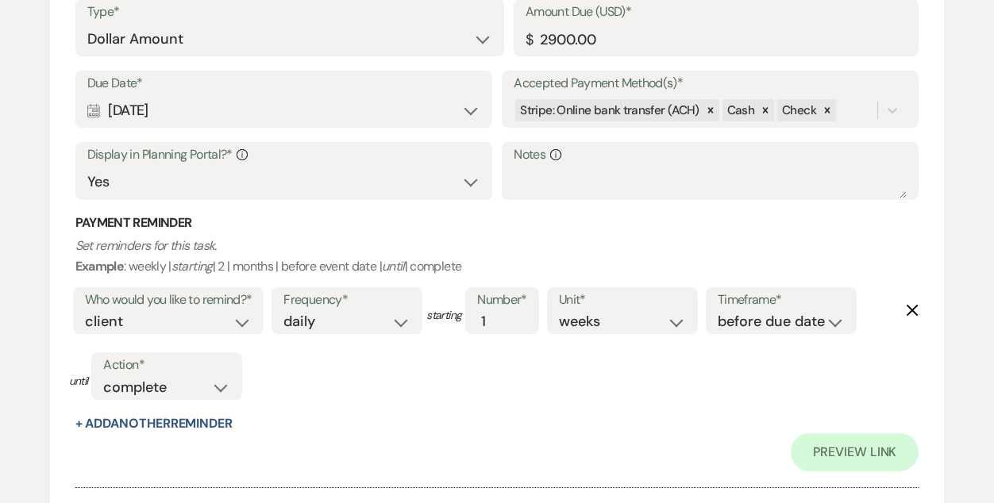
click at [255, 100] on div "Calendar [DATE] Expand" at bounding box center [283, 110] width 393 height 31
select select "month"
select select "beforeEventDate"
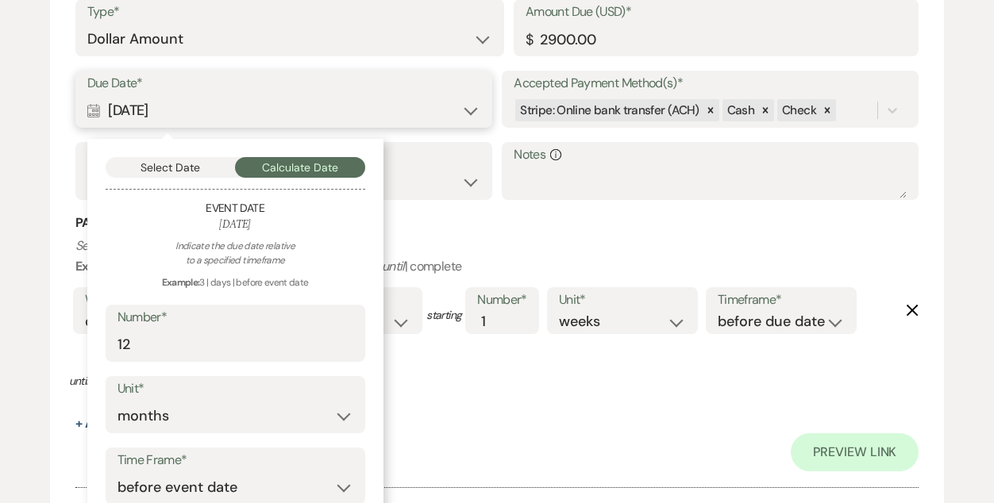
click at [182, 168] on button "Select Date" at bounding box center [171, 167] width 130 height 21
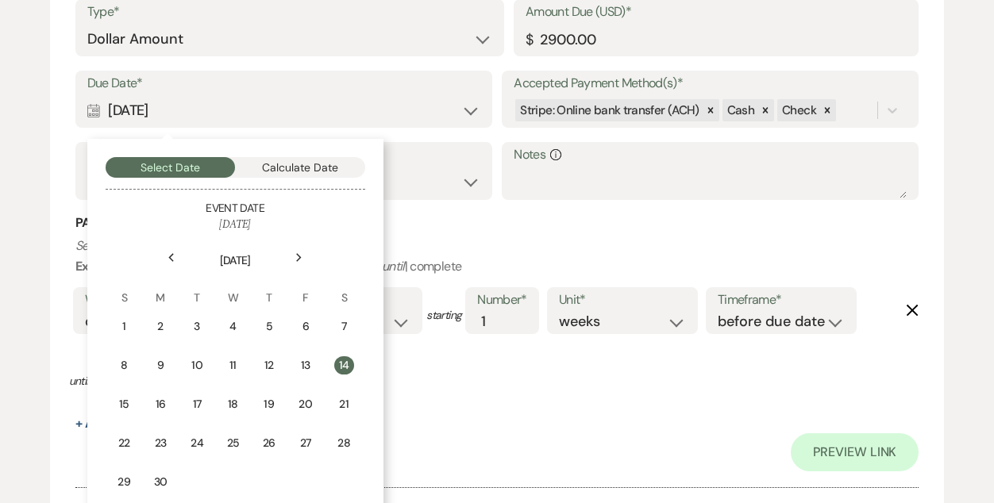
click at [301, 260] on icon "Next" at bounding box center [299, 258] width 8 height 10
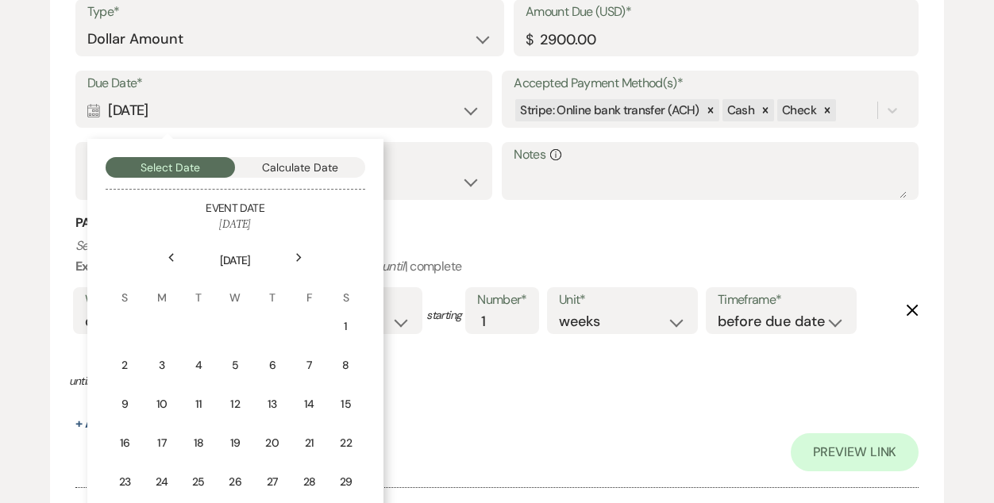
click at [301, 260] on icon "Next" at bounding box center [299, 258] width 8 height 10
click at [131, 408] on div "14" at bounding box center [124, 404] width 14 height 17
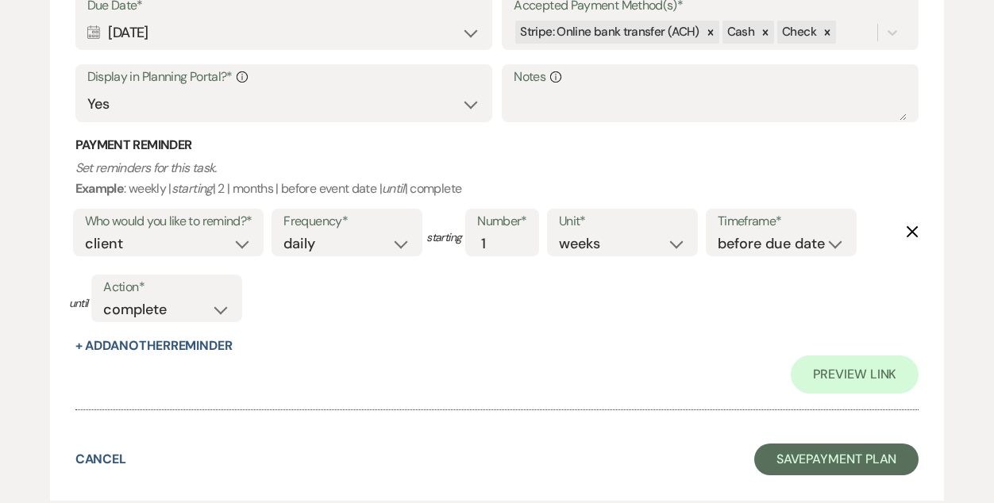
scroll to position [1995, 0]
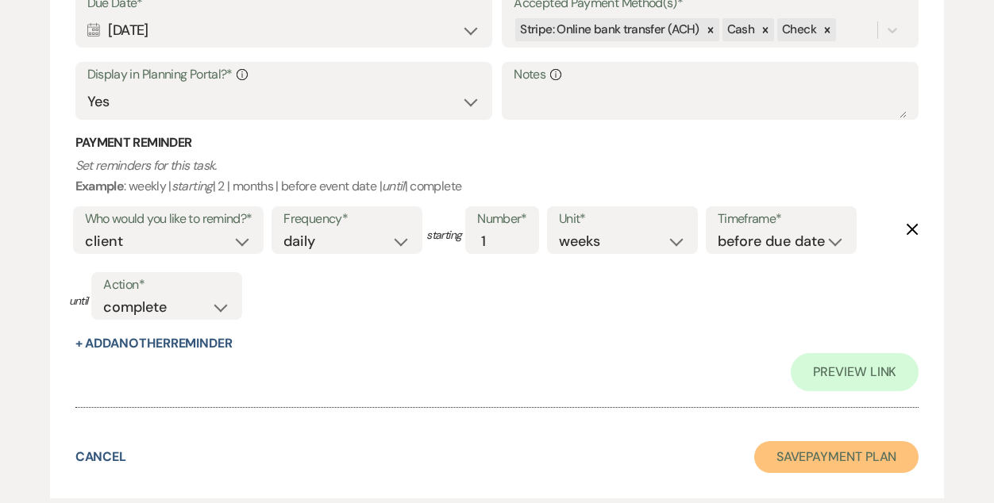
click at [806, 462] on button "Save Payment Plan" at bounding box center [836, 457] width 165 height 32
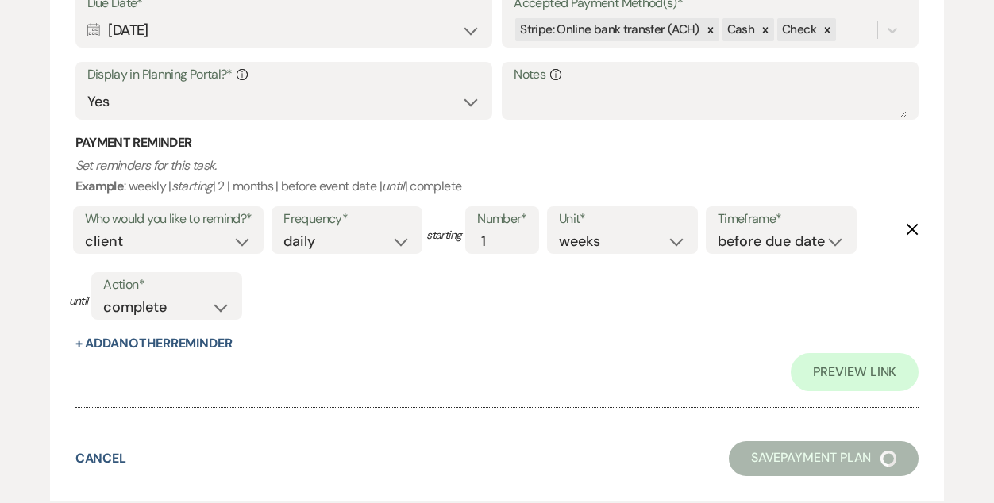
select select "6"
select select "5"
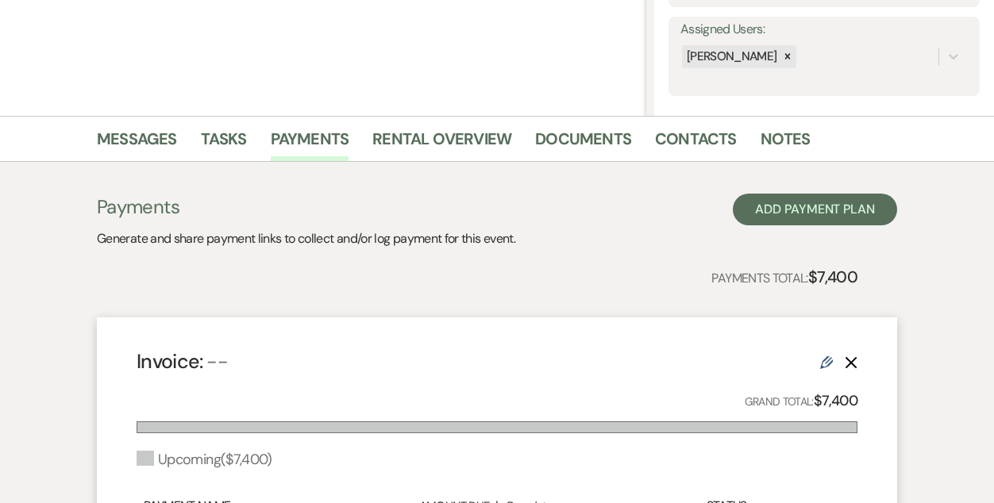
scroll to position [284, 0]
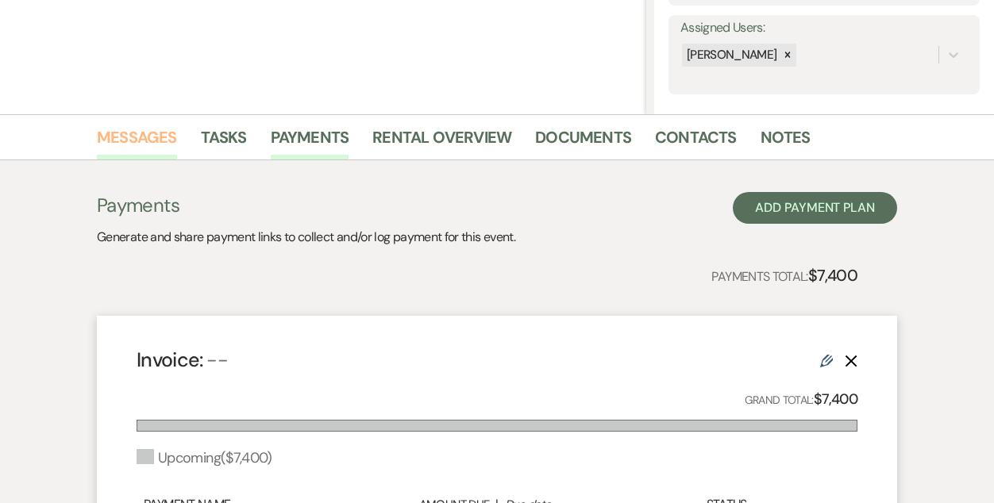
click at [135, 128] on link "Messages" at bounding box center [137, 142] width 80 height 35
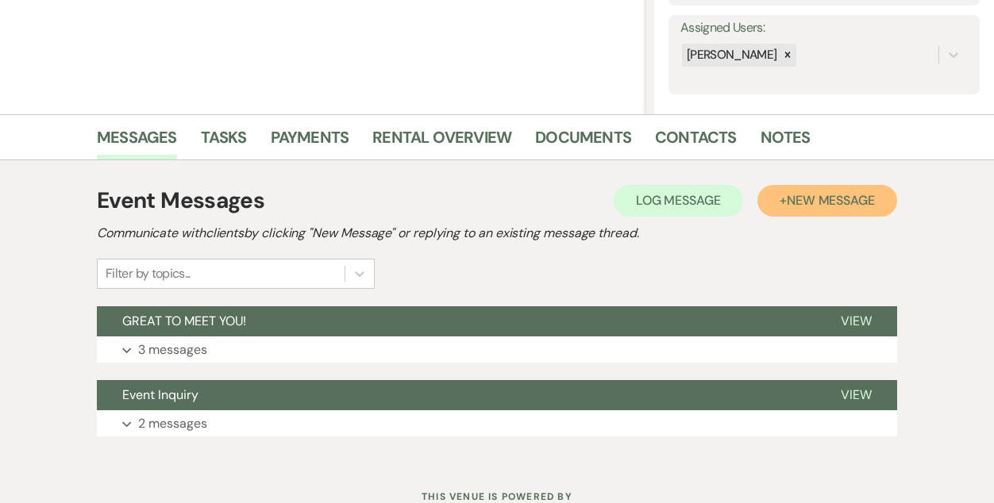
click at [835, 213] on button "+ New Message" at bounding box center [827, 201] width 140 height 32
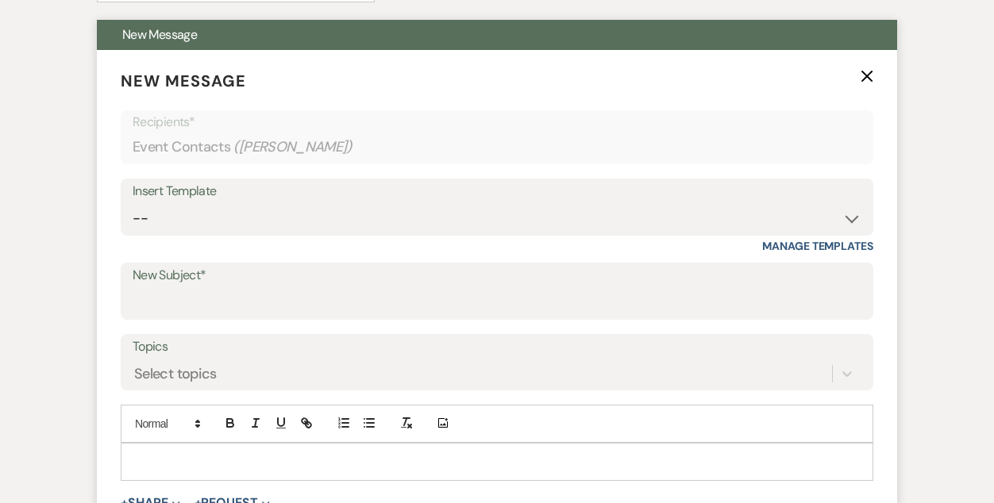
scroll to position [575, 0]
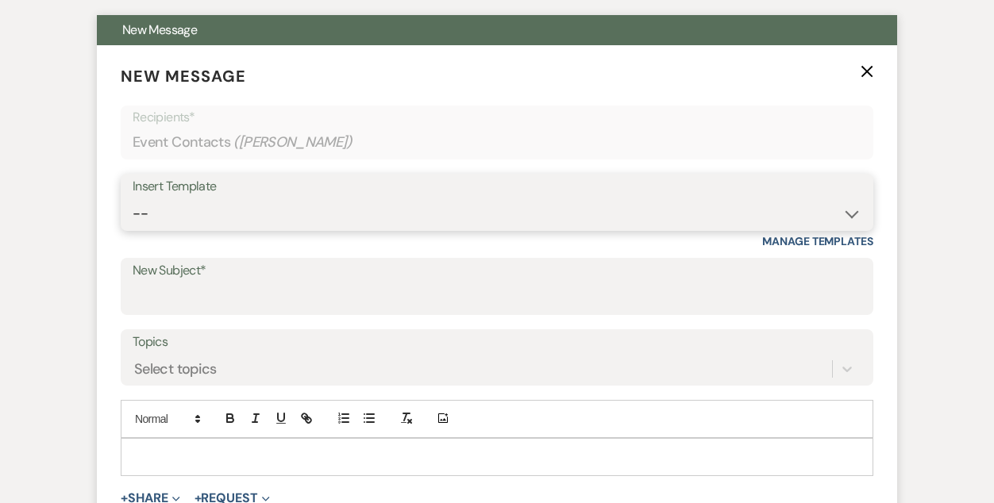
click at [372, 206] on select "-- Inquiry Follow Up- Just checking in :) Tour Date/Time Confirmation Proposal …" at bounding box center [497, 213] width 729 height 31
select select "736"
type input "Rental Agreement"
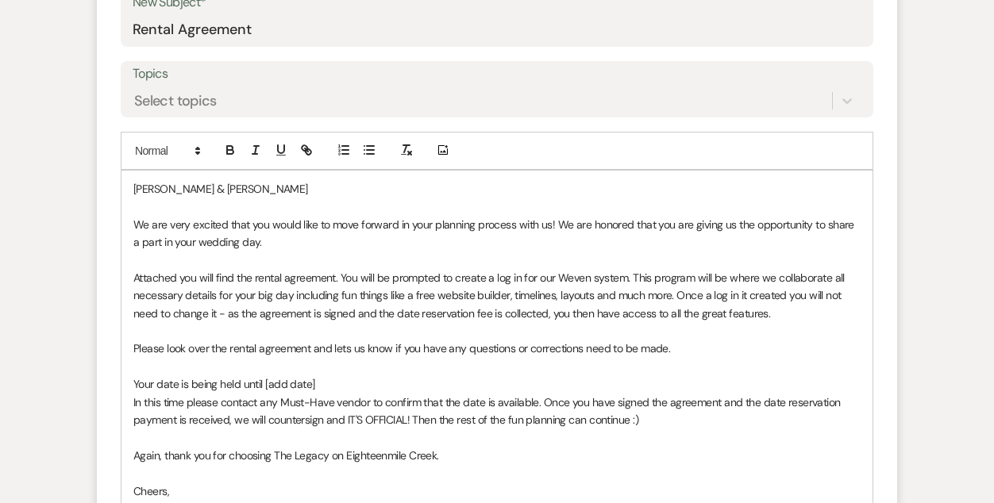
scroll to position [853, 0]
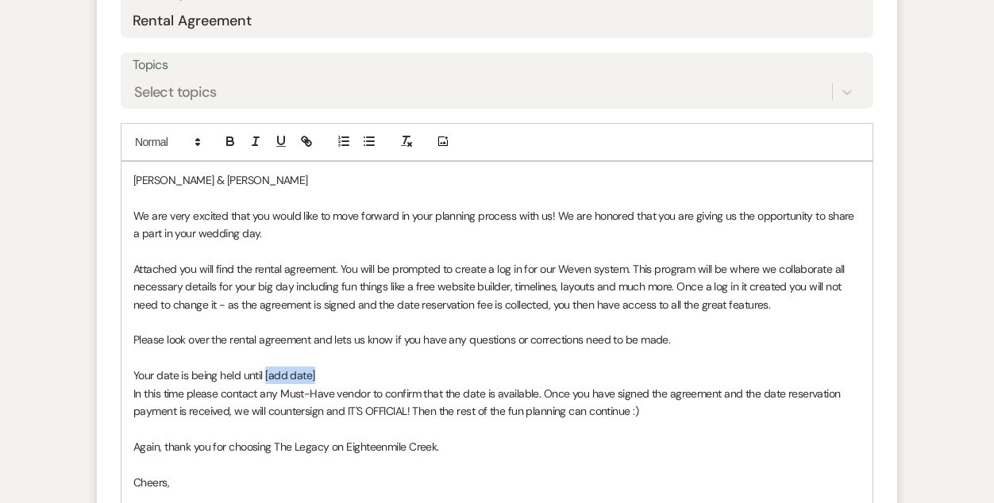
drag, startPoint x: 318, startPoint y: 377, endPoint x: 264, endPoint y: 381, distance: 54.9
click at [264, 381] on p "Your date is being held until [add date]" at bounding box center [496, 375] width 727 height 17
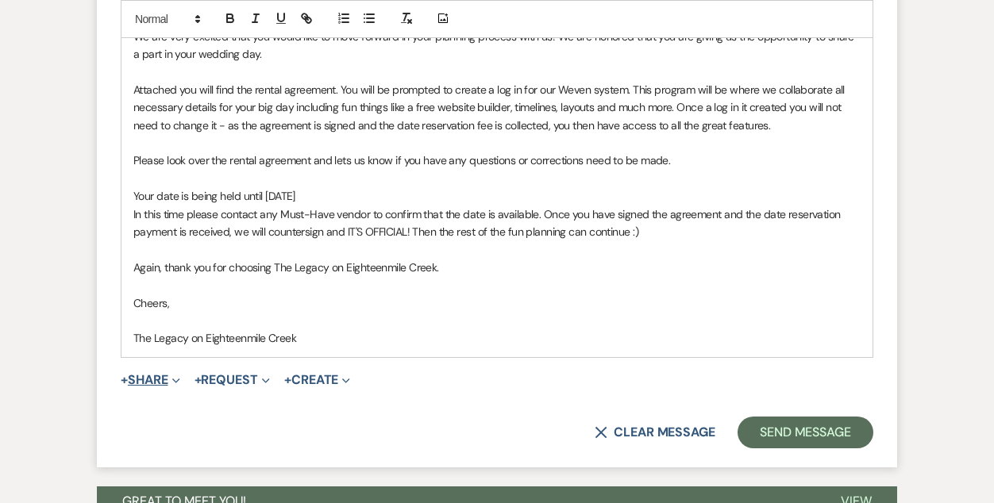
click at [160, 376] on button "+ Share Expand" at bounding box center [151, 380] width 60 height 13
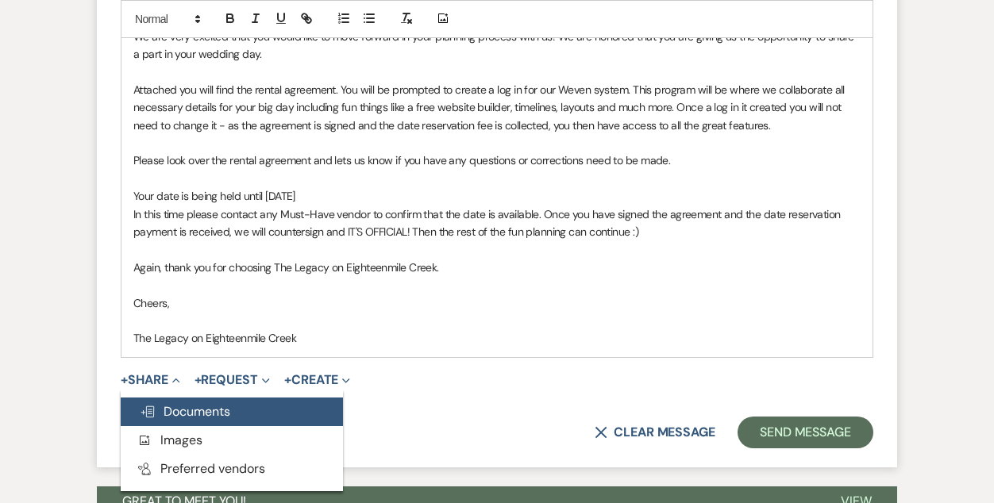
click at [182, 409] on span "Doc Upload Documents" at bounding box center [185, 411] width 90 height 17
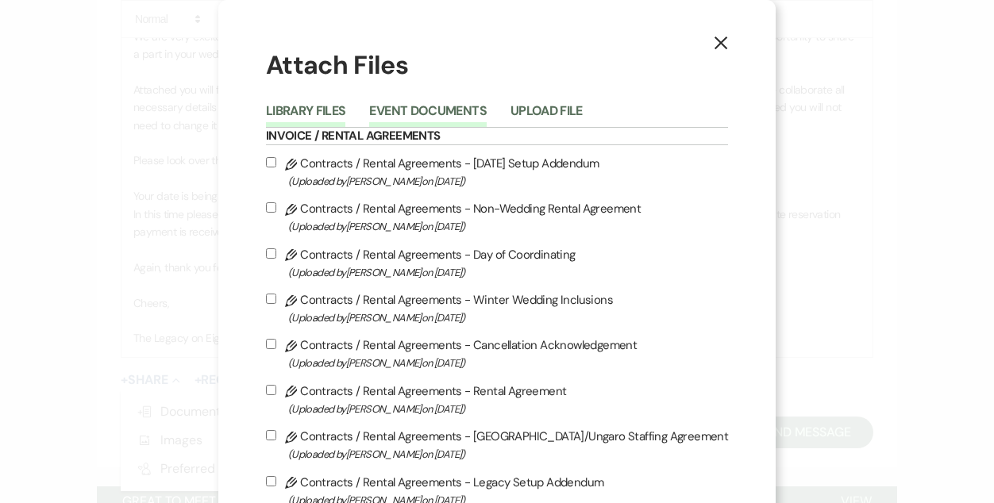
click at [429, 120] on button "Event Documents" at bounding box center [427, 116] width 117 height 22
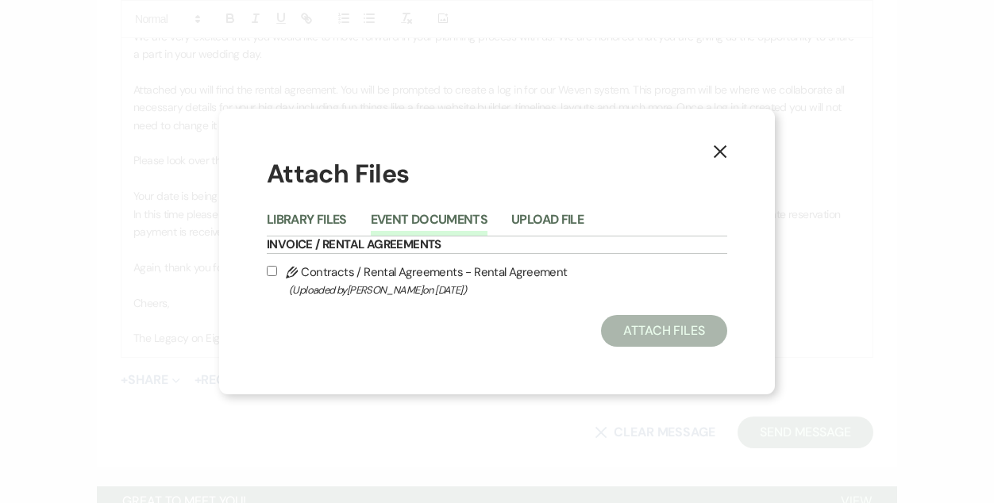
click at [433, 277] on label "Pencil Contracts / Rental Agreements - Rental Agreement (Uploaded by [PERSON_NA…" at bounding box center [497, 280] width 460 height 37
click at [277, 276] on input "Pencil Contracts / Rental Agreements - Rental Agreement (Uploaded by [PERSON_NA…" at bounding box center [272, 271] width 10 height 10
checkbox input "true"
click at [639, 323] on button "Attach Files" at bounding box center [664, 331] width 126 height 32
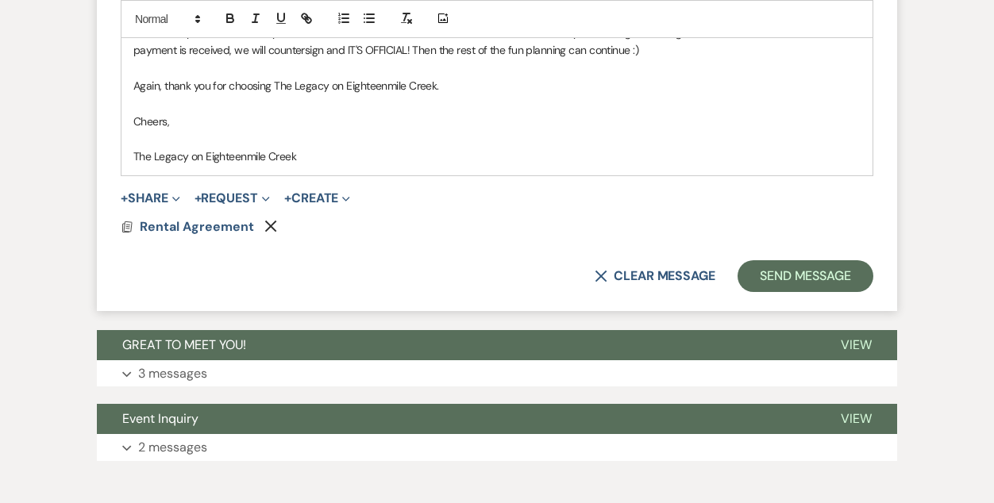
scroll to position [1218, 0]
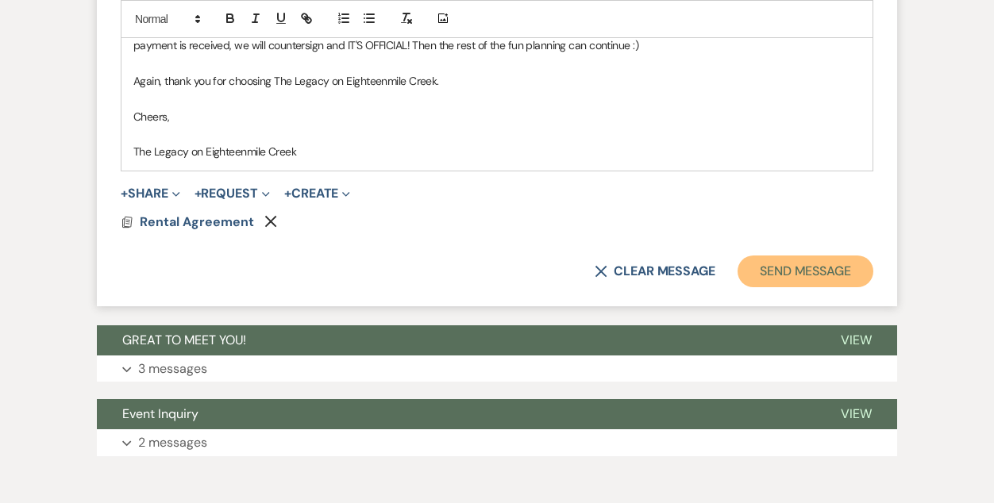
click at [815, 268] on button "Send Message" at bounding box center [805, 272] width 136 height 32
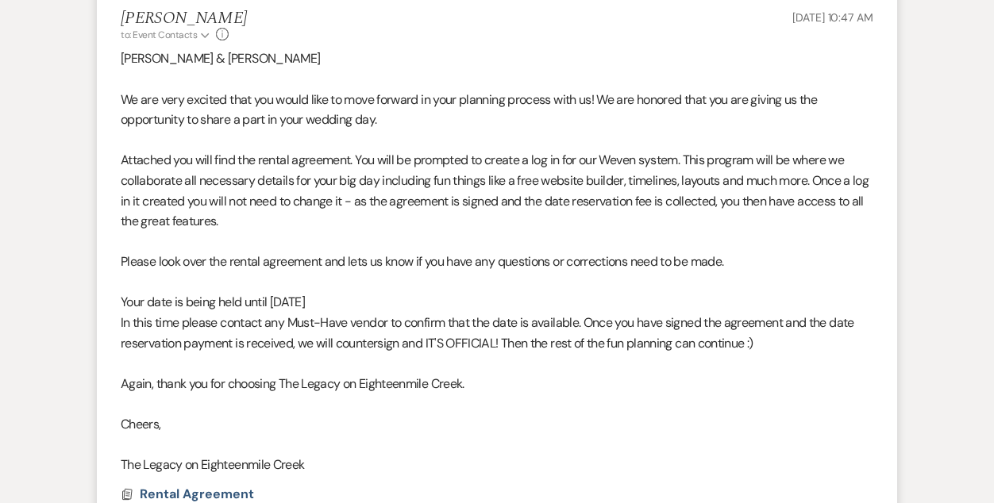
scroll to position [0, 0]
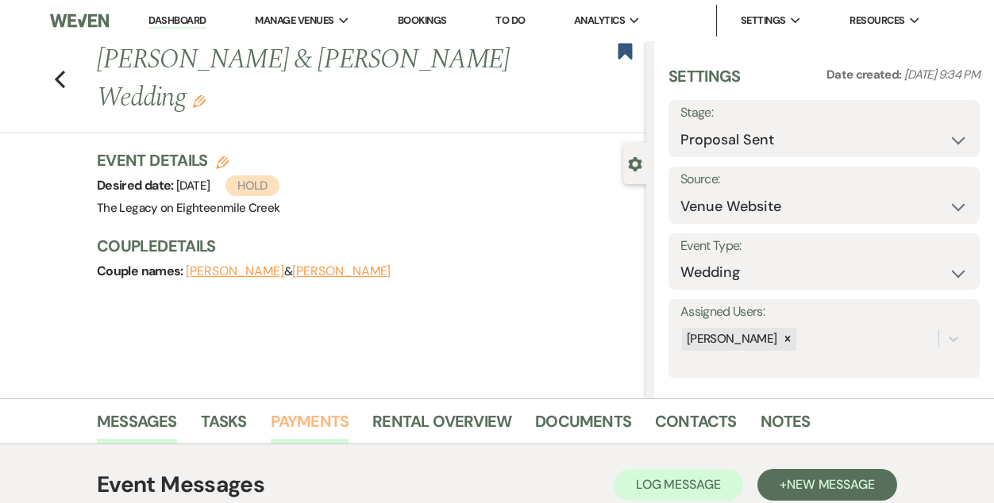
click at [298, 417] on link "Payments" at bounding box center [310, 426] width 79 height 35
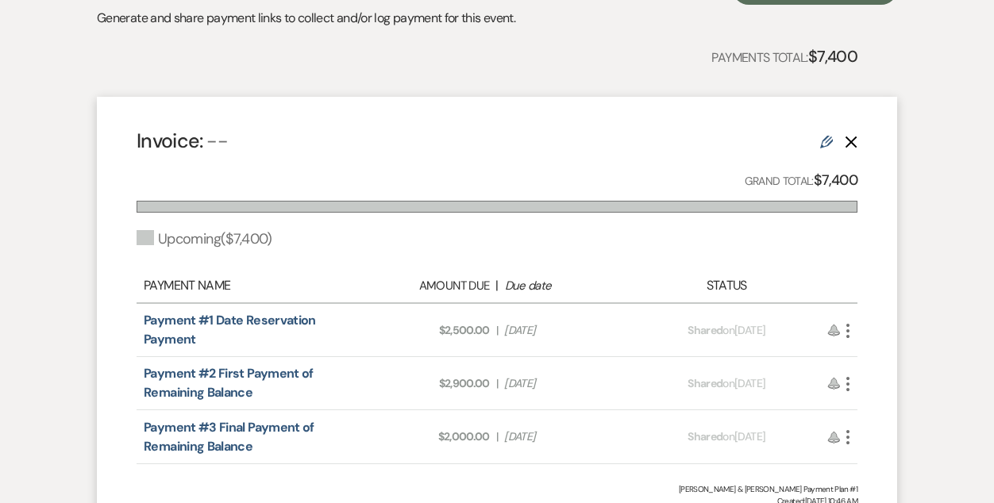
scroll to position [506, 0]
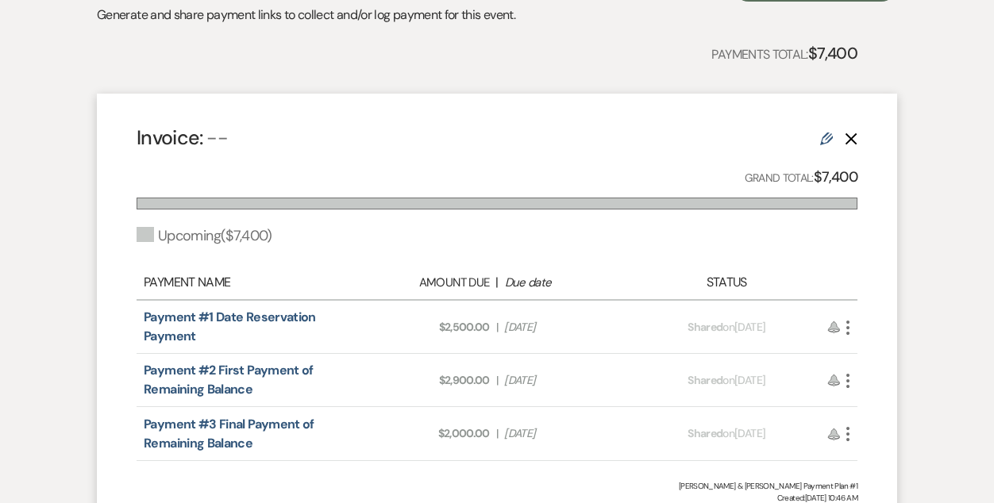
click at [849, 327] on icon "More" at bounding box center [847, 327] width 19 height 19
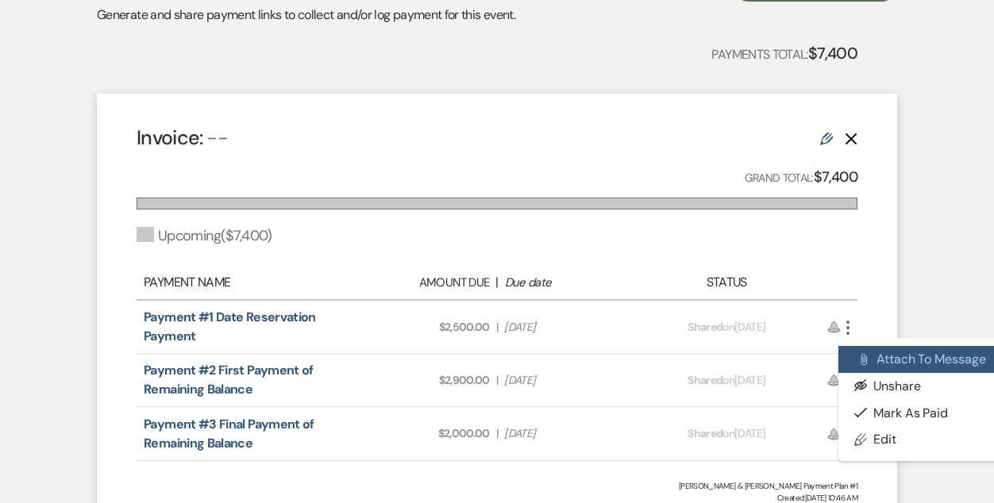
click at [866, 362] on use "button" at bounding box center [864, 359] width 6 height 12
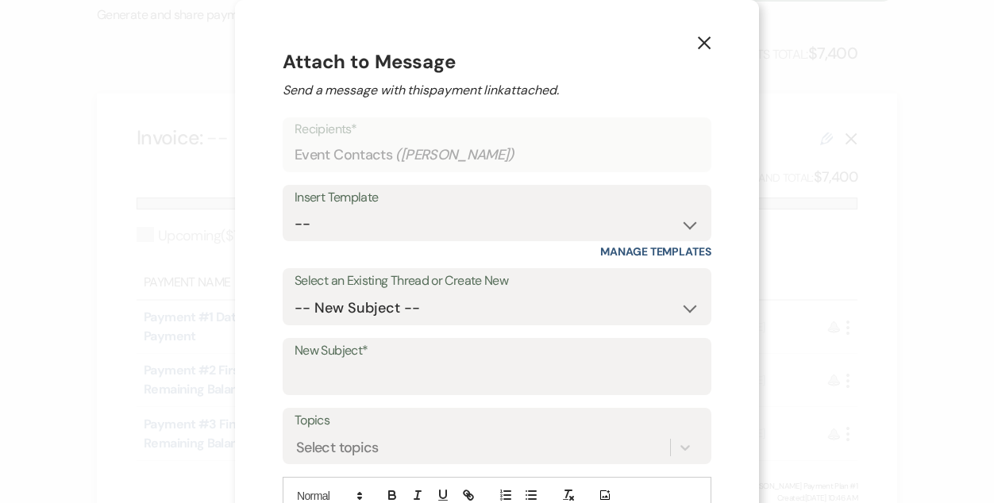
scroll to position [133, 0]
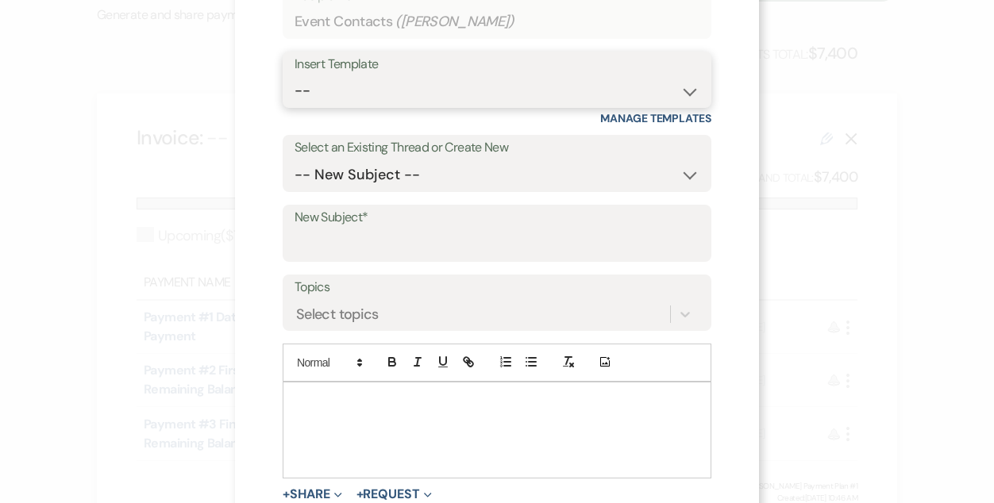
click at [371, 98] on select "-- Inquiry Follow Up- Just checking in :) Tour Date/Time Confirmation Proposal …" at bounding box center [496, 90] width 405 height 31
select select "783"
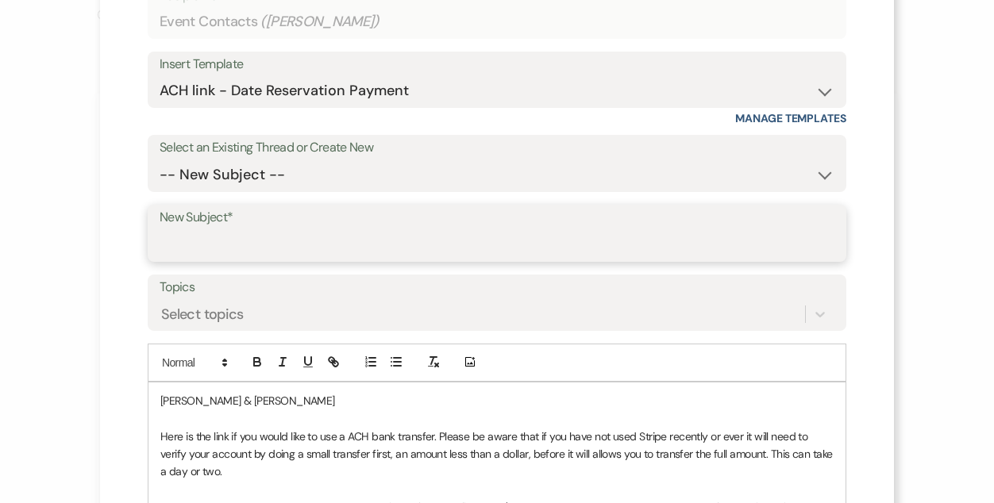
click at [401, 256] on input "New Subject*" at bounding box center [497, 244] width 675 height 31
type input "Date Reservation Payment"
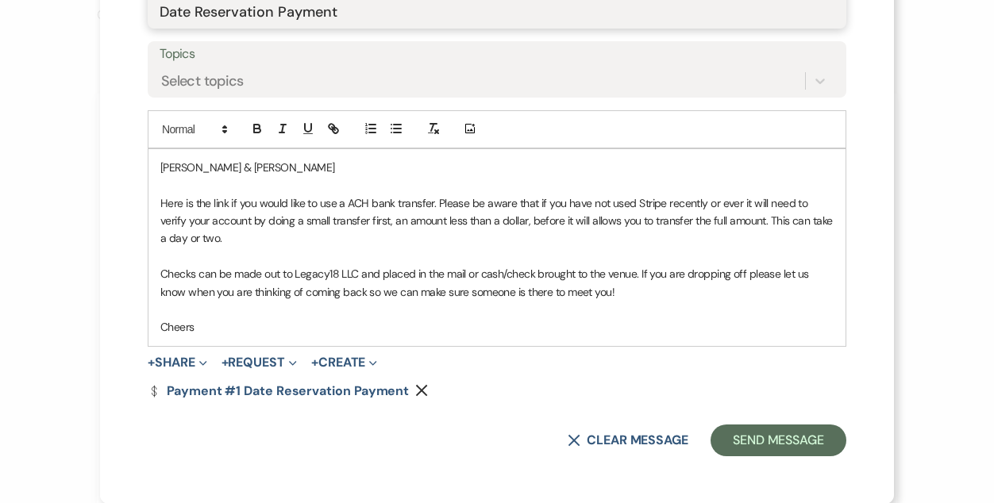
scroll to position [366, 0]
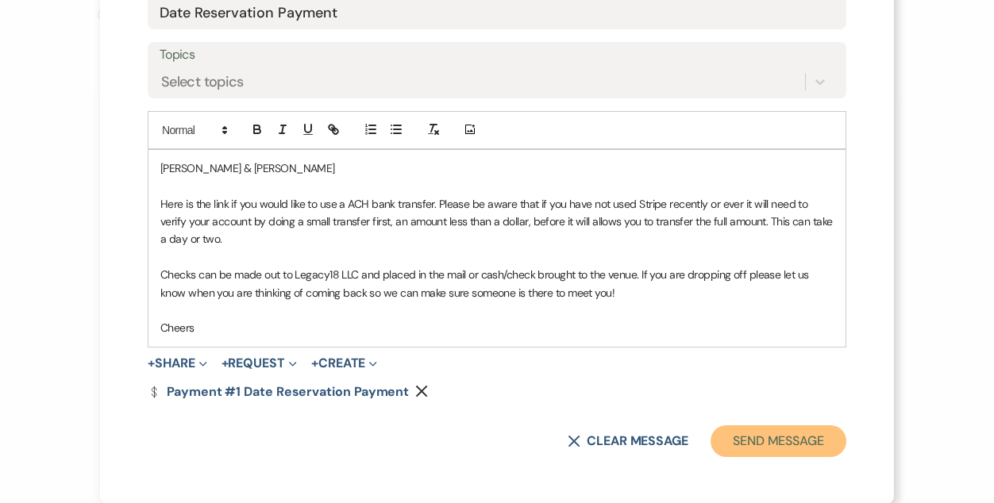
click at [793, 436] on button "Send Message" at bounding box center [778, 441] width 136 height 32
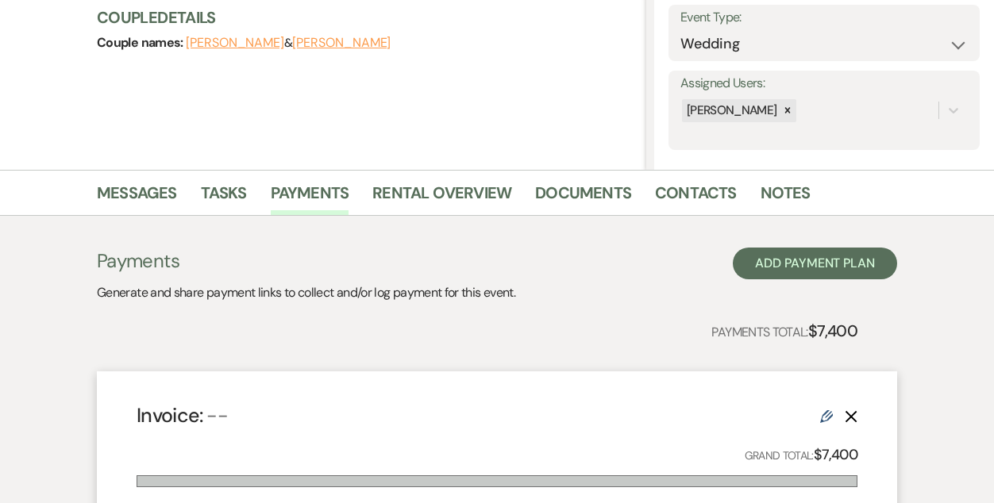
scroll to position [0, 0]
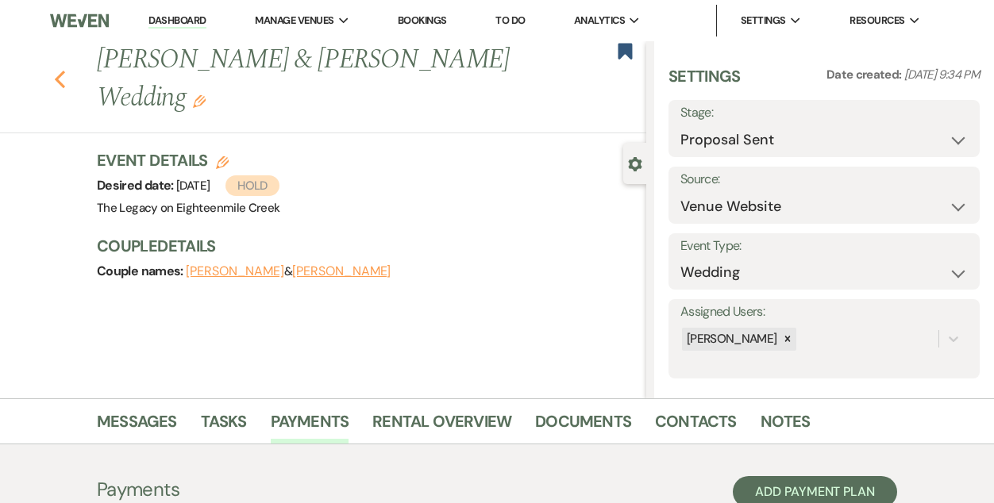
click at [61, 83] on use "button" at bounding box center [60, 79] width 10 height 17
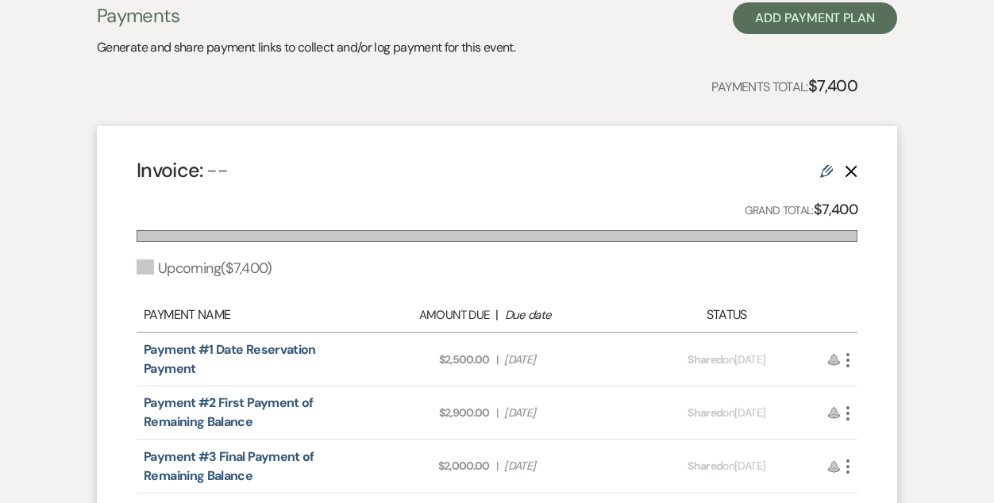
select select "6"
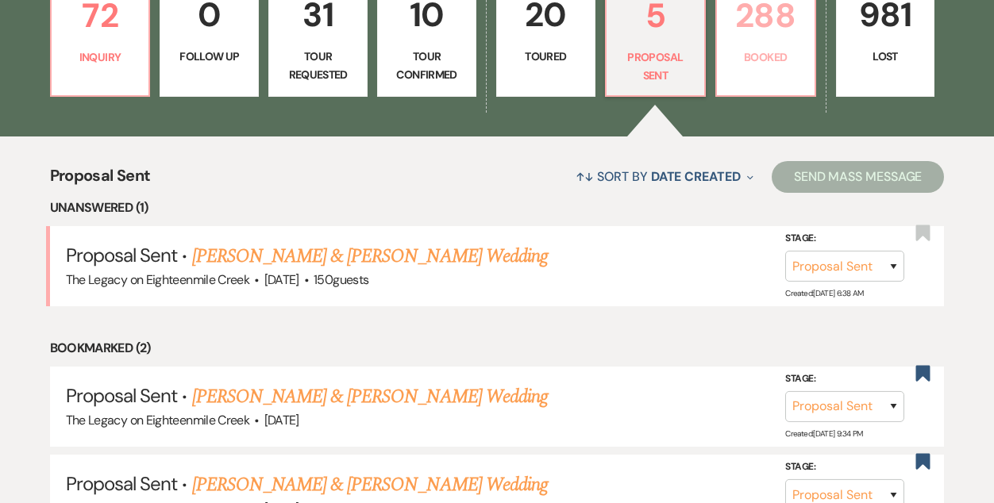
click at [769, 65] on p "Booked" at bounding box center [765, 56] width 79 height 17
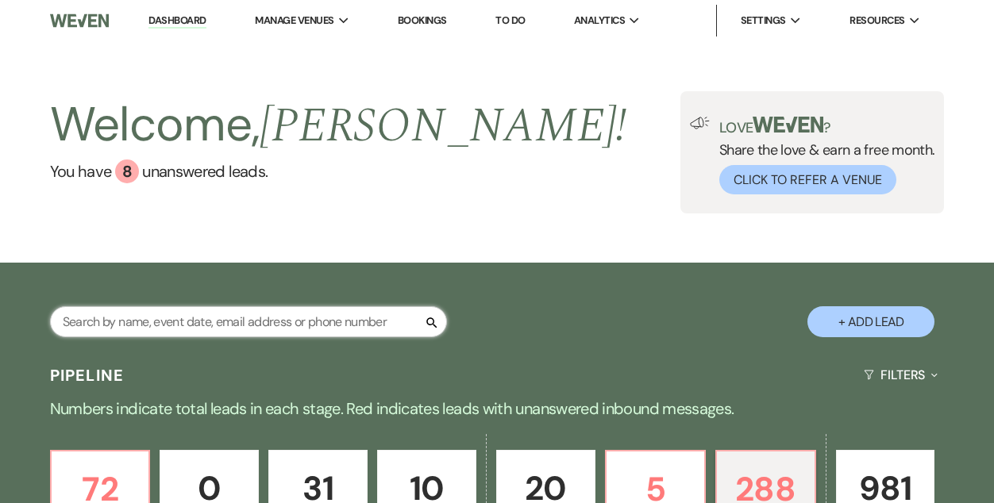
click at [179, 328] on input "text" at bounding box center [248, 321] width 397 height 31
type input "victoria"
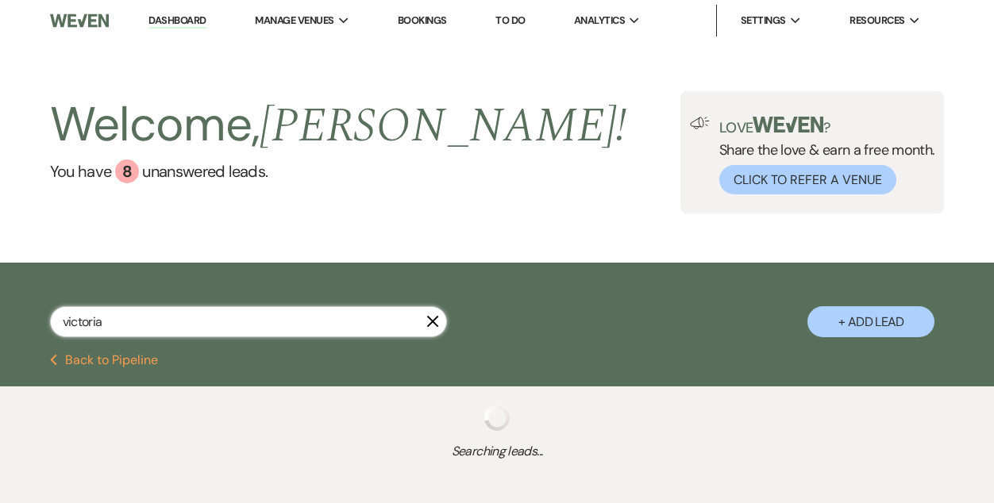
select select "8"
select select "4"
select select "8"
select select "6"
select select "8"
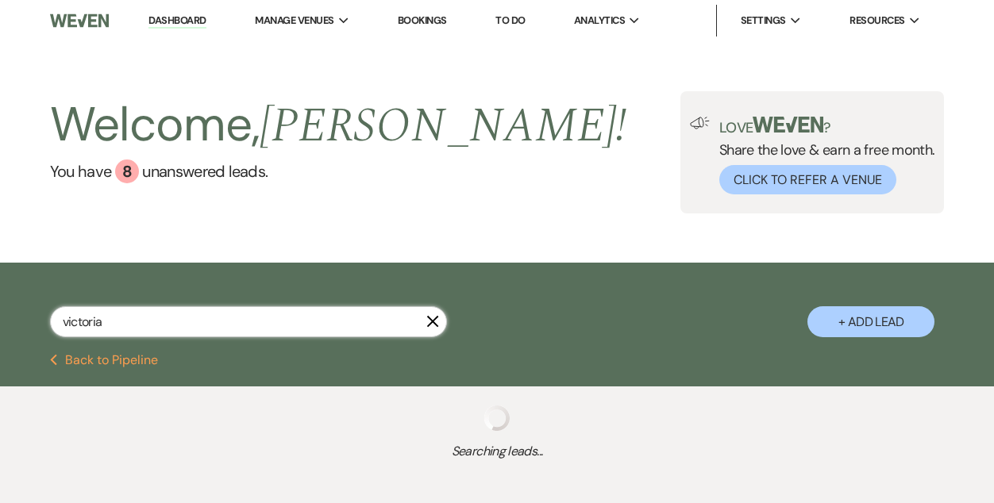
select select "10"
select select "8"
select select "6"
select select "8"
select select "5"
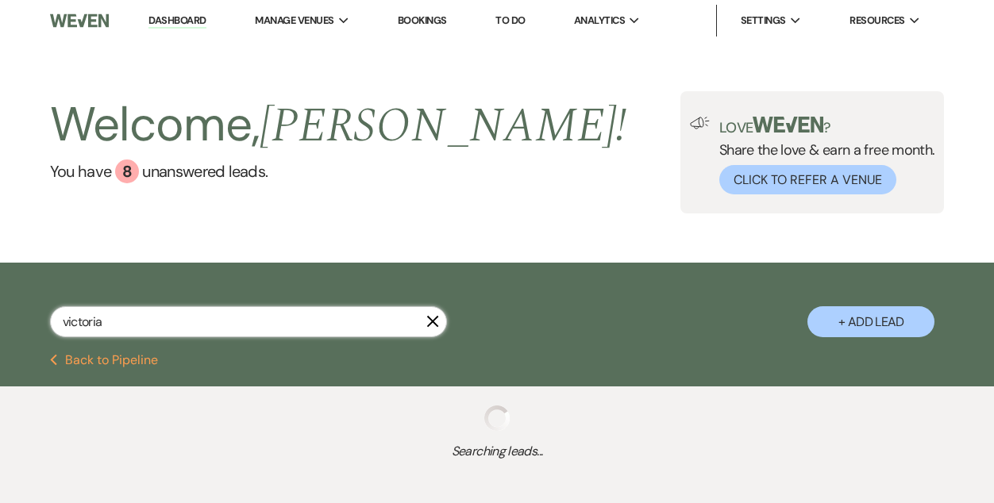
select select "8"
select select "5"
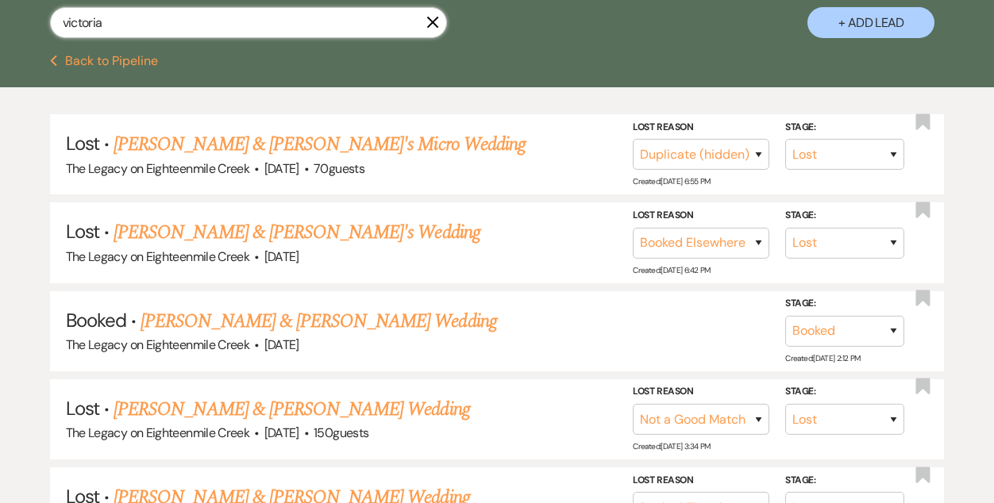
scroll to position [301, 0]
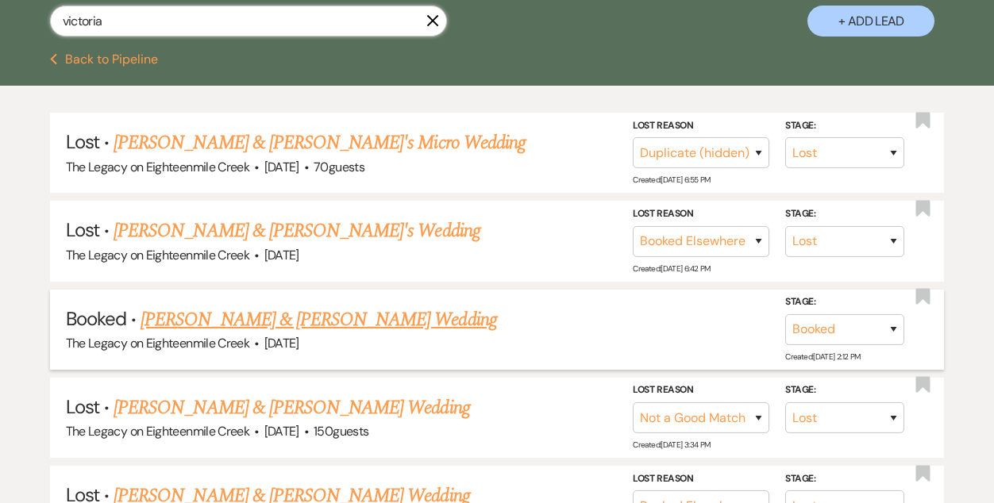
type input "victoria"
click at [252, 314] on link "[PERSON_NAME] & [PERSON_NAME] Wedding" at bounding box center [318, 320] width 356 height 29
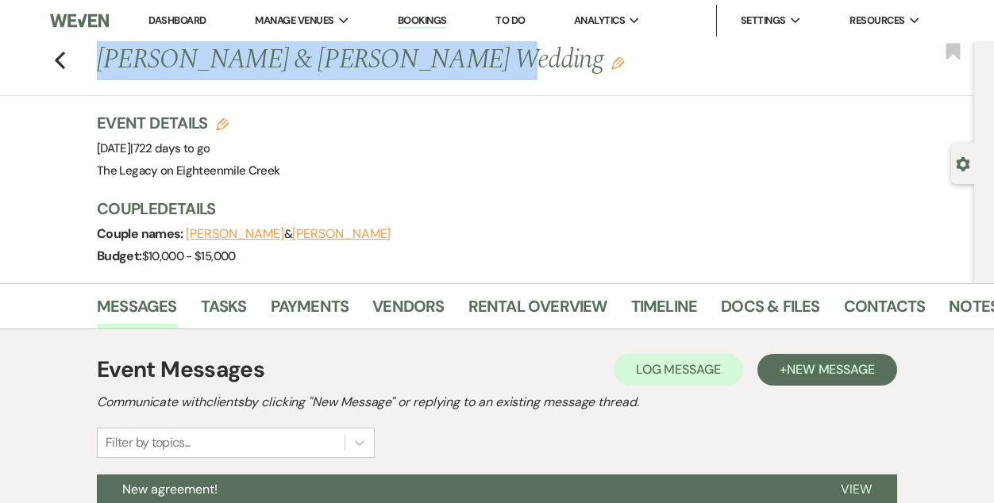
drag, startPoint x: 101, startPoint y: 56, endPoint x: 444, endPoint y: 52, distance: 342.9
click at [444, 52] on h1 "[PERSON_NAME] & [PERSON_NAME] Wedding Edit" at bounding box center [444, 60] width 695 height 38
copy h1 "[PERSON_NAME] & [PERSON_NAME]"
click at [61, 56] on icon "Previous" at bounding box center [60, 60] width 12 height 19
select select "8"
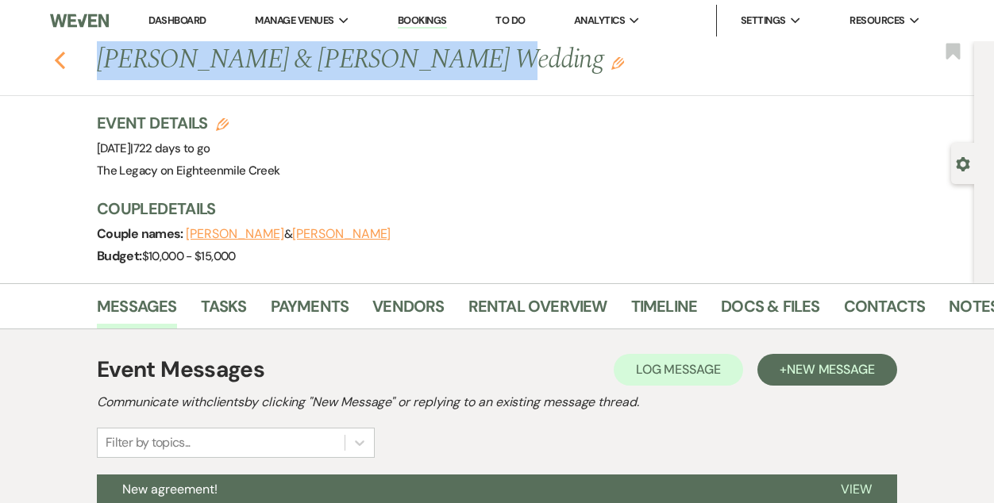
select select "4"
select select "8"
select select "6"
select select "8"
select select "10"
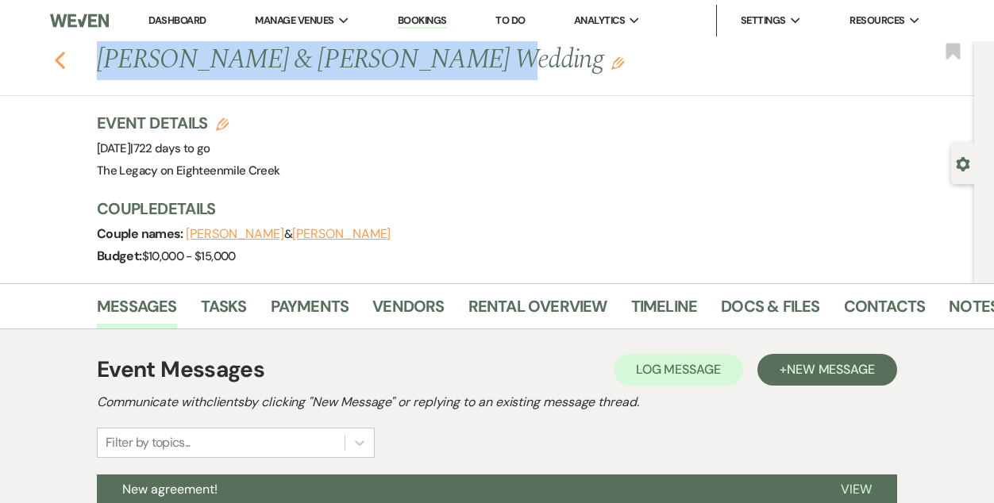
select select "8"
select select "6"
select select "8"
select select "5"
select select "8"
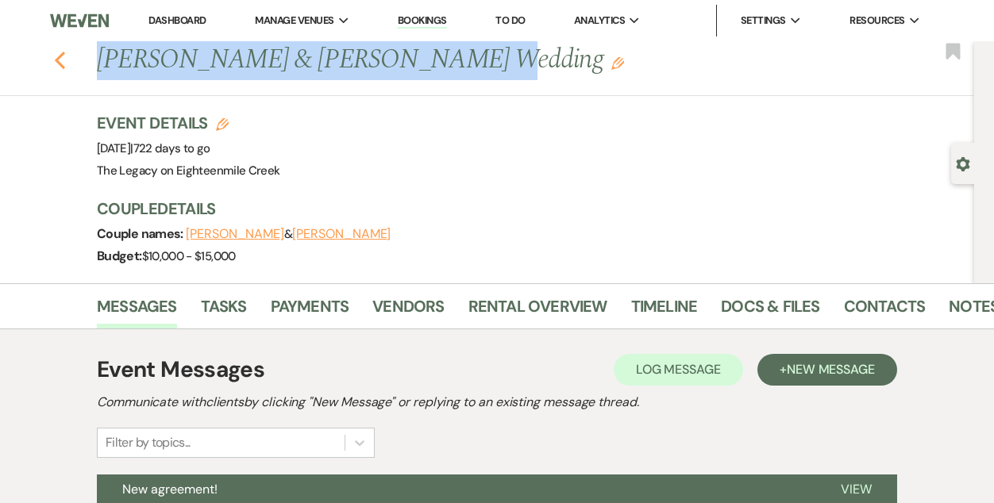
select select "5"
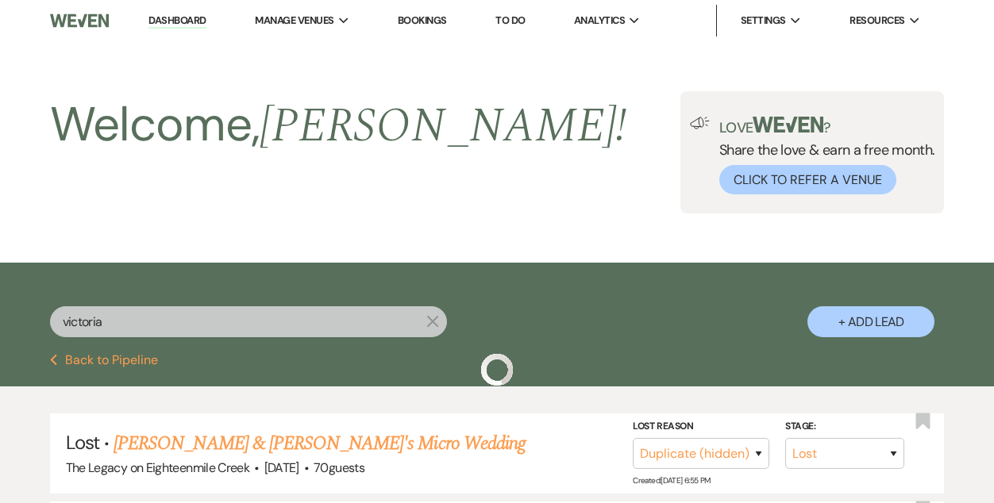
scroll to position [301, 0]
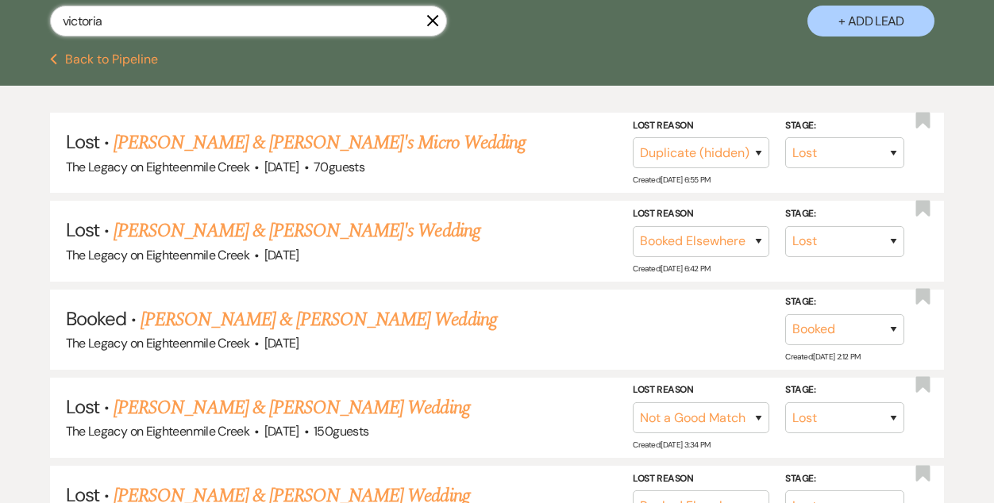
click at [194, 20] on input "victoria" at bounding box center [248, 21] width 397 height 31
type input "v"
type input "[PERSON_NAME]"
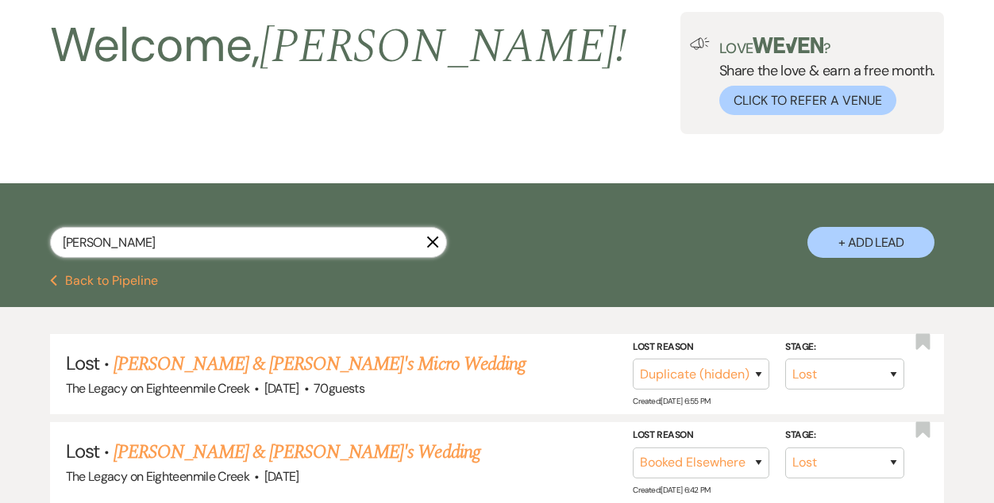
select select "4"
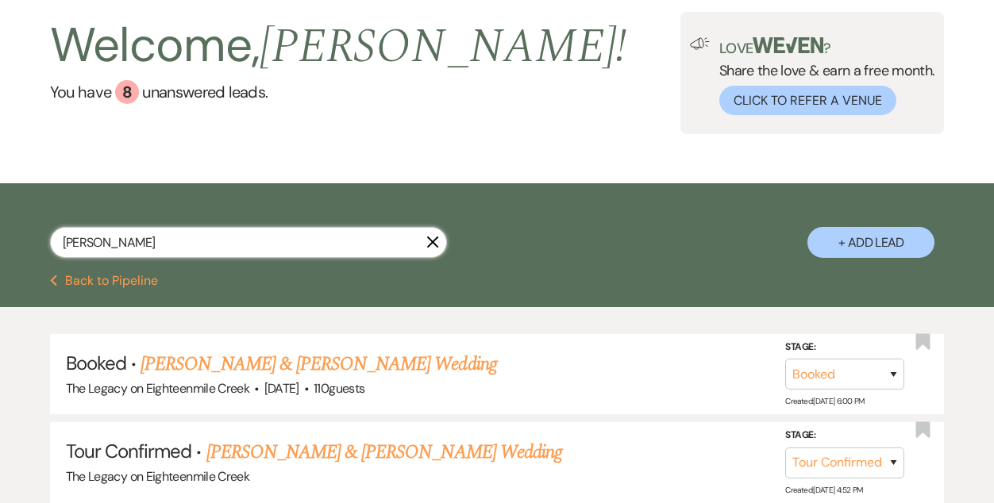
scroll to position [301, 0]
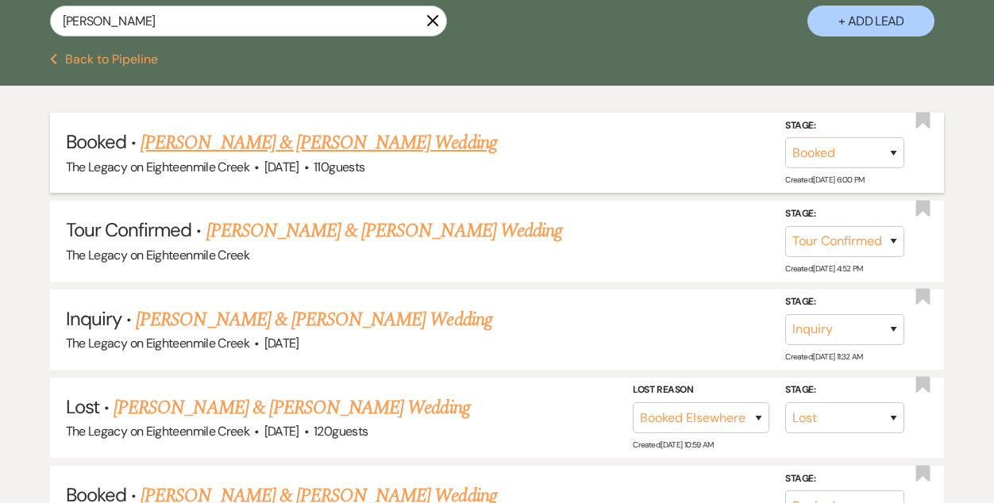
click at [392, 144] on link "[PERSON_NAME] & [PERSON_NAME] Wedding" at bounding box center [318, 143] width 356 height 29
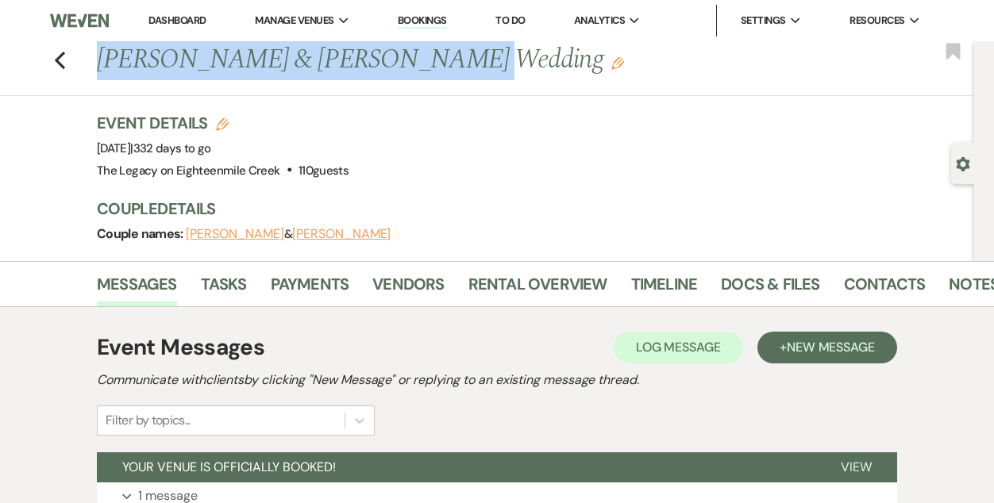
drag, startPoint x: 98, startPoint y: 57, endPoint x: 413, endPoint y: 64, distance: 315.2
click at [413, 64] on h1 "[PERSON_NAME] & [PERSON_NAME] Wedding Edit" at bounding box center [444, 60] width 695 height 38
copy h1 "[PERSON_NAME] & [PERSON_NAME]"
click at [310, 280] on link "Payments" at bounding box center [310, 288] width 79 height 35
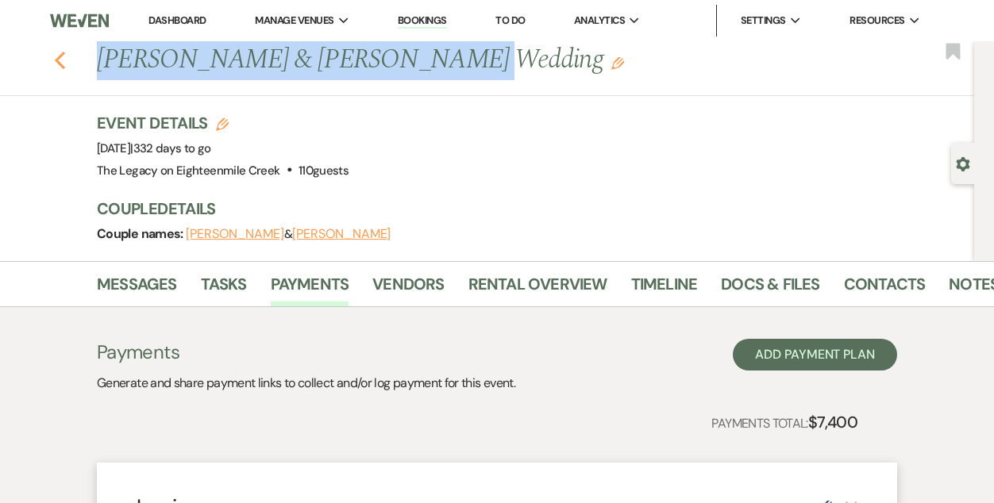
click at [56, 59] on use "button" at bounding box center [60, 60] width 10 height 17
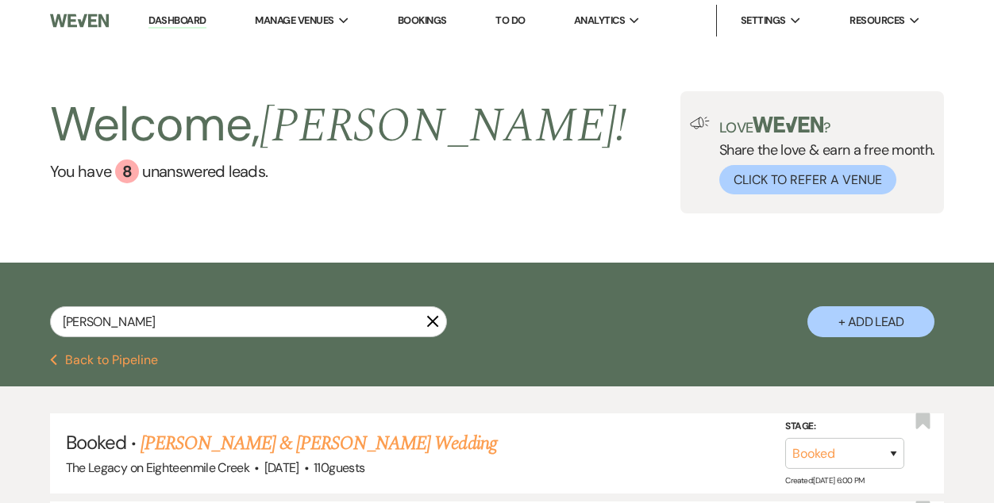
click at [431, 320] on use "button" at bounding box center [432, 322] width 12 height 12
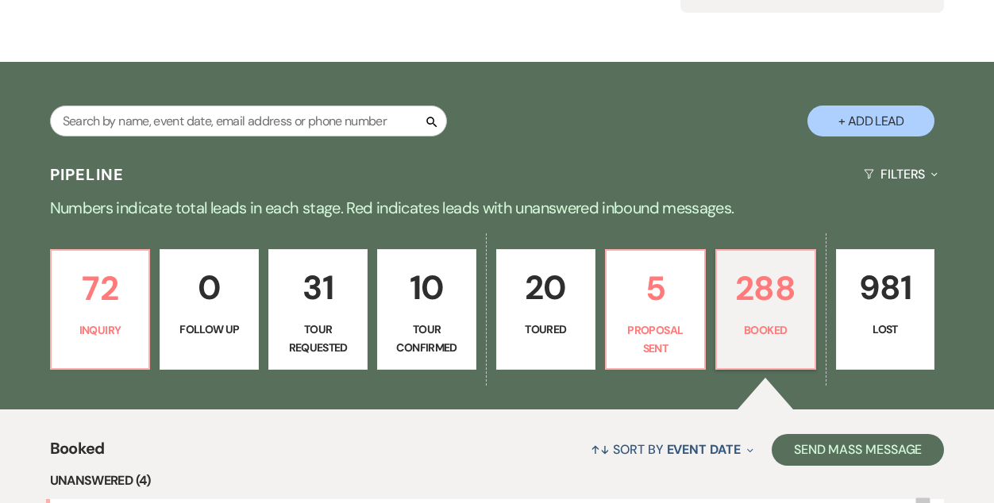
scroll to position [280, 0]
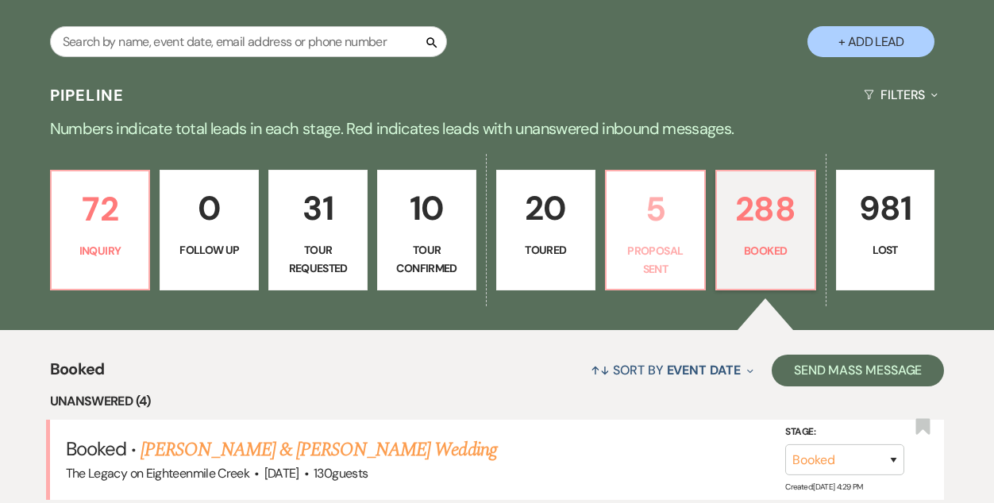
click at [638, 244] on p "Proposal Sent" at bounding box center [655, 260] width 79 height 36
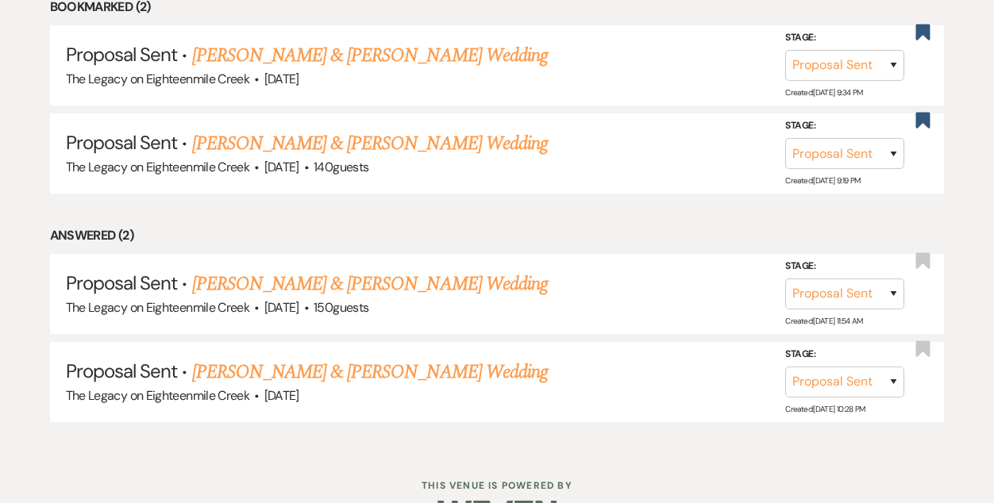
scroll to position [816, 0]
click at [368, 364] on link "[PERSON_NAME] & [PERSON_NAME] Wedding" at bounding box center [370, 371] width 356 height 29
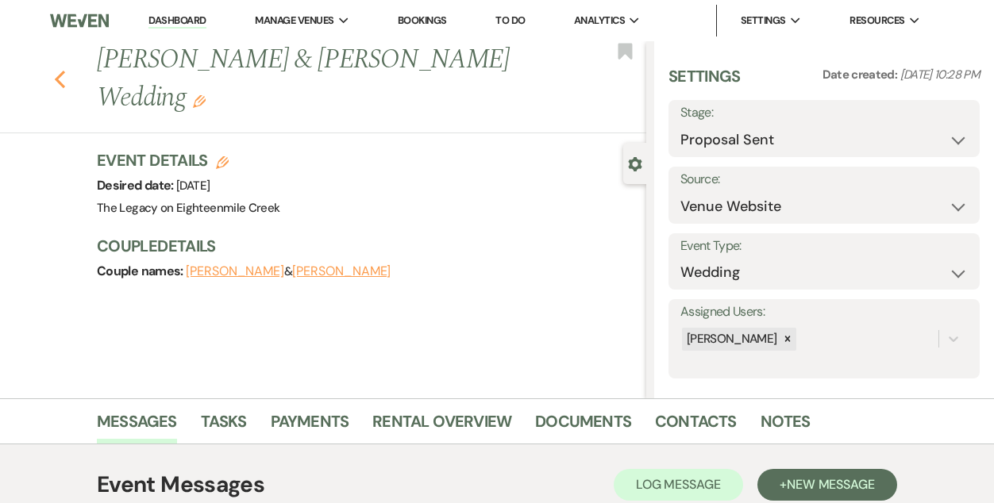
click at [58, 70] on icon "Previous" at bounding box center [60, 79] width 12 height 19
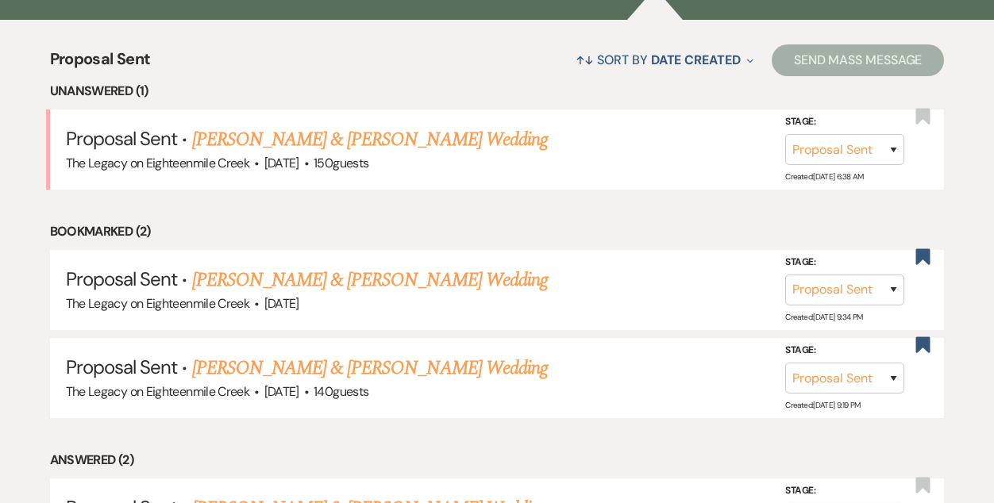
scroll to position [588, 0]
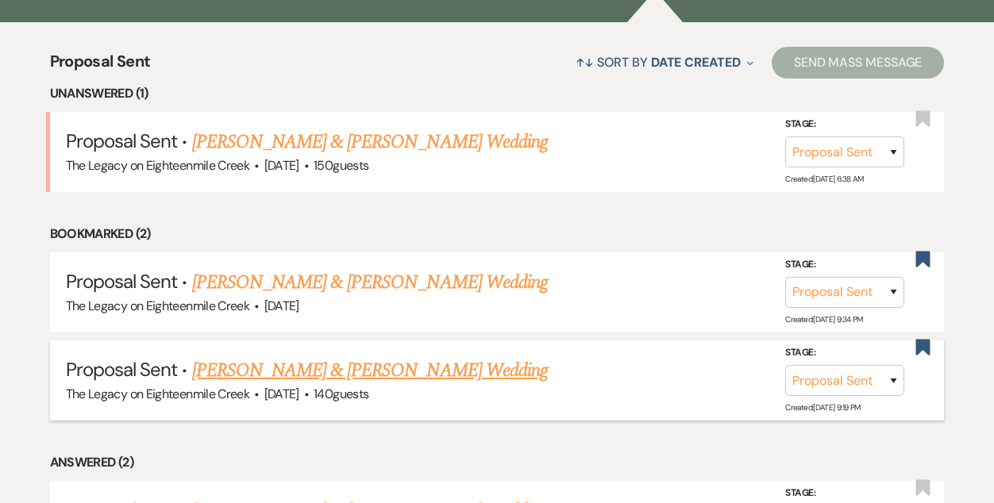
click at [375, 372] on link "[PERSON_NAME] & [PERSON_NAME] Wedding" at bounding box center [370, 370] width 356 height 29
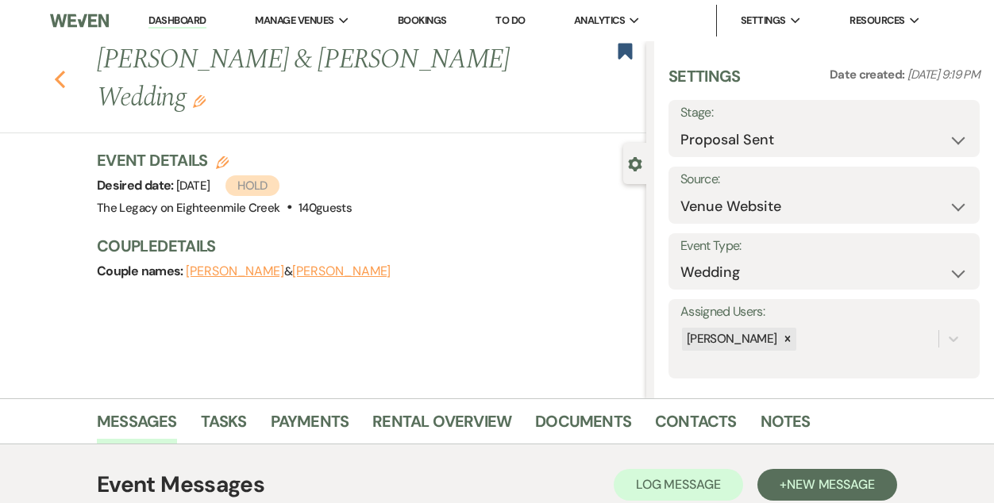
click at [61, 70] on icon "Previous" at bounding box center [60, 79] width 12 height 19
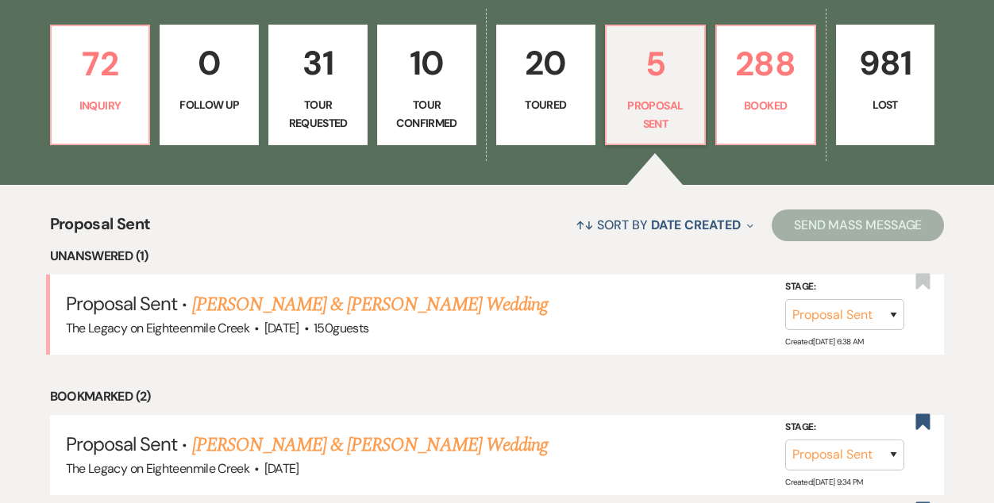
scroll to position [425, 0]
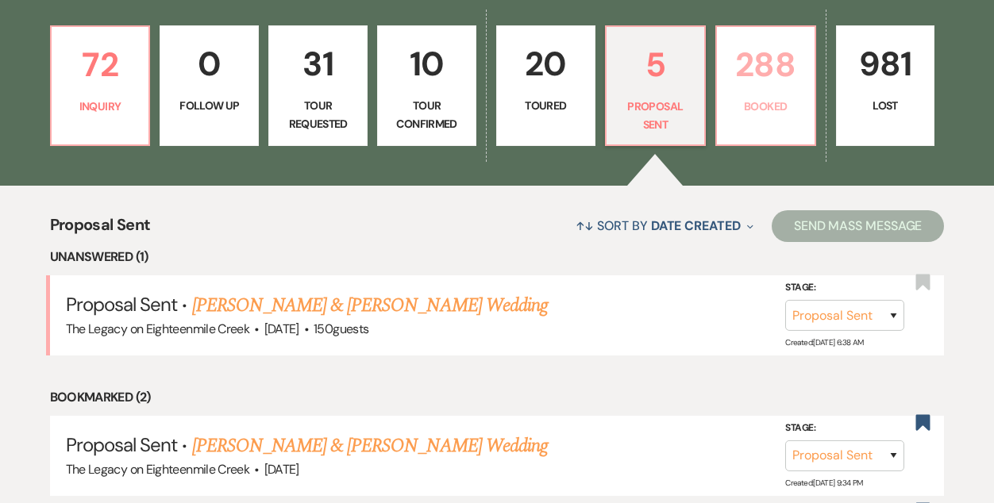
click at [775, 73] on p "288" at bounding box center [765, 64] width 79 height 53
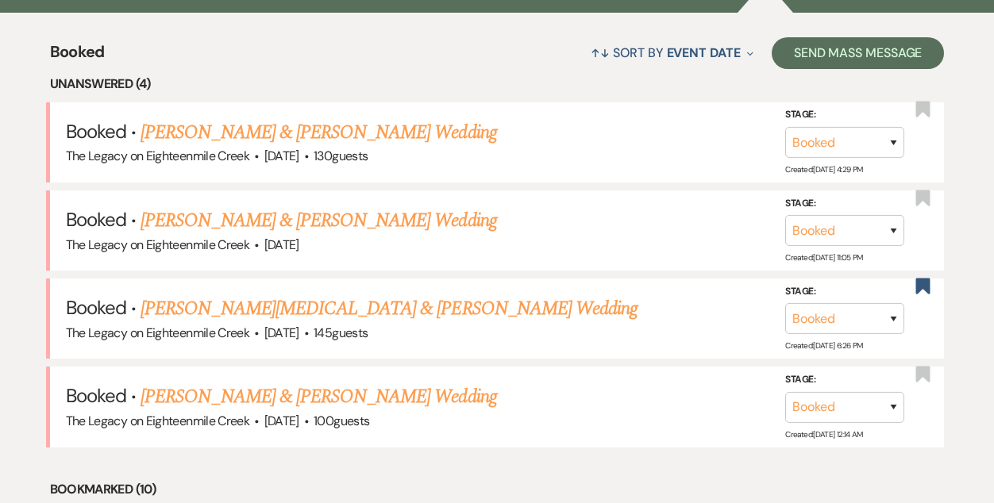
scroll to position [602, 0]
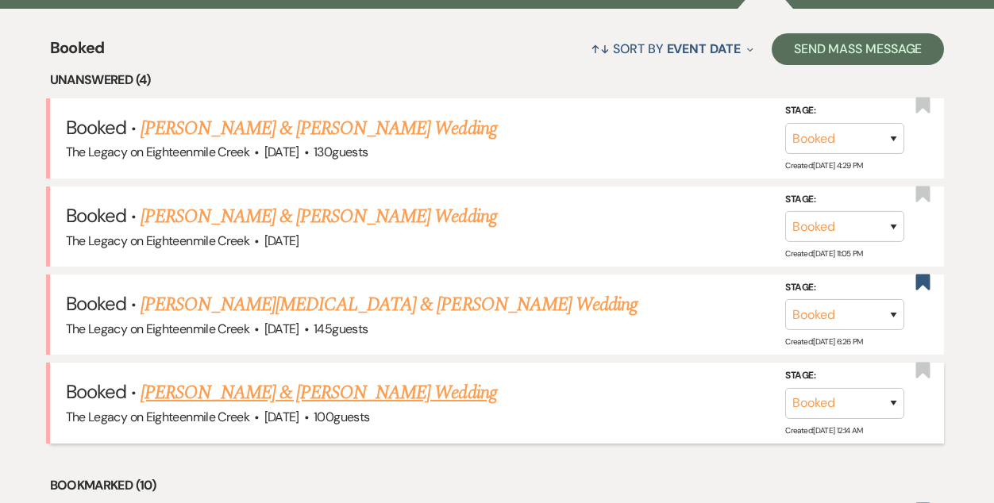
click at [344, 391] on link "[PERSON_NAME] & [PERSON_NAME] Wedding" at bounding box center [318, 393] width 356 height 29
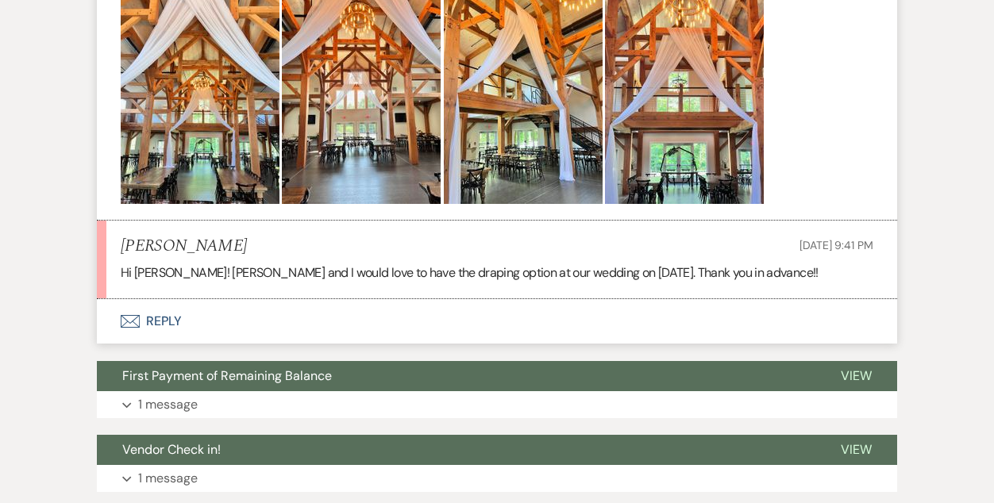
scroll to position [794, 0]
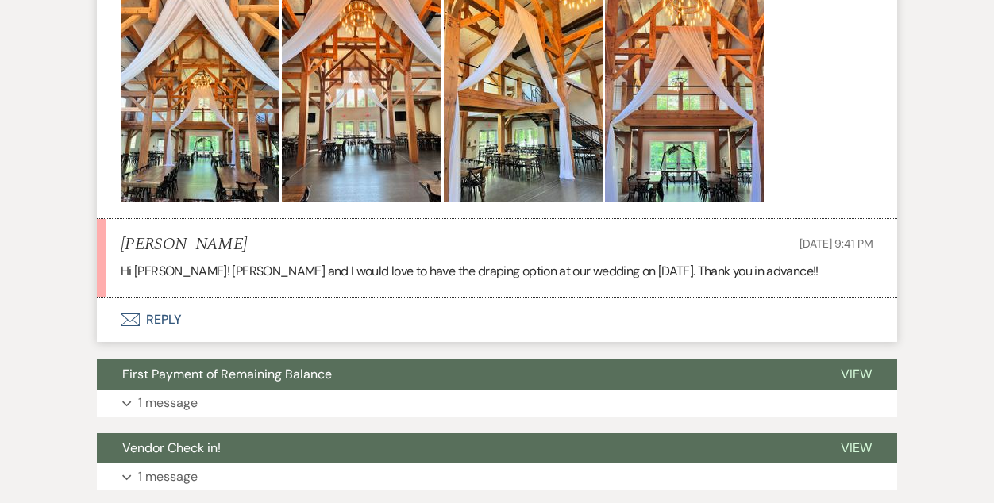
click at [170, 315] on button "Envelope Reply" at bounding box center [497, 320] width 800 height 44
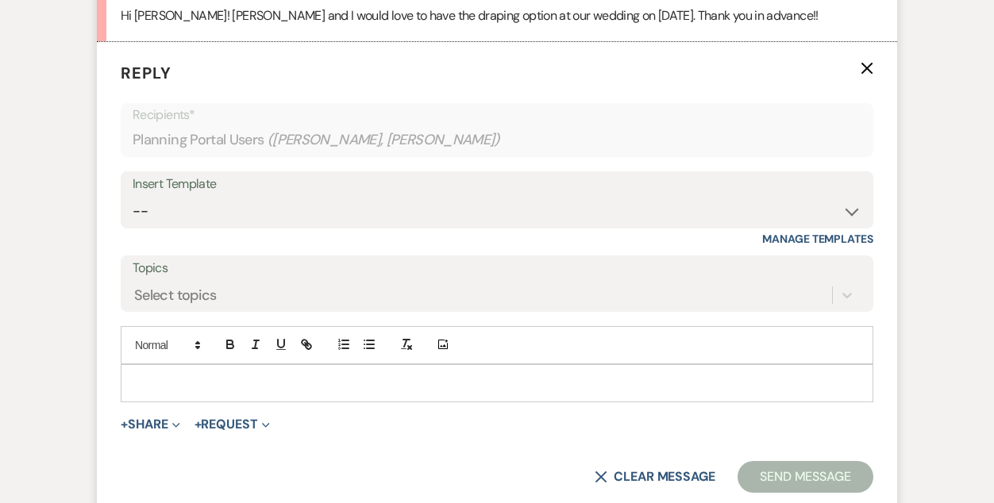
scroll to position [1075, 0]
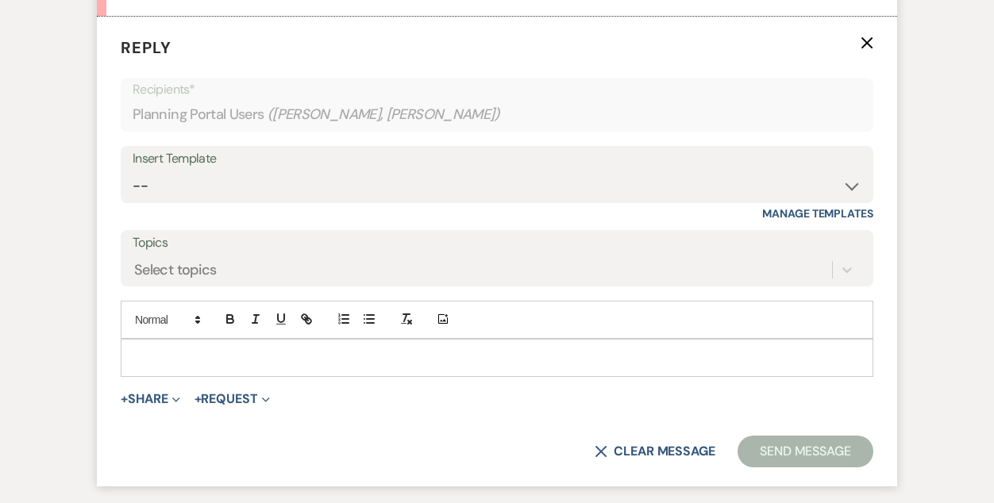
click at [212, 361] on p at bounding box center [496, 357] width 727 height 17
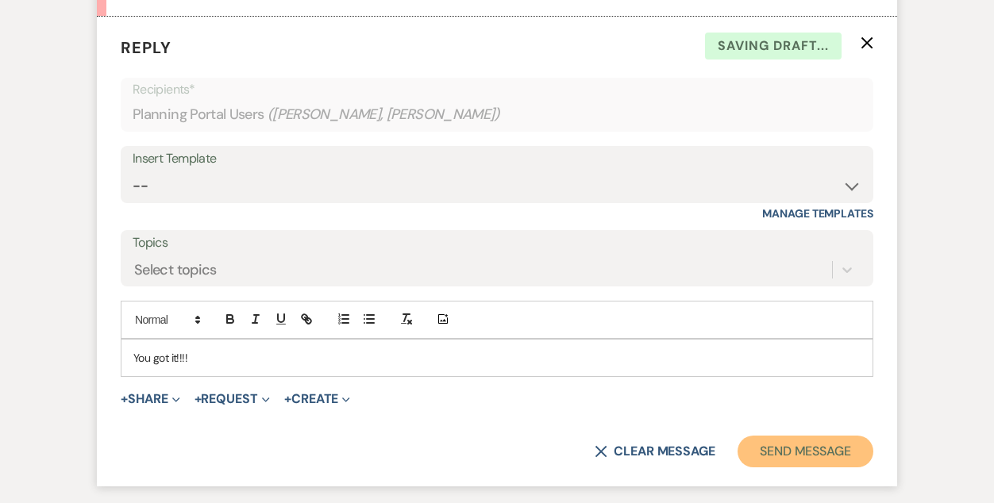
click at [770, 457] on button "Send Message" at bounding box center [805, 452] width 136 height 32
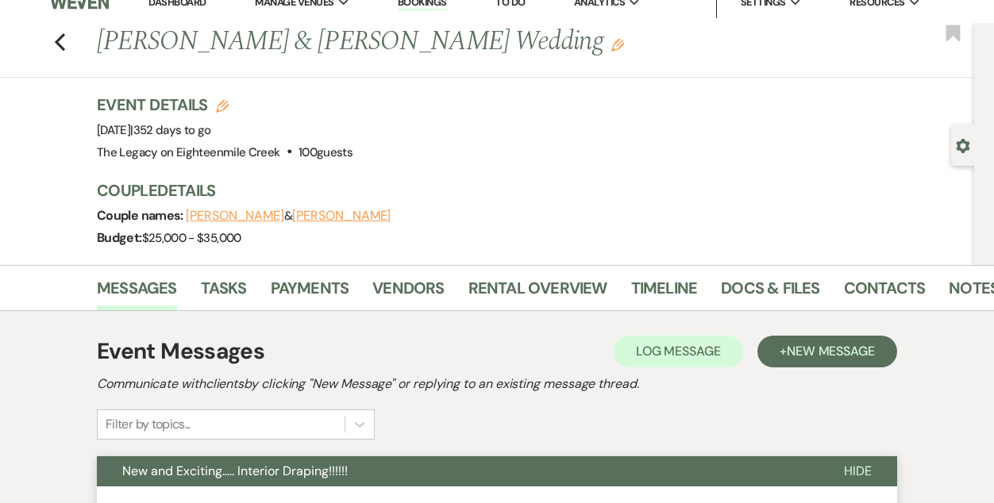
scroll to position [0, 0]
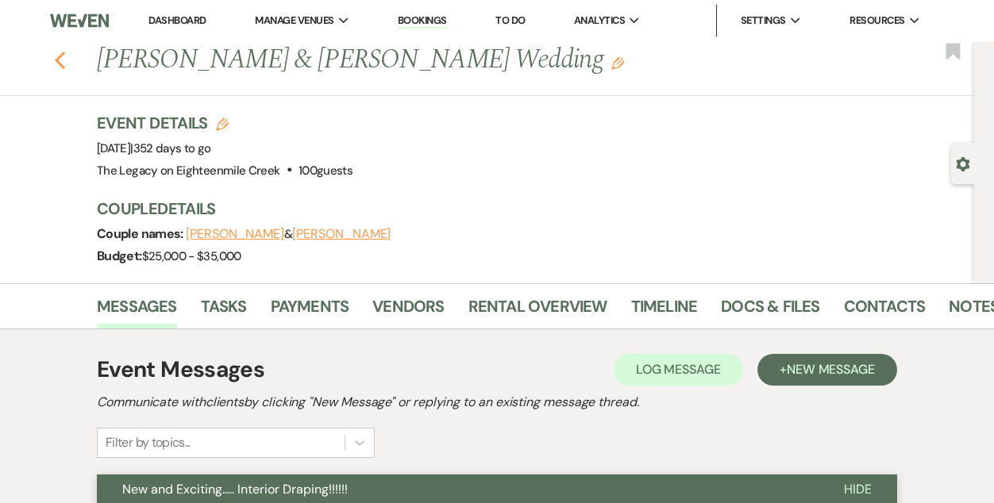
click at [65, 58] on icon "Previous" at bounding box center [60, 60] width 12 height 19
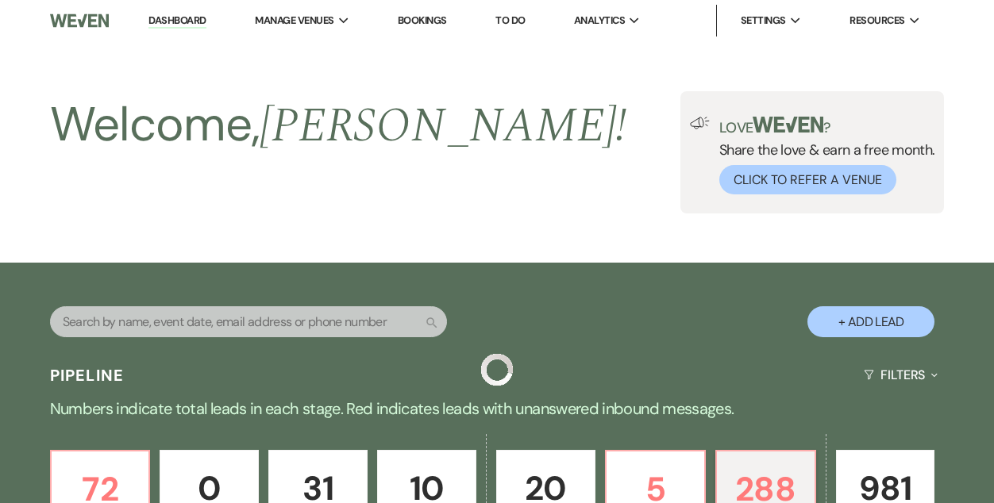
scroll to position [602, 0]
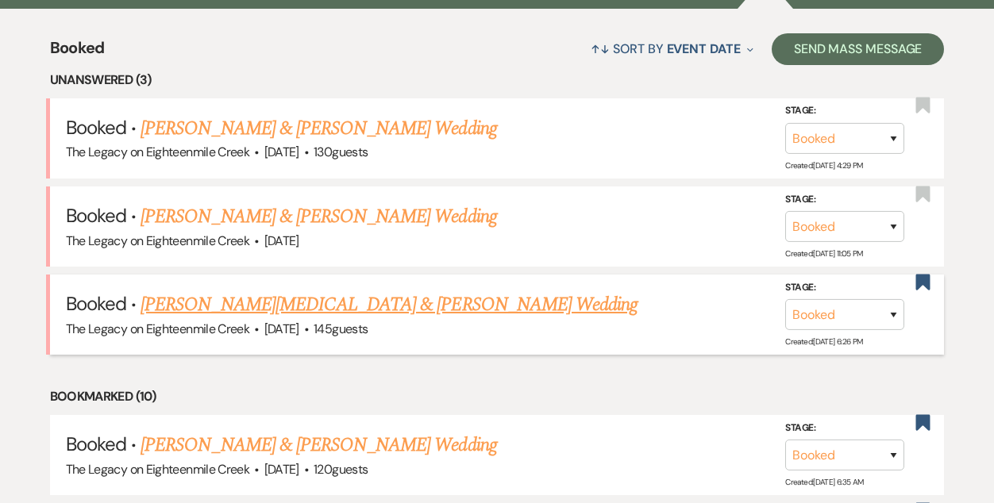
click at [328, 296] on link "[PERSON_NAME][MEDICAL_DATA] & [PERSON_NAME] Wedding" at bounding box center [388, 305] width 497 height 29
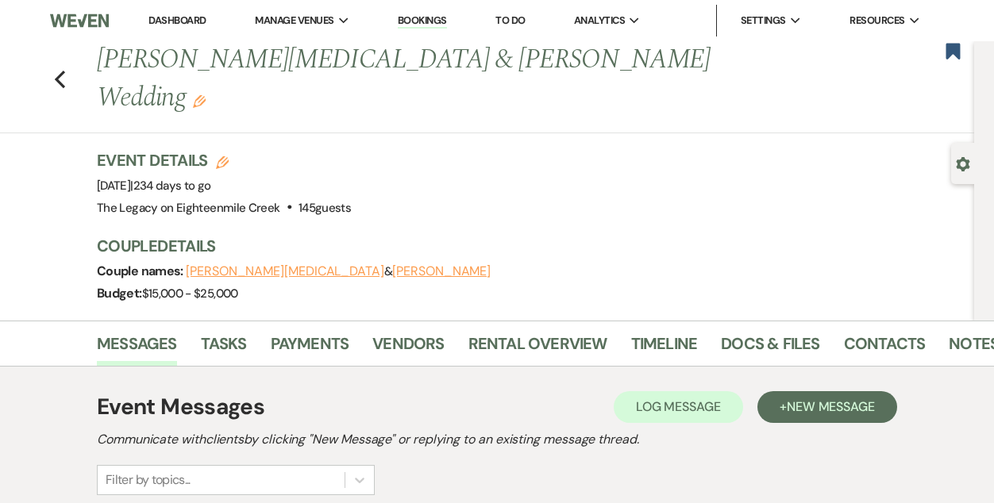
click at [59, 70] on icon "Previous" at bounding box center [60, 79] width 12 height 19
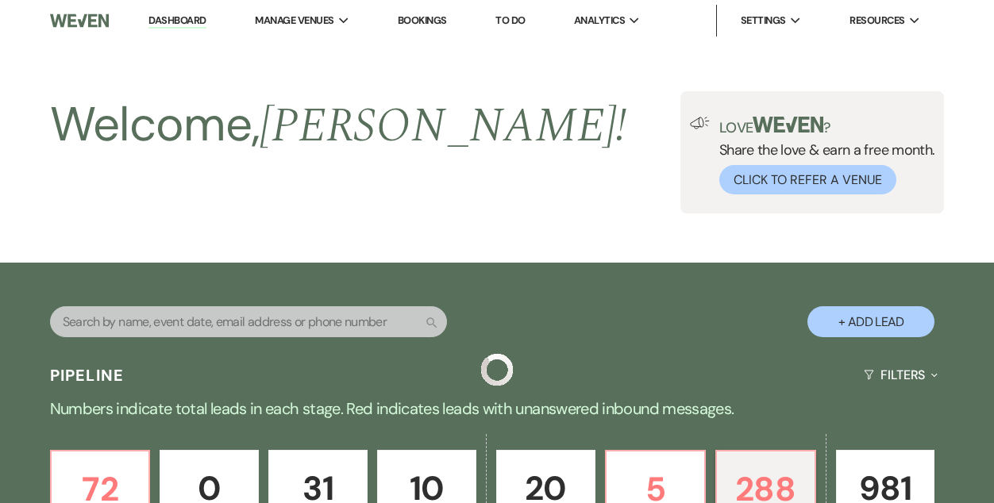
scroll to position [602, 0]
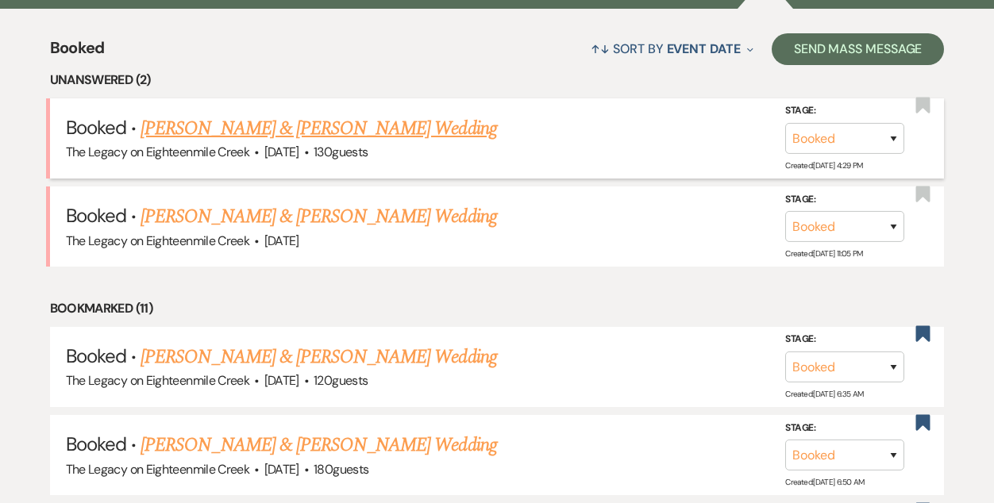
click at [345, 132] on link "[PERSON_NAME] & [PERSON_NAME] Wedding" at bounding box center [318, 128] width 356 height 29
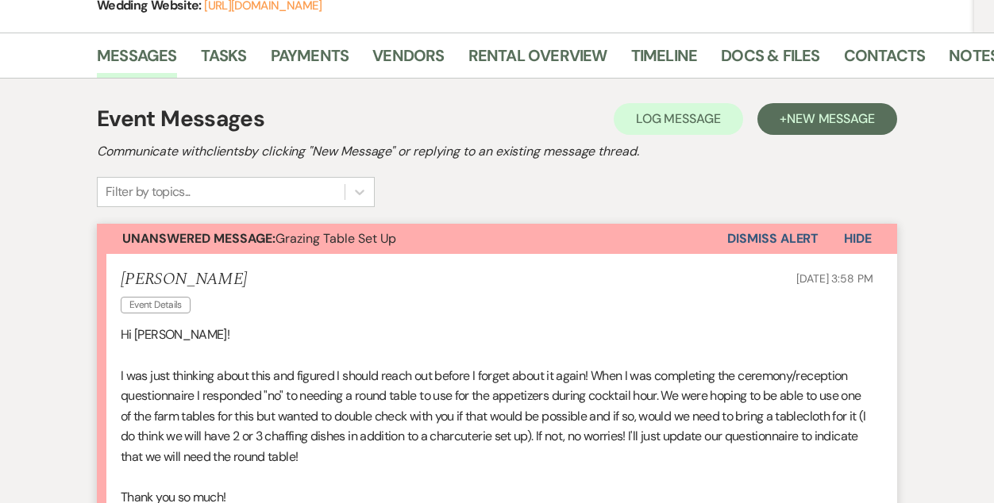
scroll to position [293, 0]
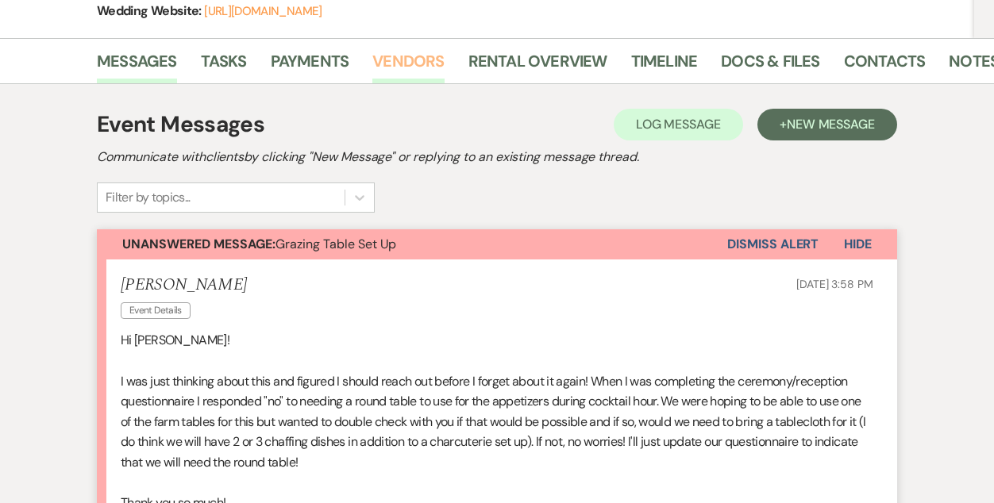
click at [396, 63] on link "Vendors" at bounding box center [407, 65] width 71 height 35
